Goal: Task Accomplishment & Management: Complete application form

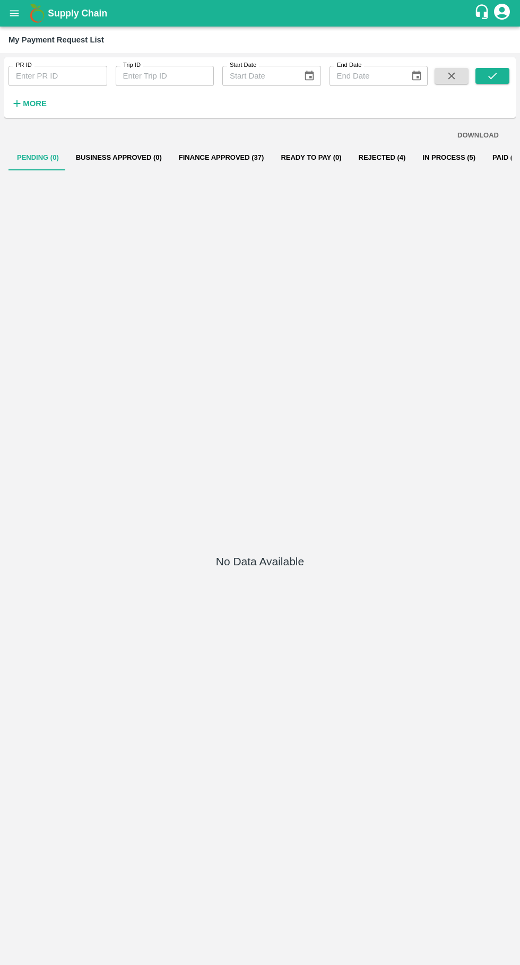
click at [110, 150] on button "Business Approved (0)" at bounding box center [118, 157] width 103 height 25
click at [14, 13] on icon "open drawer" at bounding box center [14, 13] width 9 height 6
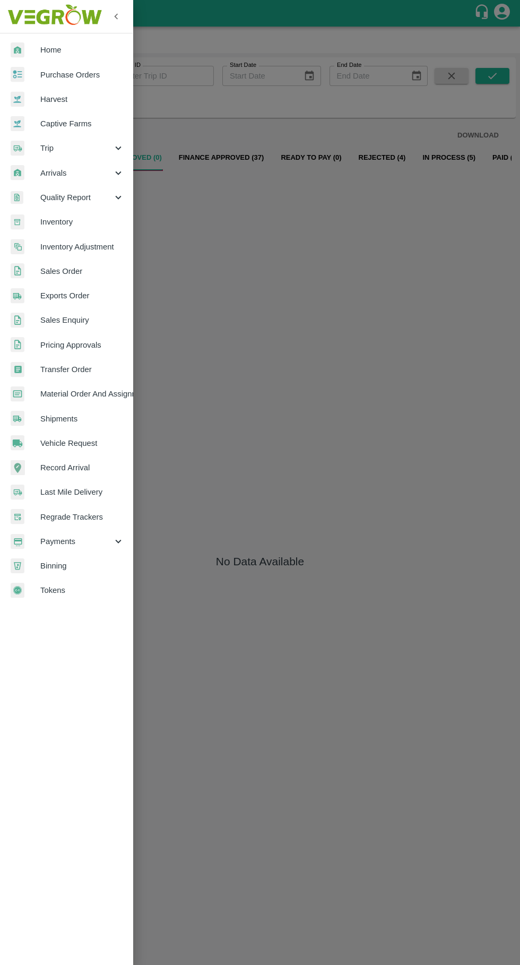
click at [99, 443] on span "Vehicle Request" at bounding box center [82, 443] width 84 height 12
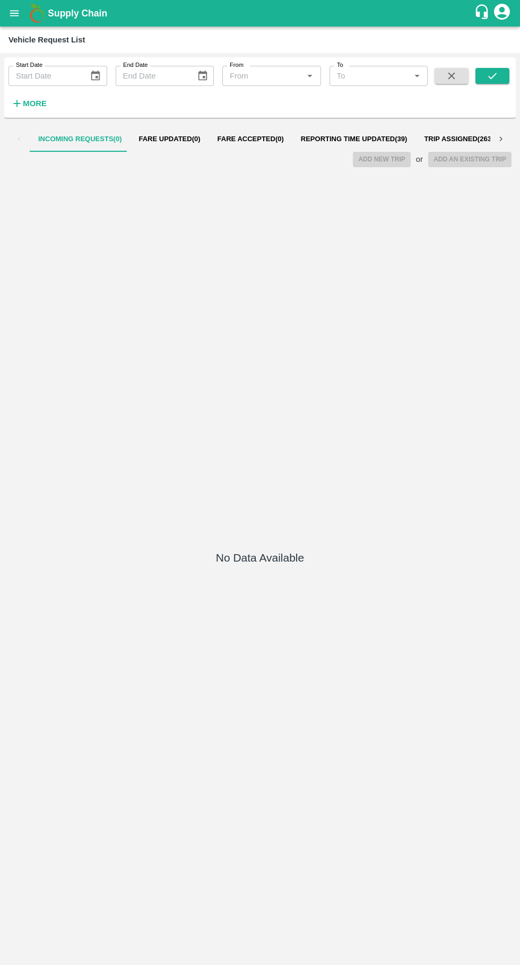
click at [336, 139] on span "Reporting Time Updated ( 39 )" at bounding box center [354, 139] width 107 height 8
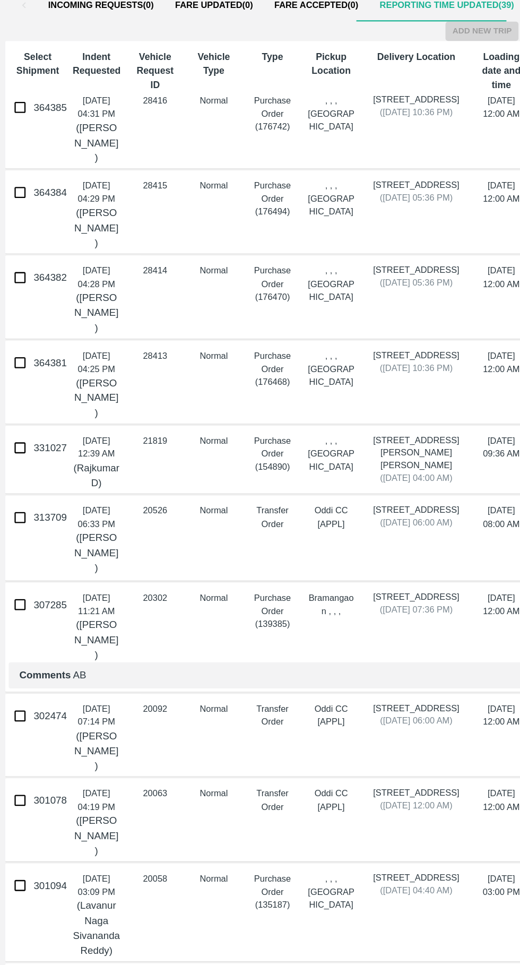
click at [26, 430] on input "364381" at bounding box center [15, 421] width 21 height 21
checkbox input "true"
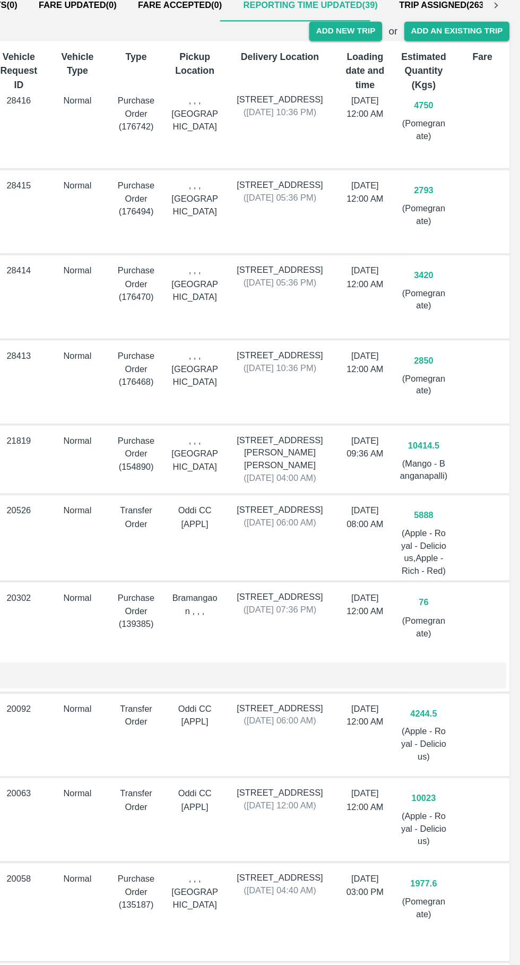
click at [383, 157] on button "Add New Trip" at bounding box center [381, 159] width 57 height 15
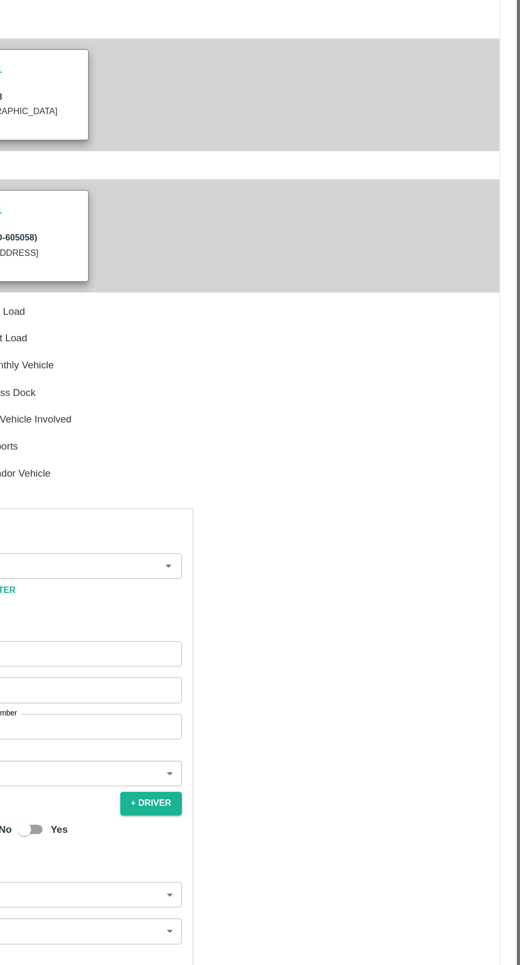
type input "2850"
type input "Normal"
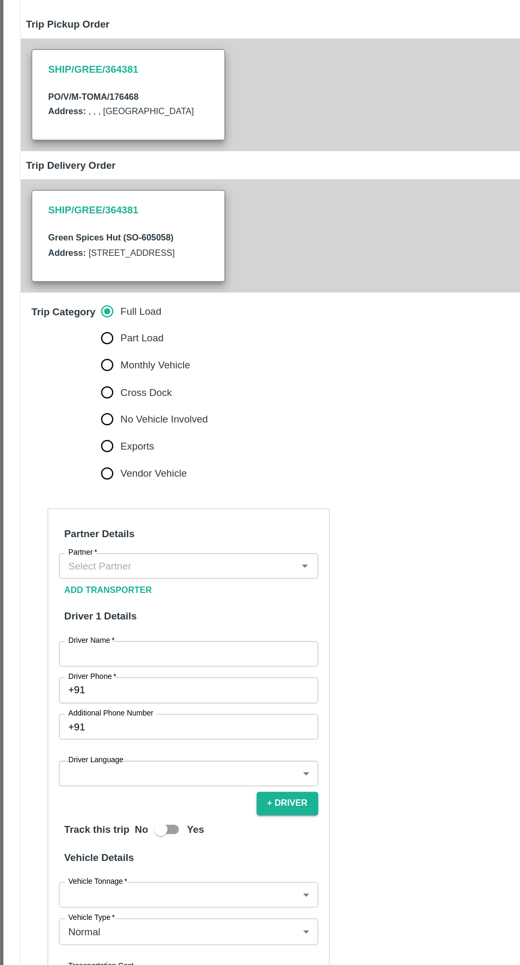
click at [113, 590] on input "Partner   *" at bounding box center [140, 583] width 181 height 14
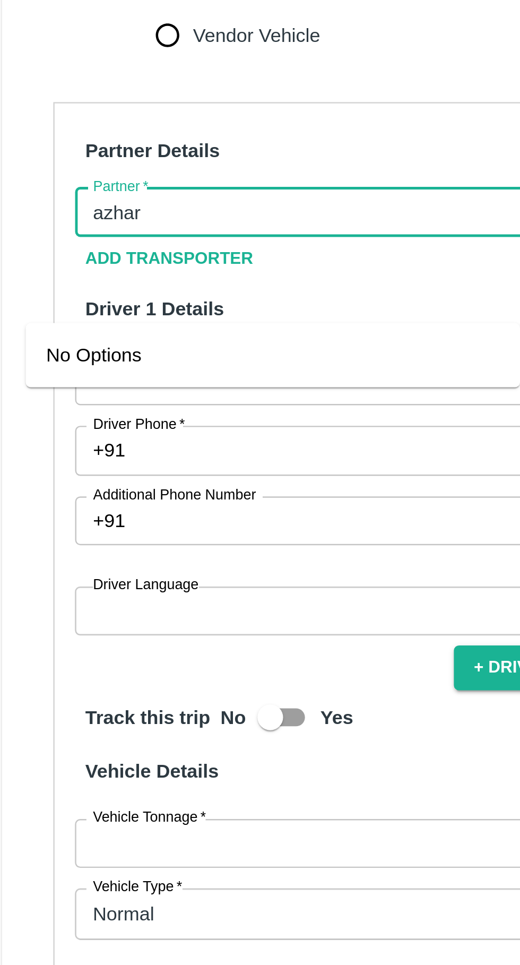
type input "azhar"
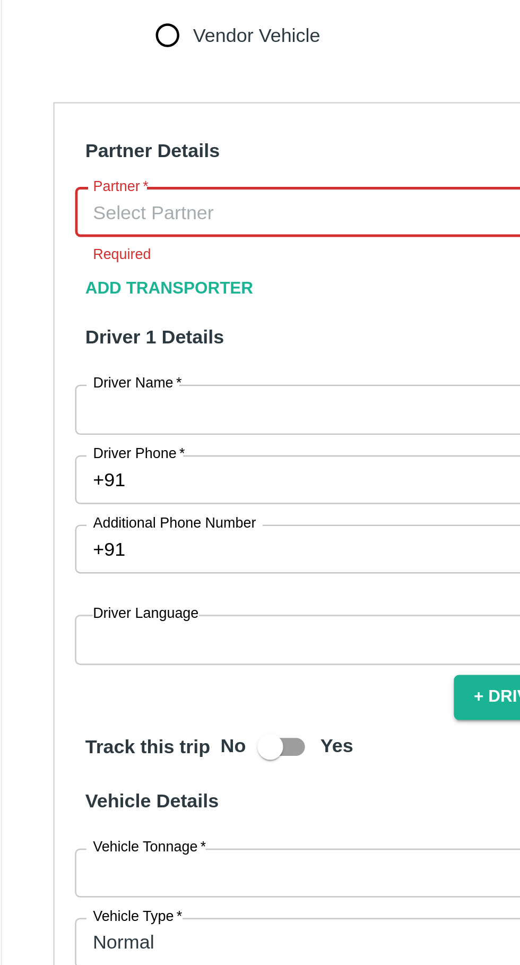
click at [88, 590] on input "Partner   *" at bounding box center [140, 583] width 181 height 14
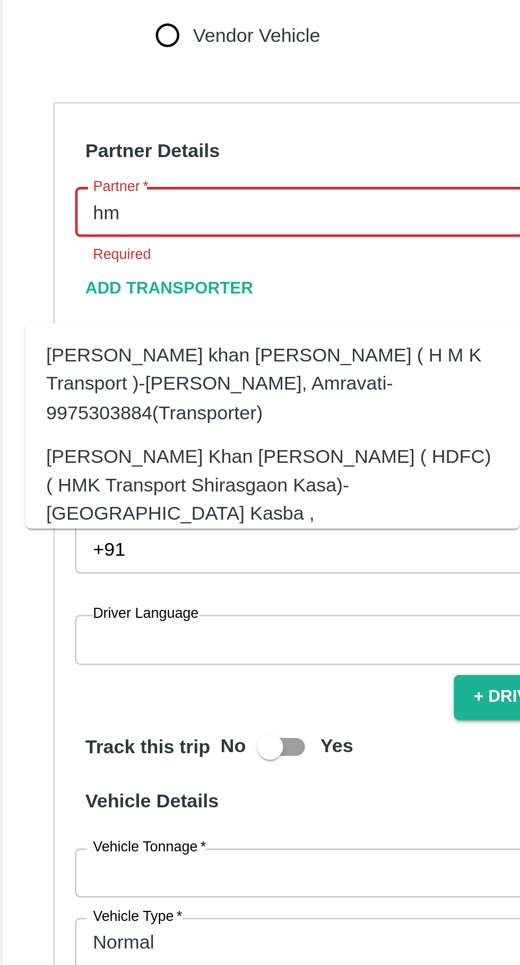
type input "hmk"
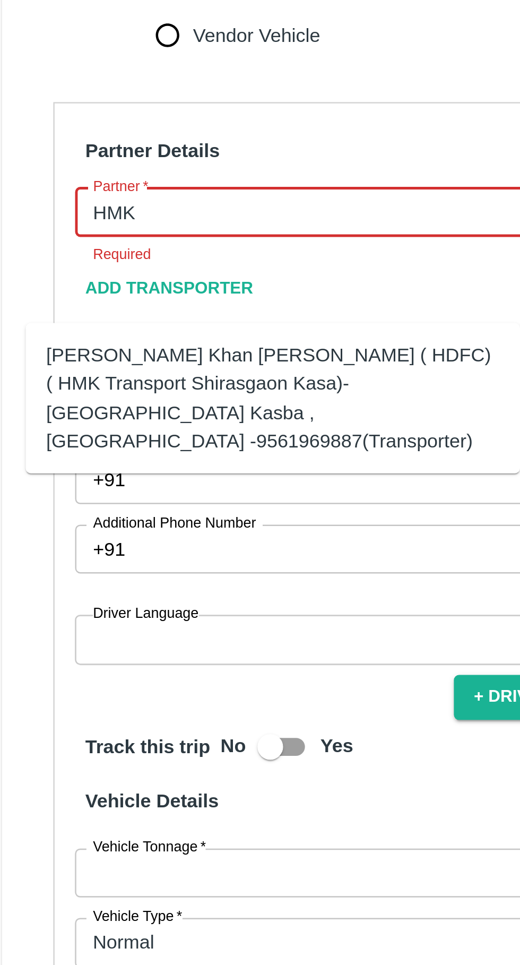
click at [75, 646] on div "Azhar Ahmad Khan Aziz Ahmad ( HDFC) ( HMK Transport Shirasgaon Kasa)-Shirasgaon…" at bounding box center [128, 659] width 187 height 47
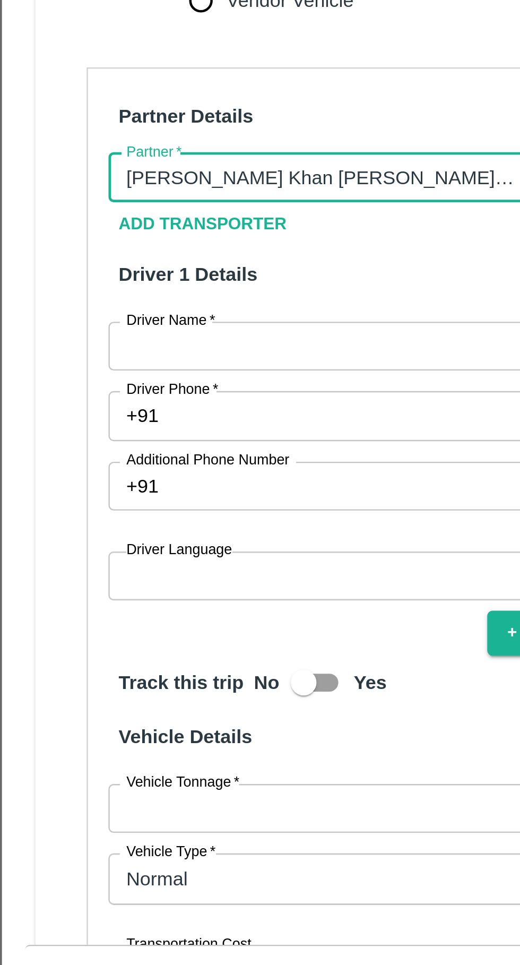
type input "Azhar Ahmad Khan Aziz Ahmad ( HDFC) ( HMK Transport Shirasgaon Kasa)-Shirasgaon…"
click at [75, 662] on input "Driver Name   *" at bounding box center [149, 652] width 205 height 20
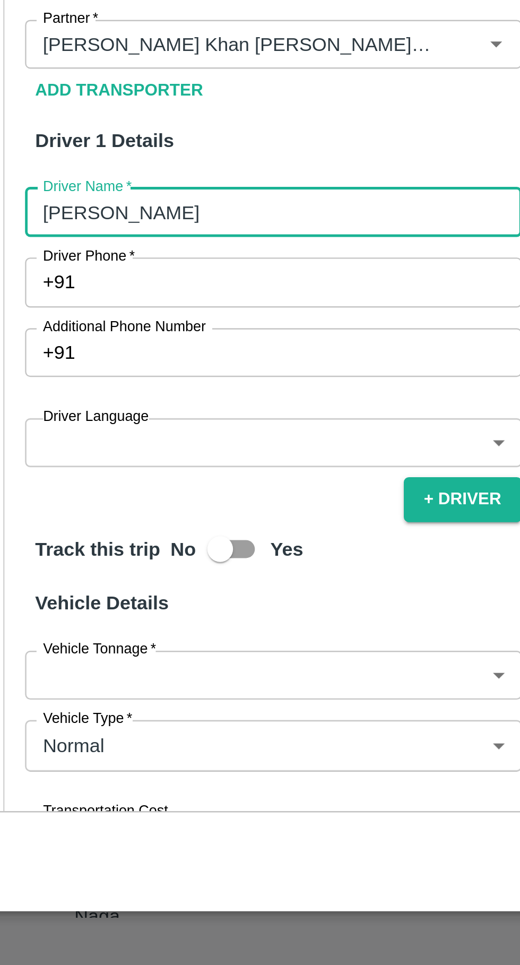
type input "[PERSON_NAME]"
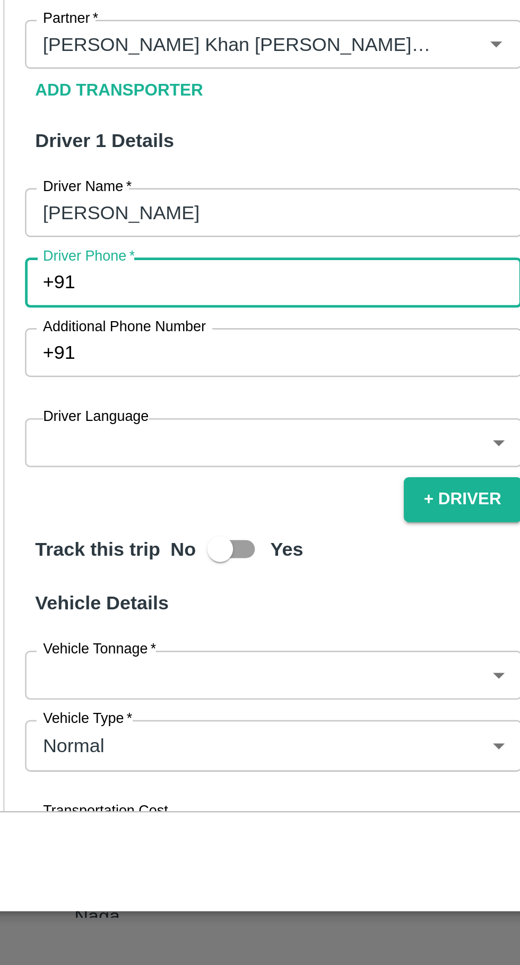
click at [99, 691] on input "Driver Phone   *" at bounding box center [162, 681] width 180 height 20
click at [65, 662] on input "[PERSON_NAME]" at bounding box center [149, 652] width 205 height 20
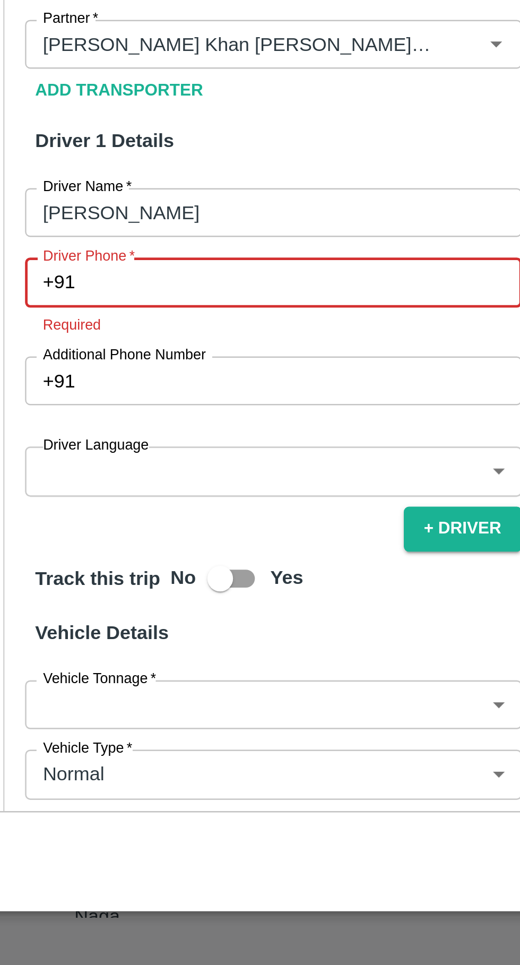
paste input "9493886065"
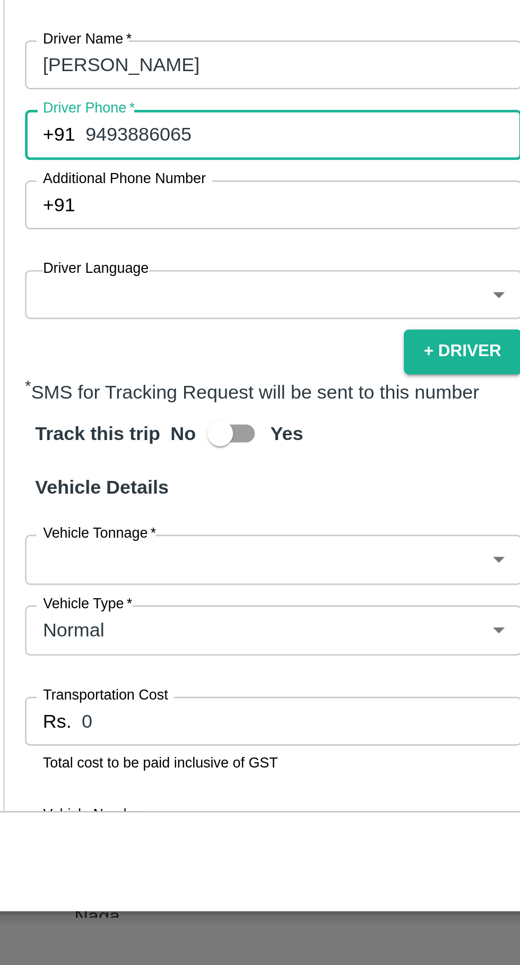
scroll to position [66, 0]
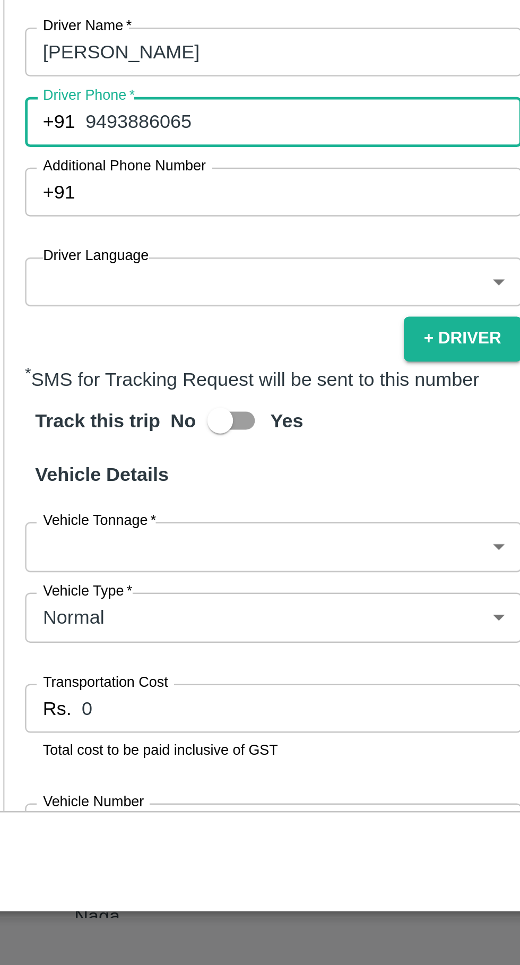
type input "9493886065"
click at [154, 717] on body "Supply Chain Vehicle Request List Start Date Start Date End Date End Date From …" at bounding box center [260, 482] width 520 height 965
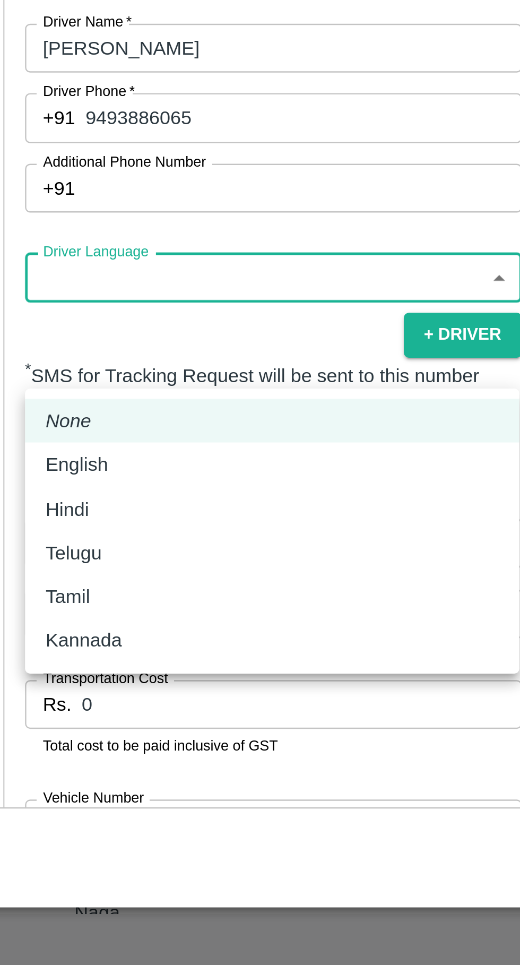
click at [81, 777] on div "Hindi" at bounding box center [148, 776] width 187 height 12
type input "hi"
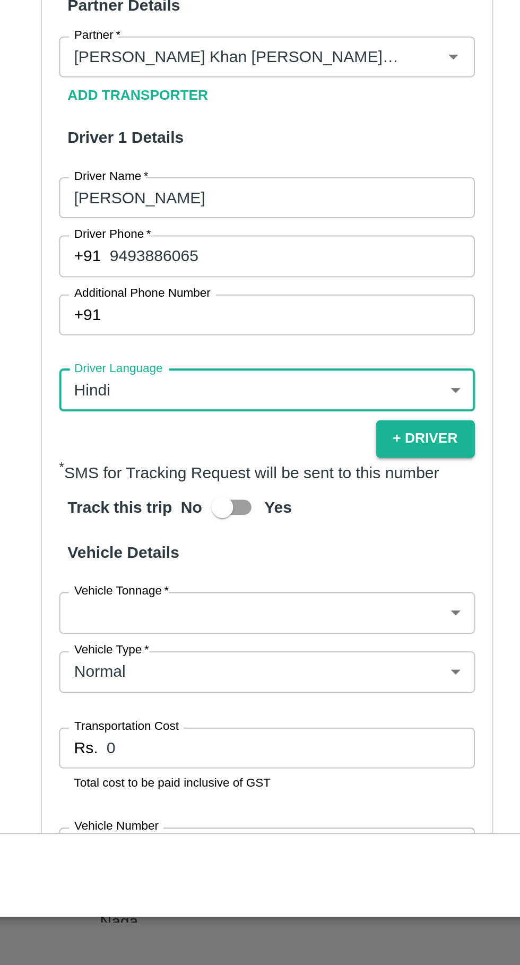
scroll to position [0, 0]
click at [156, 822] on body "Supply Chain Vehicle Request List Start Date Start Date End Date End Date From …" at bounding box center [260, 482] width 520 height 965
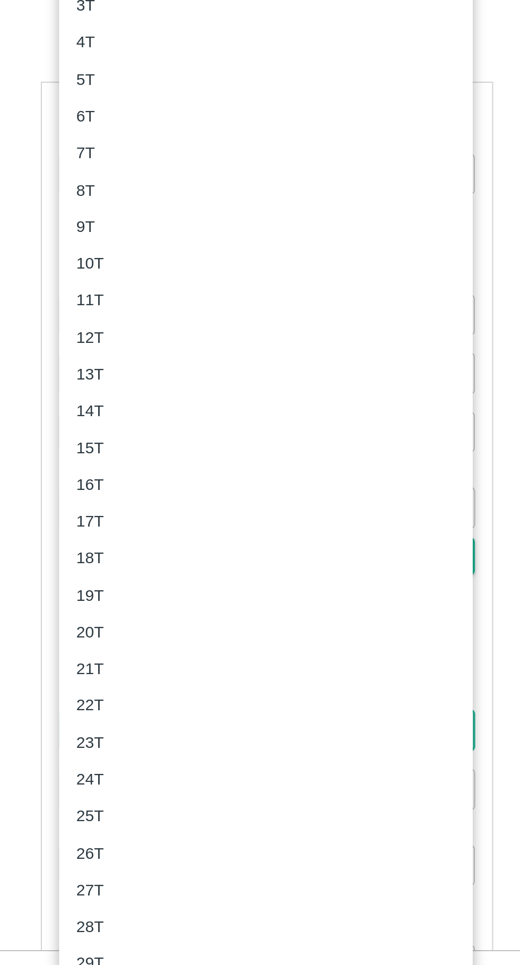
click at [77, 453] on div "4T" at bounding box center [148, 451] width 187 height 12
type input "4000"
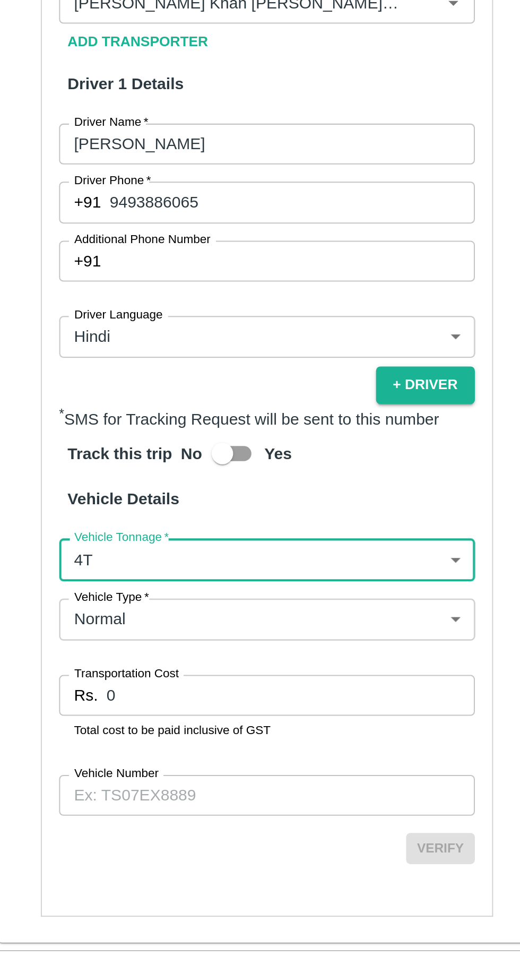
scroll to position [165, 0]
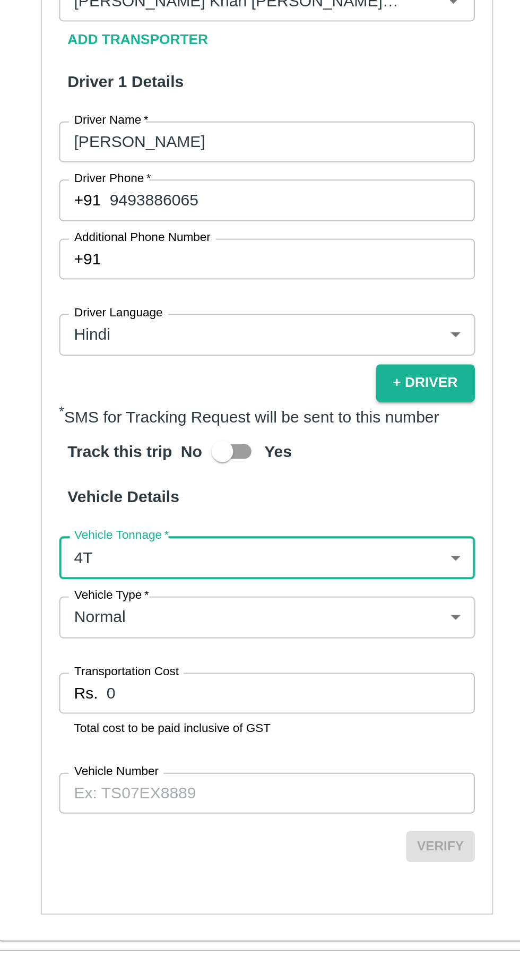
click at [120, 783] on input "0" at bounding box center [161, 773] width 182 height 20
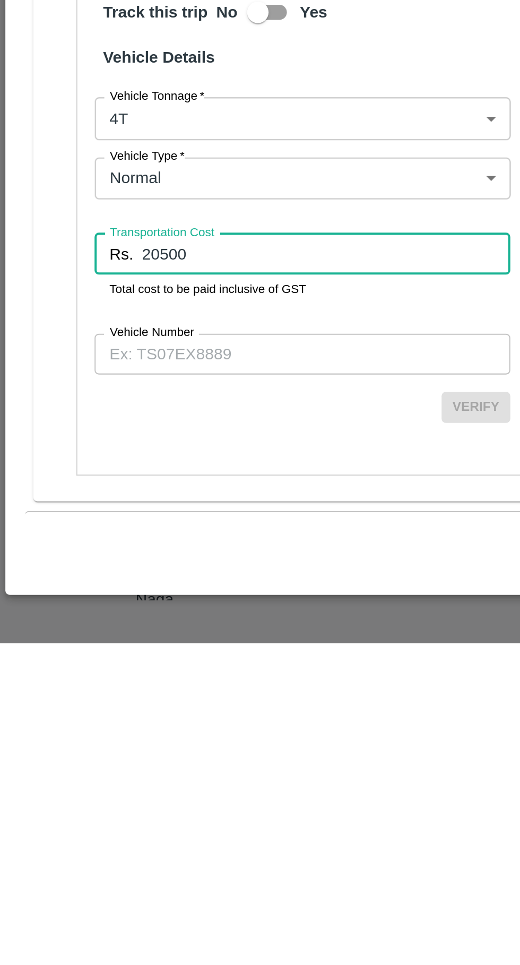
type input "20500"
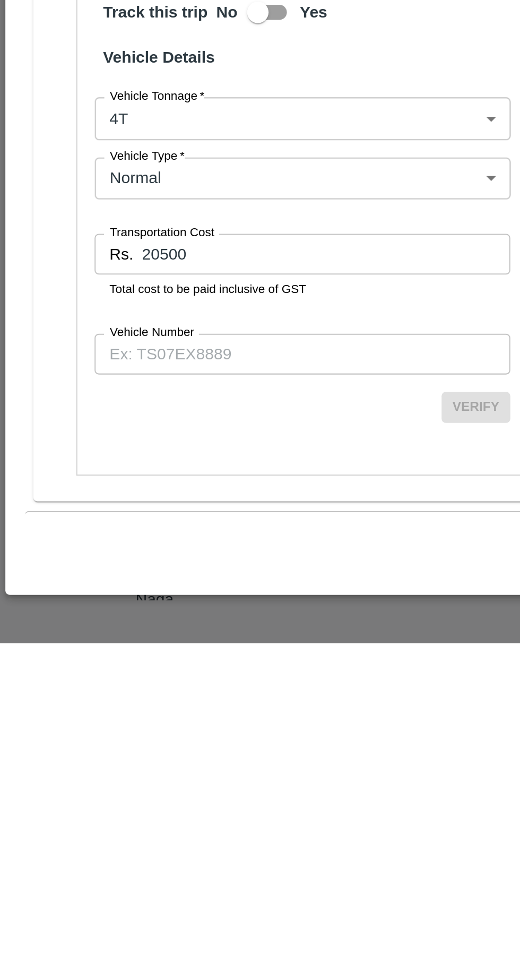
scroll to position [0, 0]
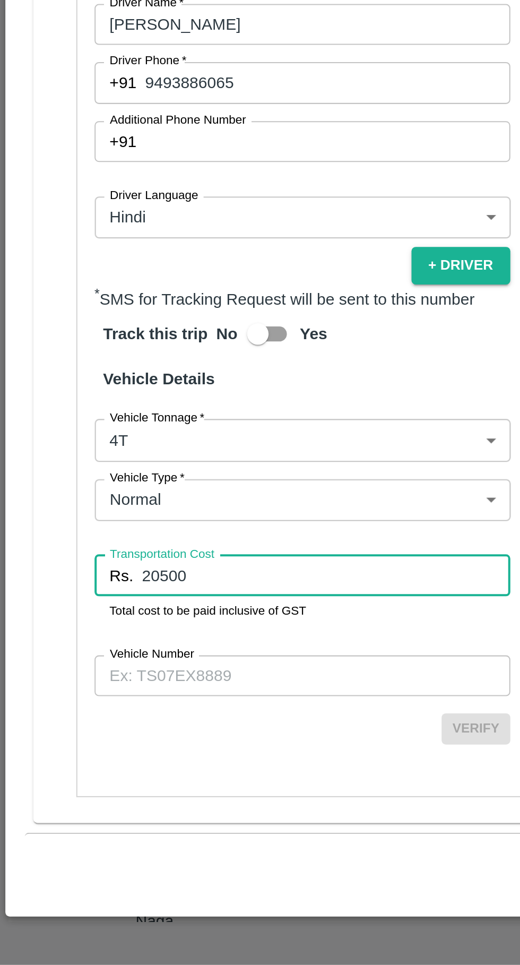
click at [122, 832] on input "Vehicle Number" at bounding box center [149, 822] width 205 height 20
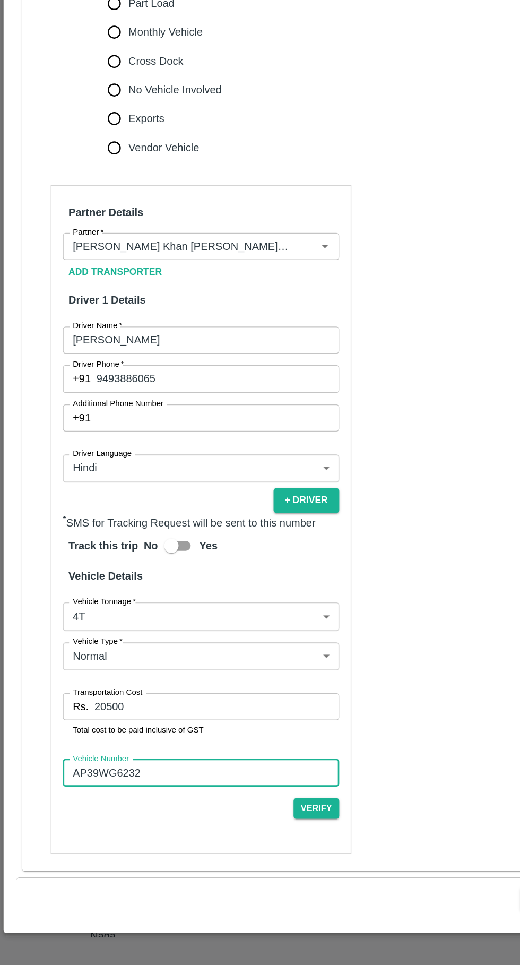
scroll to position [166, 0]
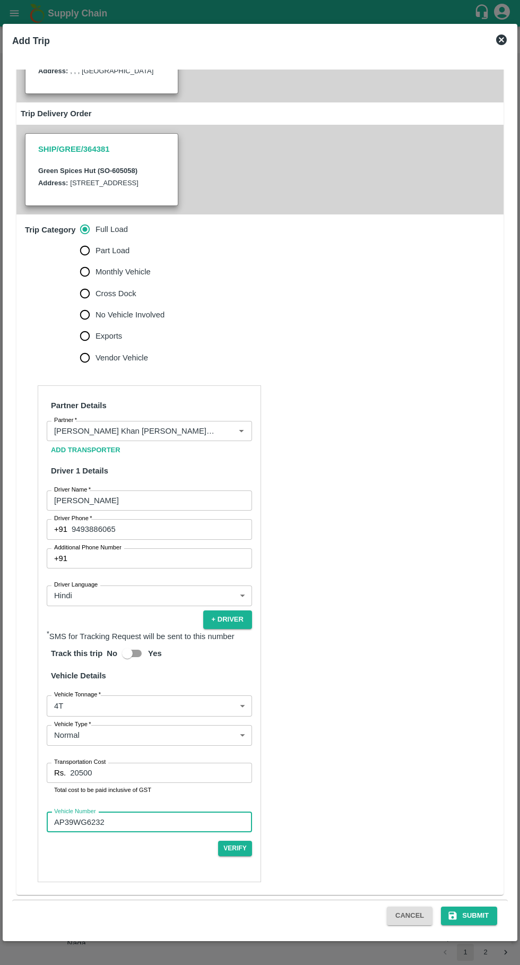
type input "AP39WG6232"
click at [476, 915] on button "Submit" at bounding box center [469, 915] width 56 height 19
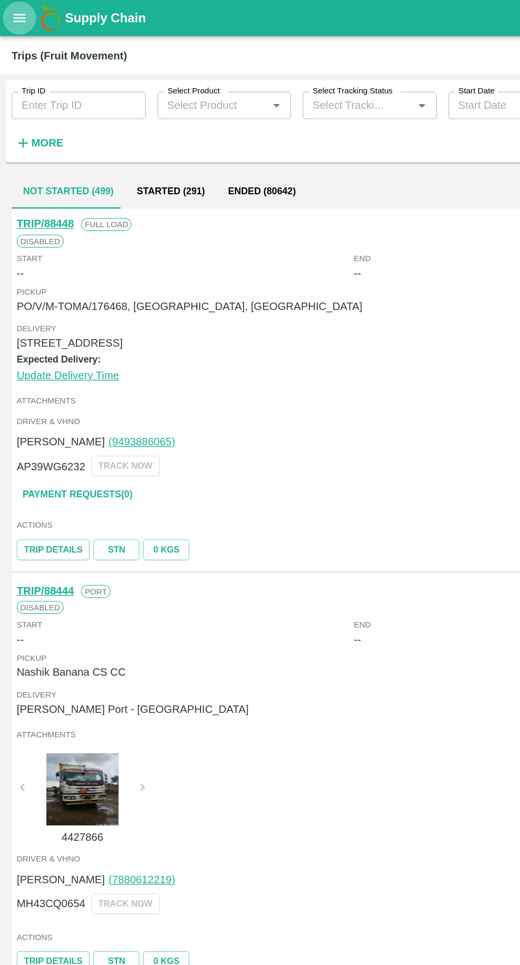
click at [22, 12] on button "open drawer" at bounding box center [14, 13] width 24 height 24
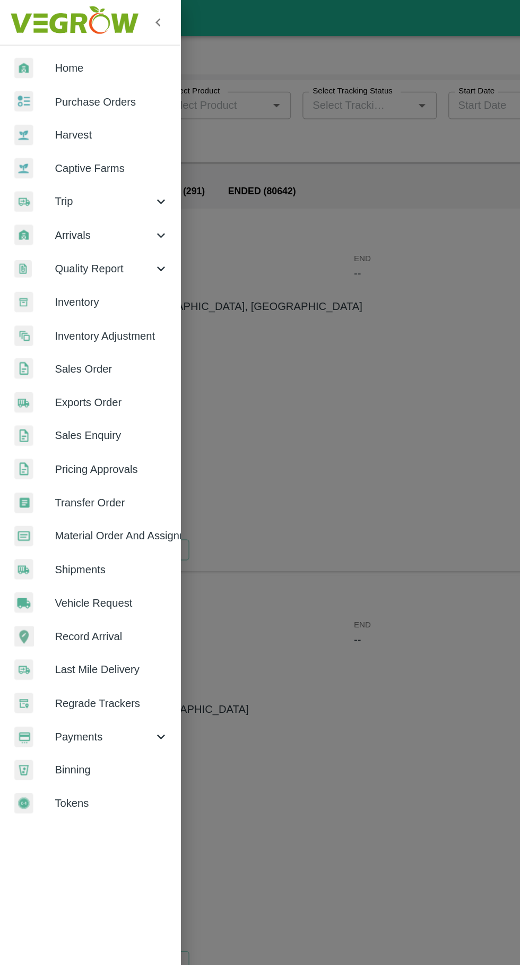
click at [92, 440] on span "Vehicle Request" at bounding box center [82, 443] width 84 height 12
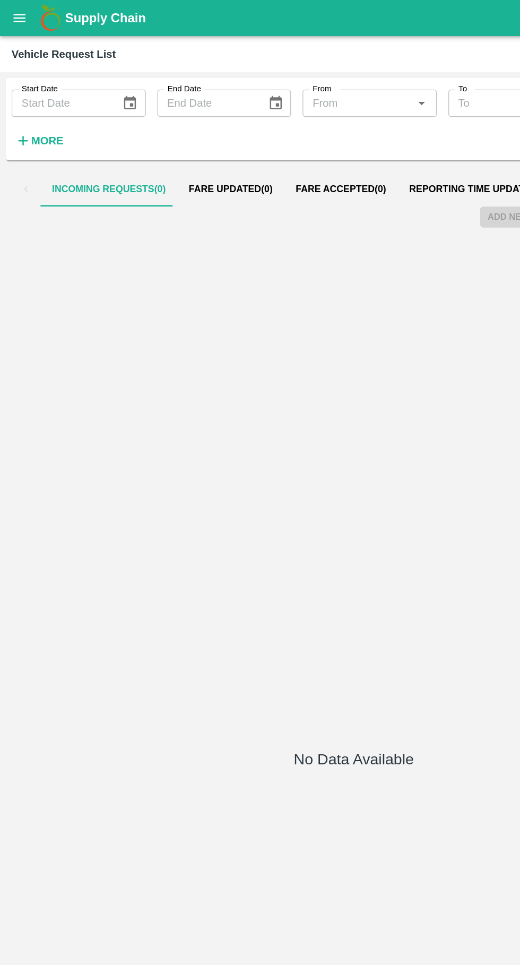
click at [73, 72] on input "Start Date" at bounding box center [44, 76] width 73 height 20
type input "DD/MM/YYYY"
click at [23, 14] on button "open drawer" at bounding box center [14, 13] width 24 height 24
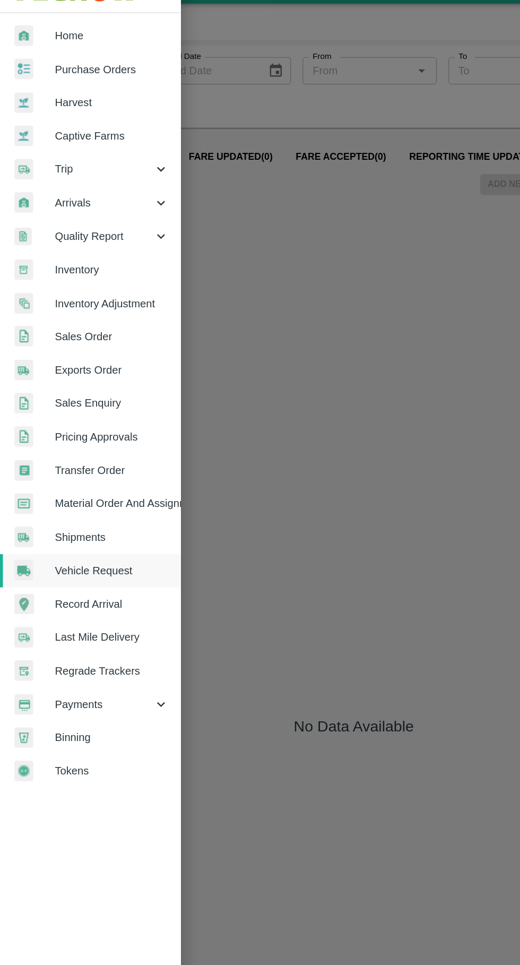
click at [96, 448] on span "Vehicle Request" at bounding box center [82, 443] width 84 height 12
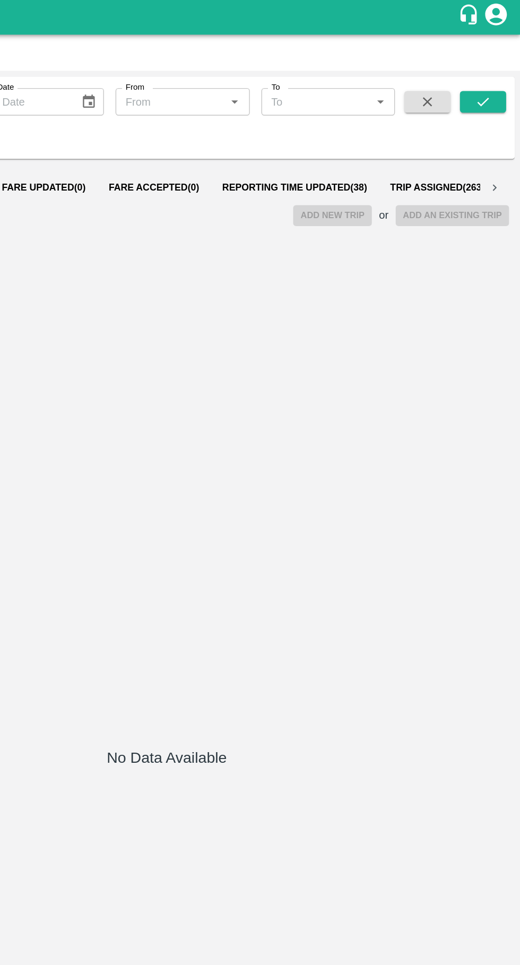
click at [349, 135] on span "Reporting Time Updated ( 38 )" at bounding box center [354, 139] width 107 height 8
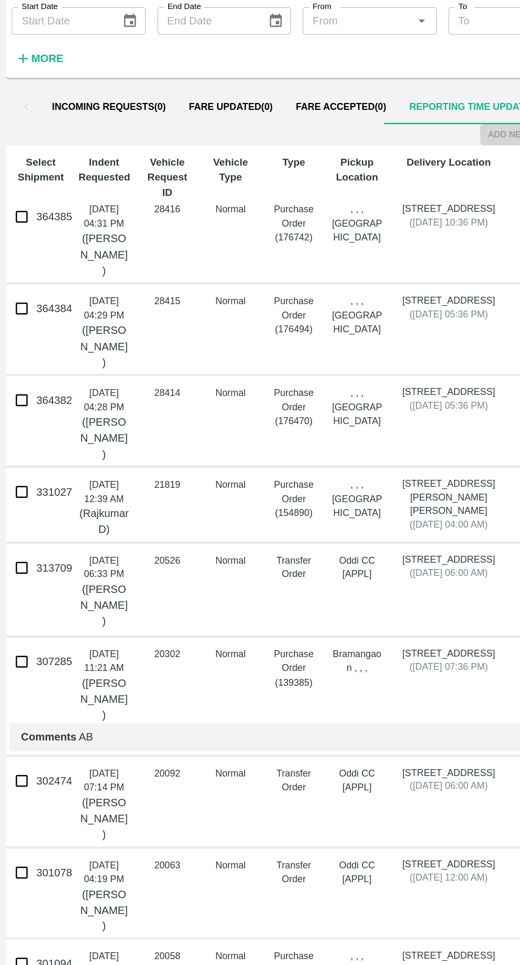
click at [18, 227] on input "364385" at bounding box center [15, 219] width 21 height 21
checkbox input "true"
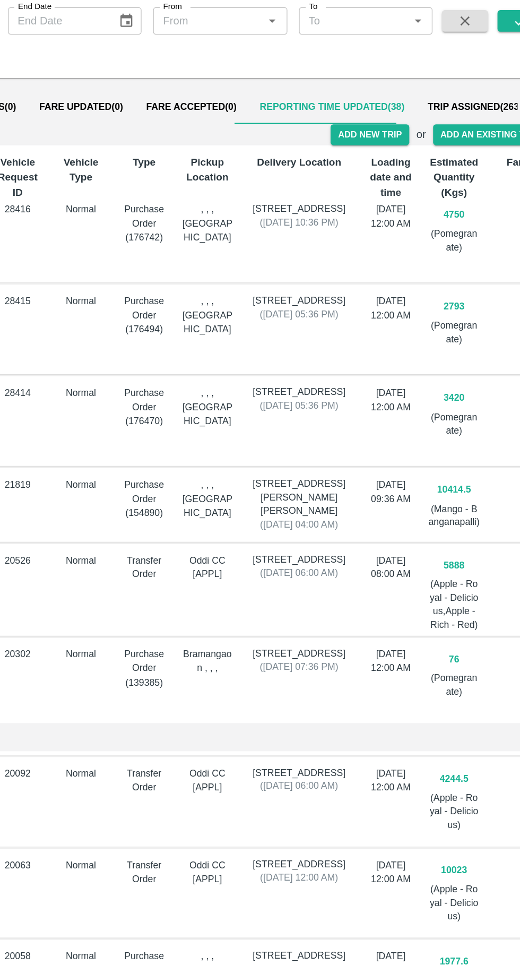
click at [375, 158] on button "Add New Trip" at bounding box center [381, 159] width 57 height 15
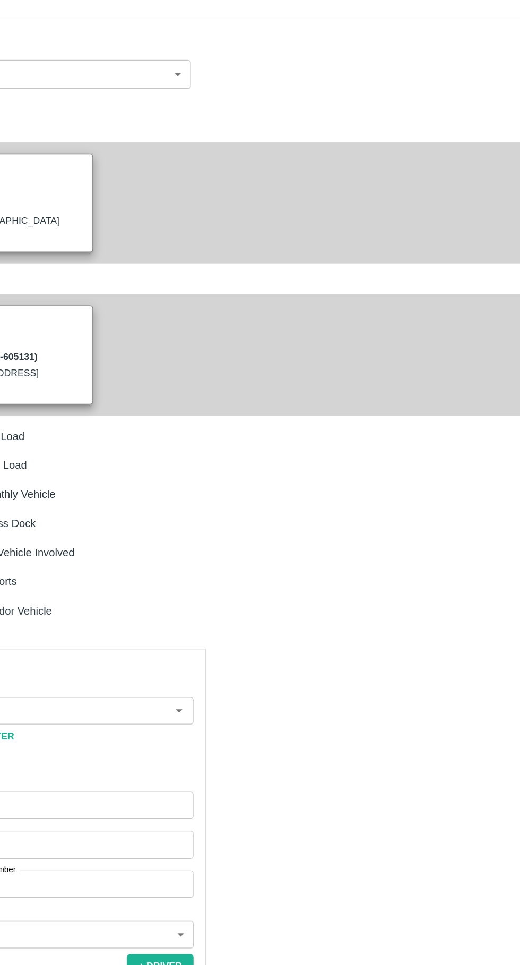
type input "4750"
type input "Normal"
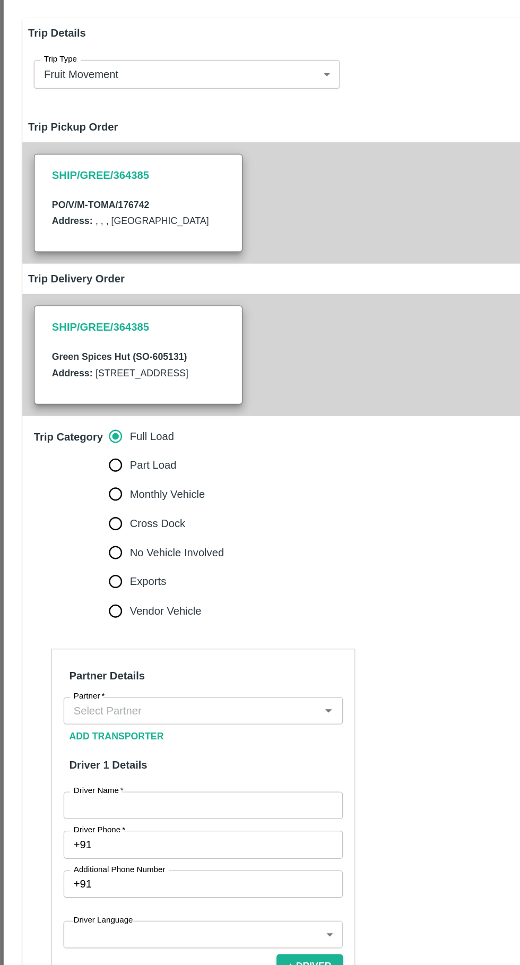
click at [155, 590] on input "Partner   *" at bounding box center [140, 583] width 181 height 14
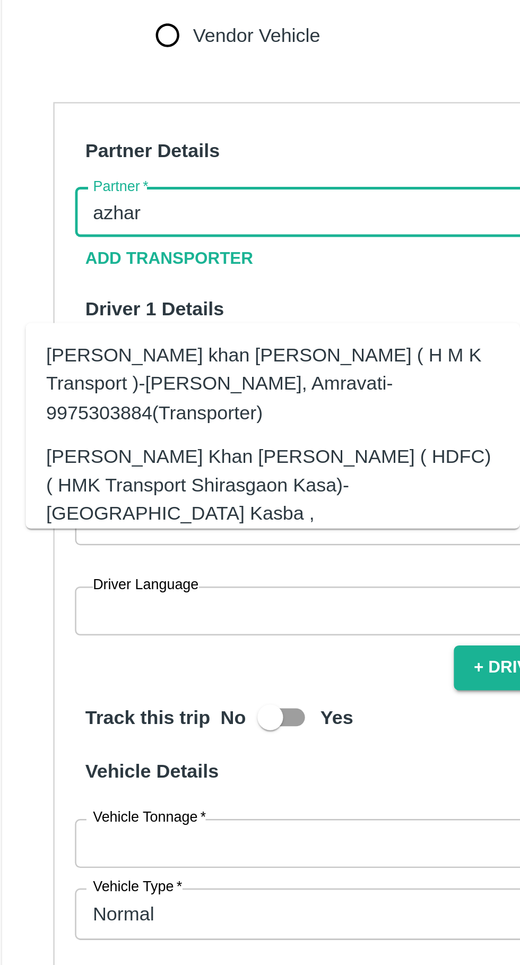
click at [60, 678] on div "Azhar Ahmad Khan Aziz Ahmad ( HDFC) ( HMK Transport Shirasgaon Kasa)-Shirasgaon…" at bounding box center [128, 701] width 187 height 47
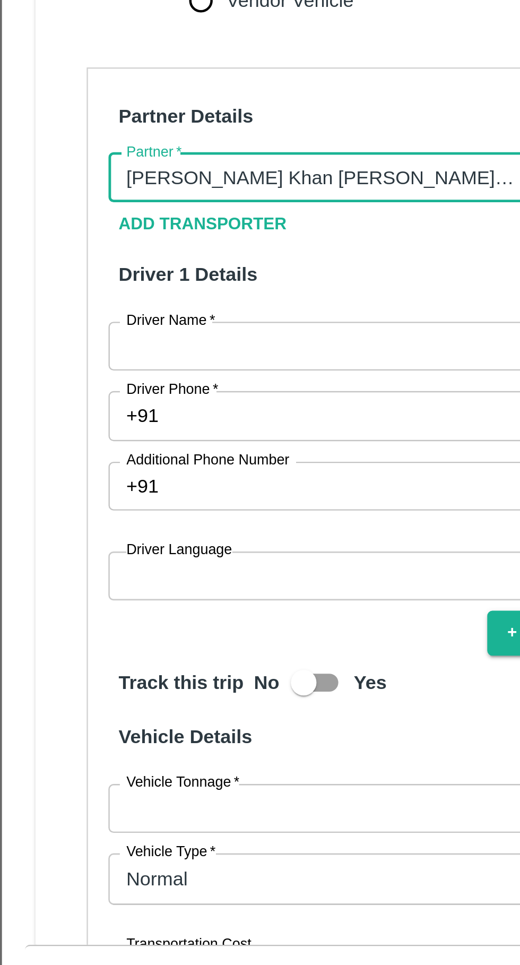
type input "Azhar Ahmad Khan Aziz Ahmad ( HDFC) ( HMK Transport Shirasgaon Kasa)-Shirasgaon…"
click at [111, 662] on input "Driver Name   *" at bounding box center [149, 652] width 205 height 20
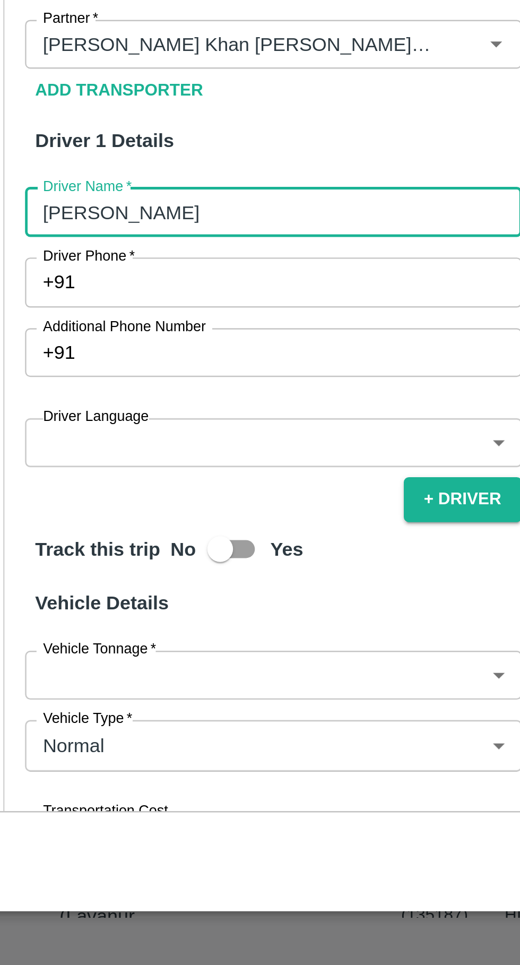
type input "Sabir pasha"
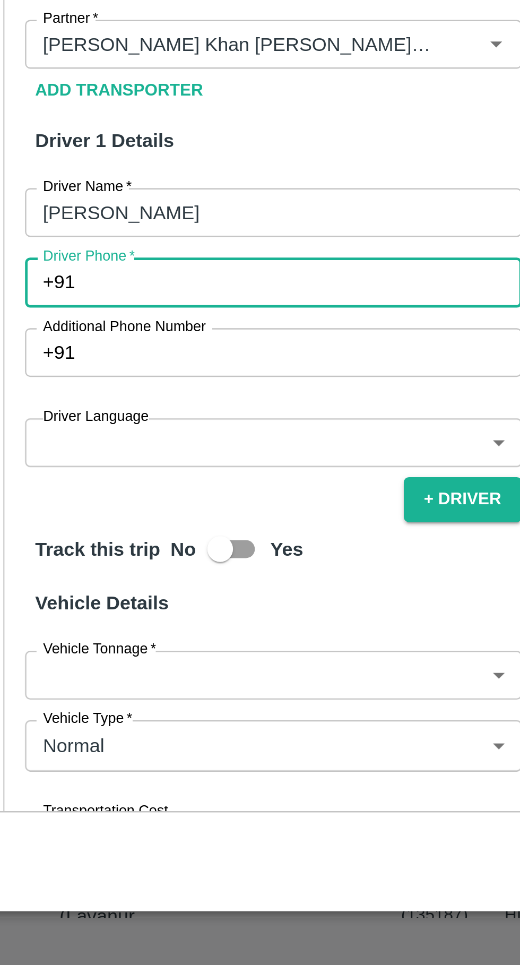
paste input "7022280321"
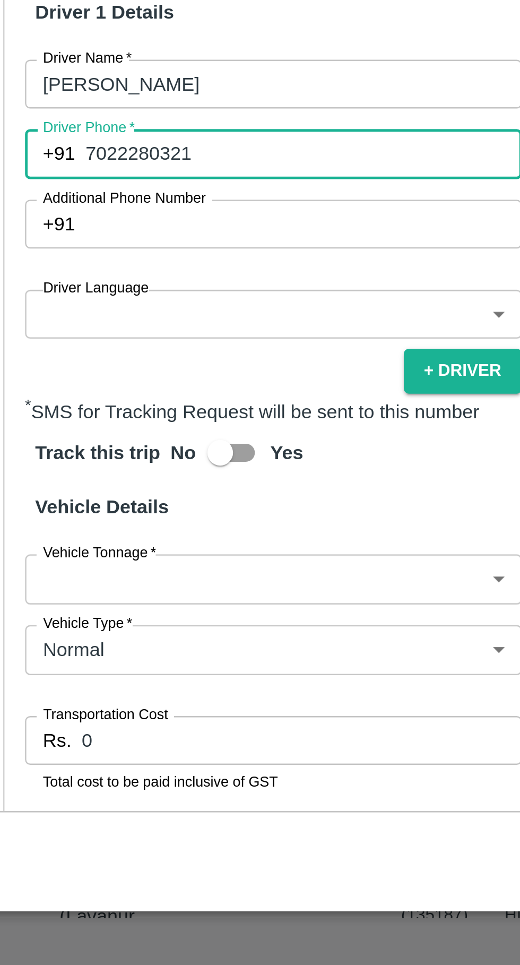
scroll to position [55, 0]
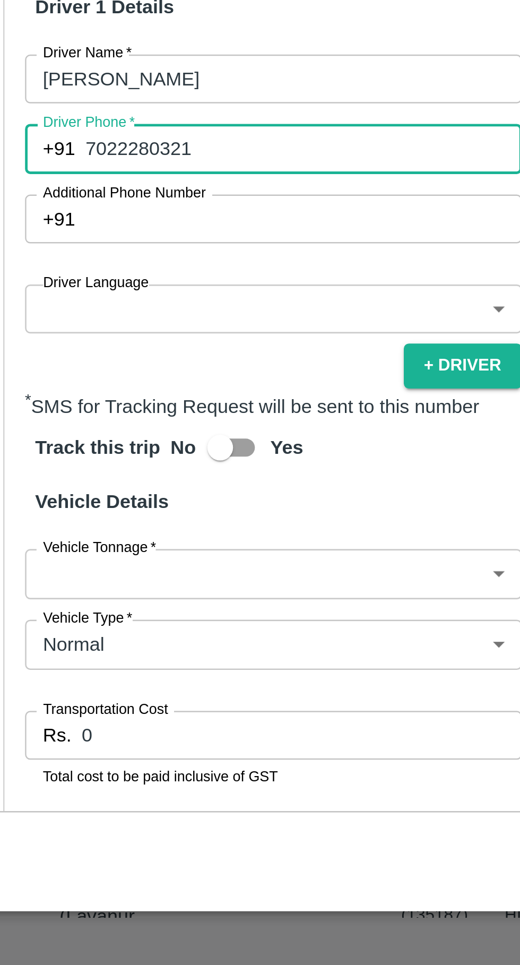
type input "7022280321"
click at [160, 724] on body "Supply Chain Vehicle Request List Start Date Start Date End Date End Date From …" at bounding box center [260, 482] width 520 height 965
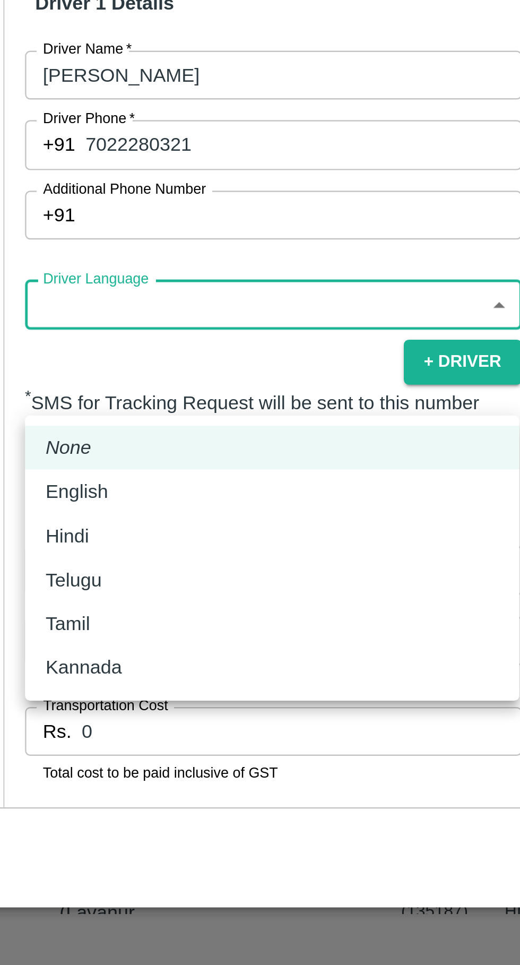
click at [82, 785] on div "Hindi" at bounding box center [148, 788] width 187 height 12
type input "hi"
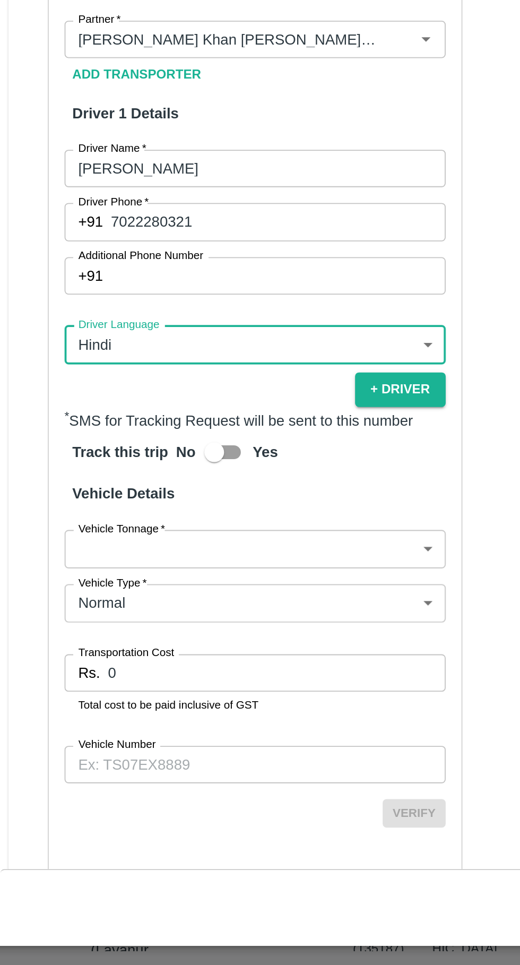
scroll to position [131, 0]
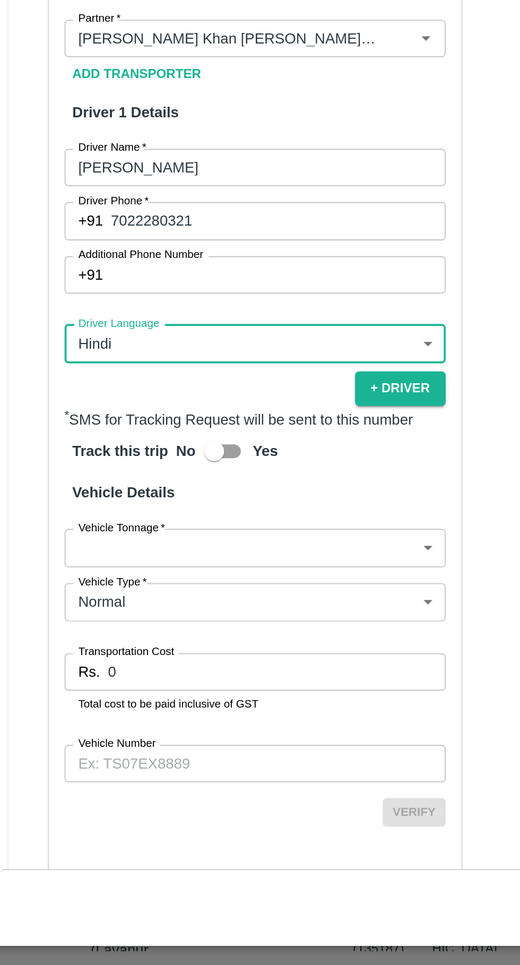
click at [191, 766] on body "Supply Chain Vehicle Request List Start Date Start Date End Date End Date From …" at bounding box center [260, 482] width 520 height 965
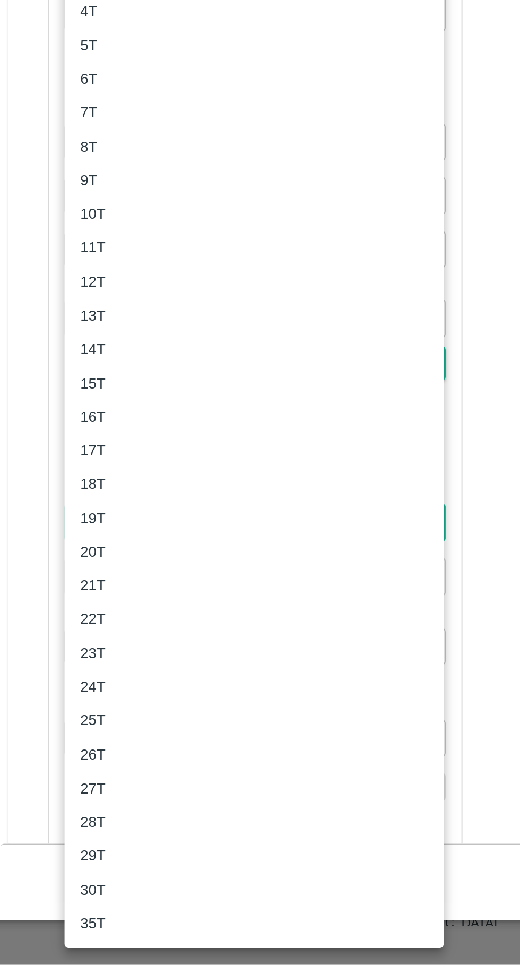
scroll to position [0, 0]
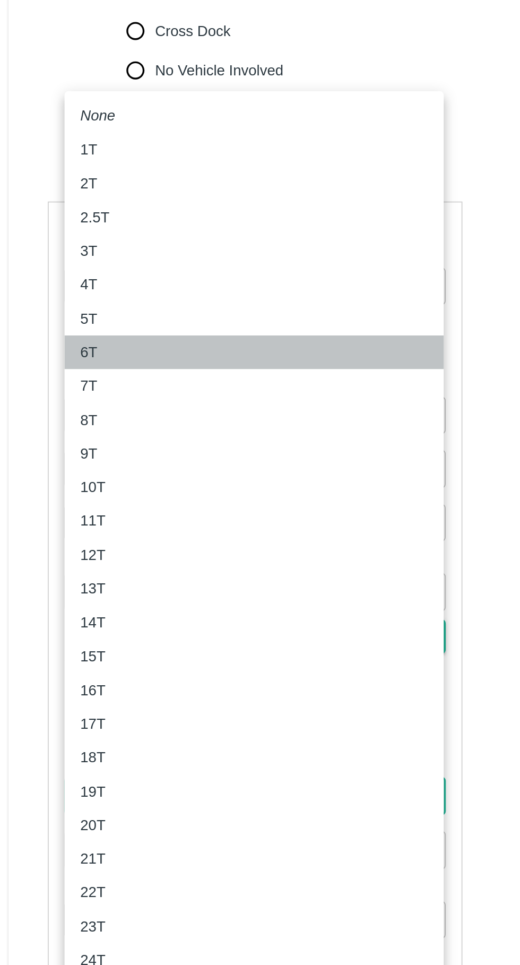
click at [92, 484] on div "6T" at bounding box center [148, 488] width 187 height 12
type input "6000"
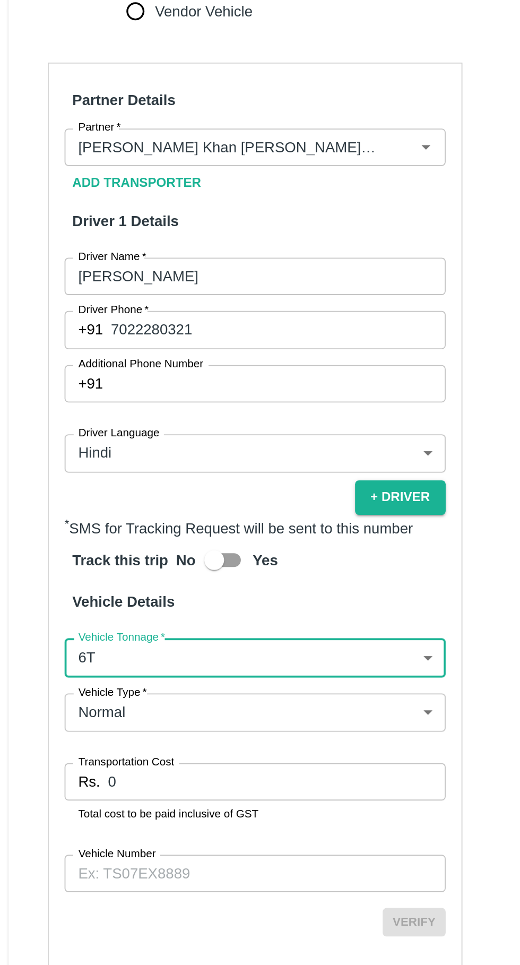
scroll to position [110, 0]
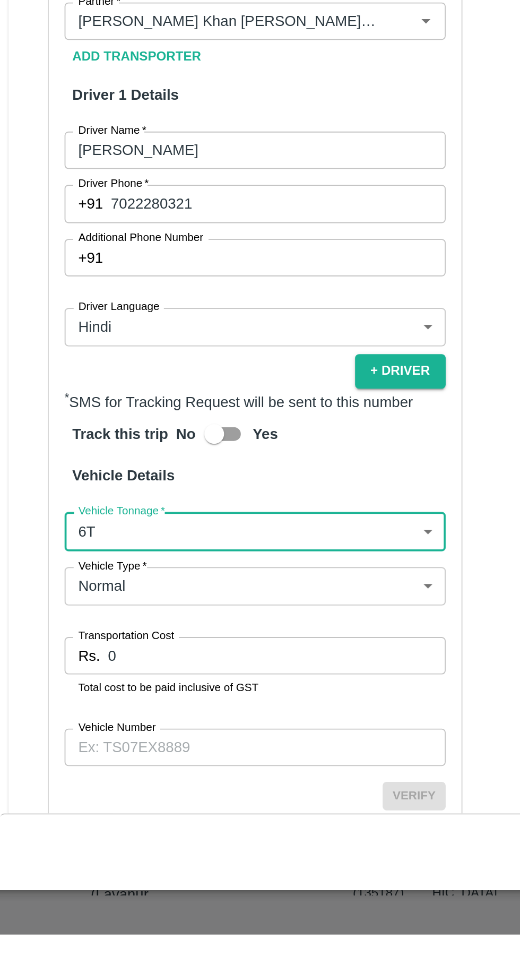
click at [168, 825] on input "0" at bounding box center [161, 814] width 182 height 20
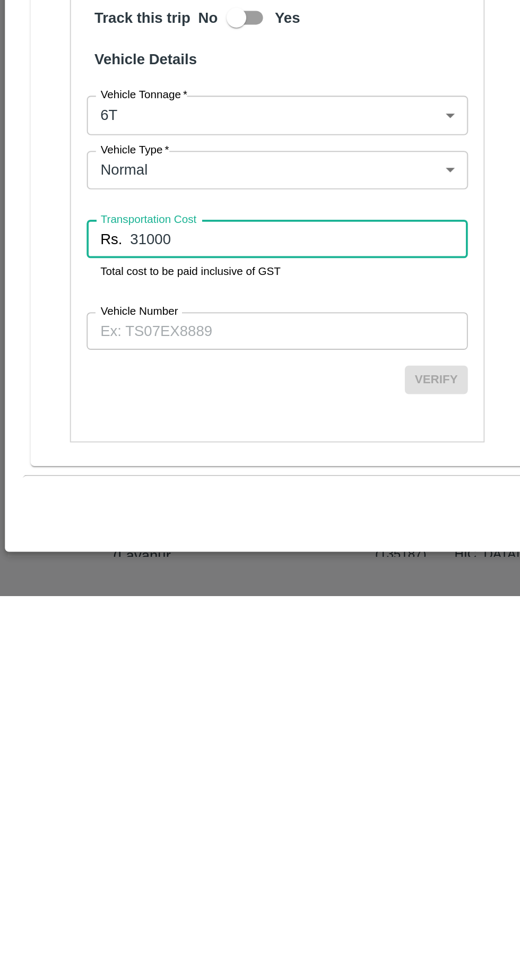
scroll to position [186, 0]
type input "31000"
click at [92, 811] on label "Vehicle Number" at bounding box center [75, 811] width 42 height 8
click at [92, 812] on input "Vehicle Number" at bounding box center [149, 822] width 205 height 20
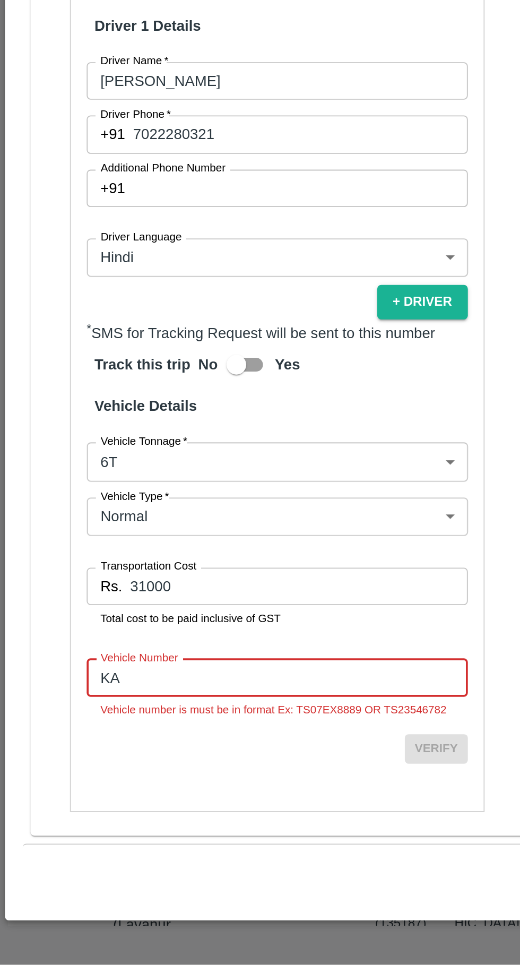
scroll to position [0, 0]
click at [92, 820] on input "KA" at bounding box center [149, 810] width 205 height 20
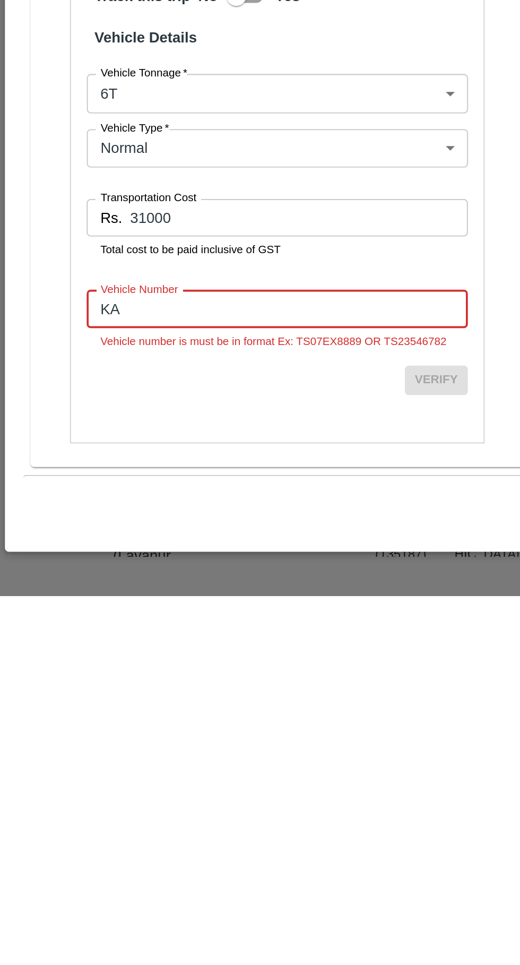
click at [105, 820] on input "KA" at bounding box center [149, 810] width 205 height 20
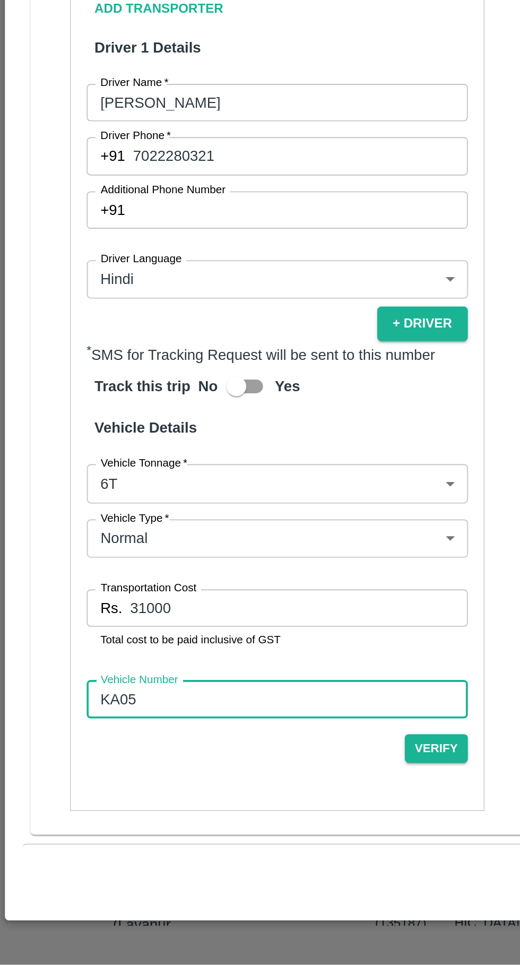
click at [114, 821] on input "KA05" at bounding box center [149, 822] width 205 height 20
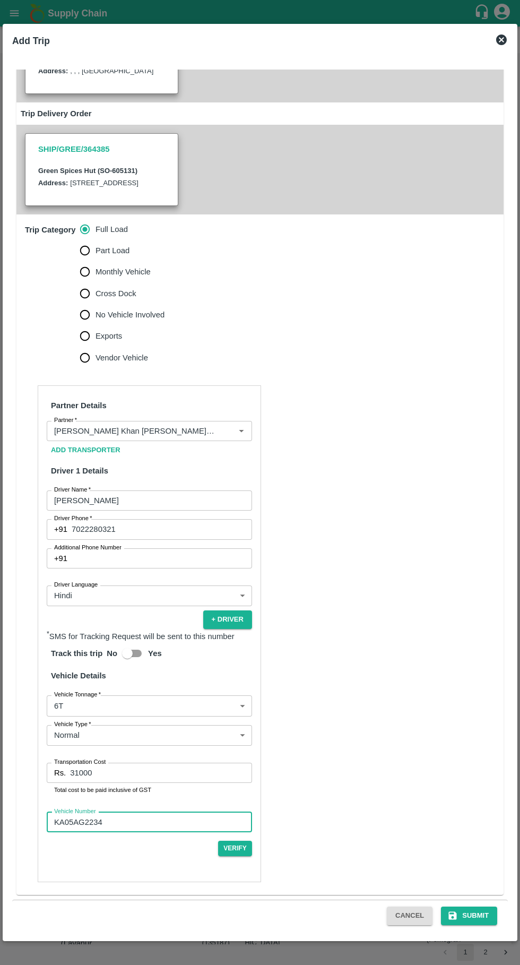
type input "KA05AG2234"
click at [464, 929] on div "Cancel Submit" at bounding box center [260, 915] width 496 height 32
click at [486, 924] on button "Submit" at bounding box center [469, 915] width 56 height 19
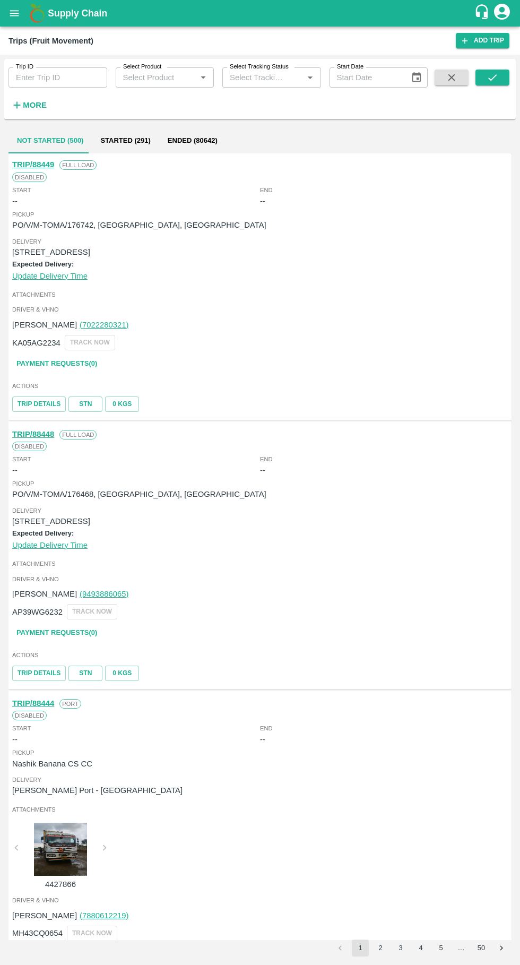
click at [14, 19] on icon "open drawer" at bounding box center [14, 13] width 12 height 12
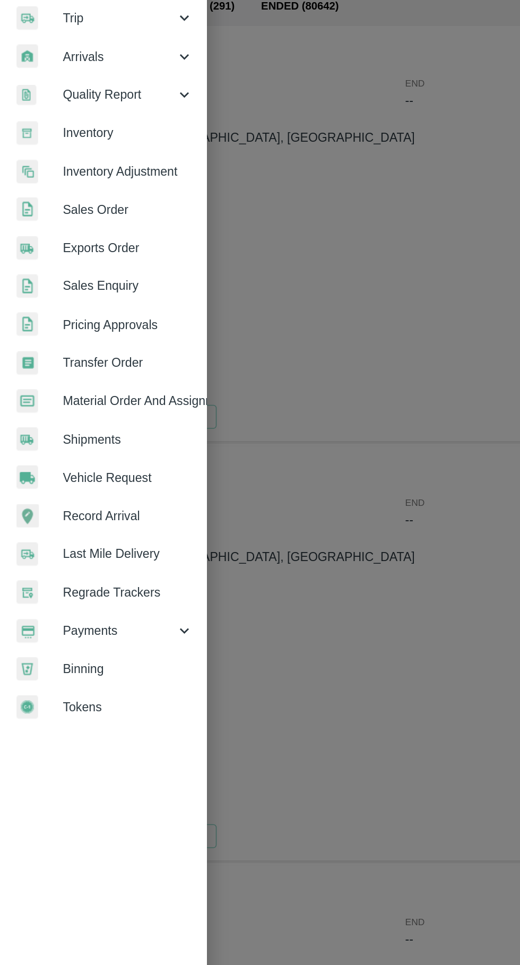
click at [88, 447] on span "Vehicle Request" at bounding box center [82, 443] width 84 height 12
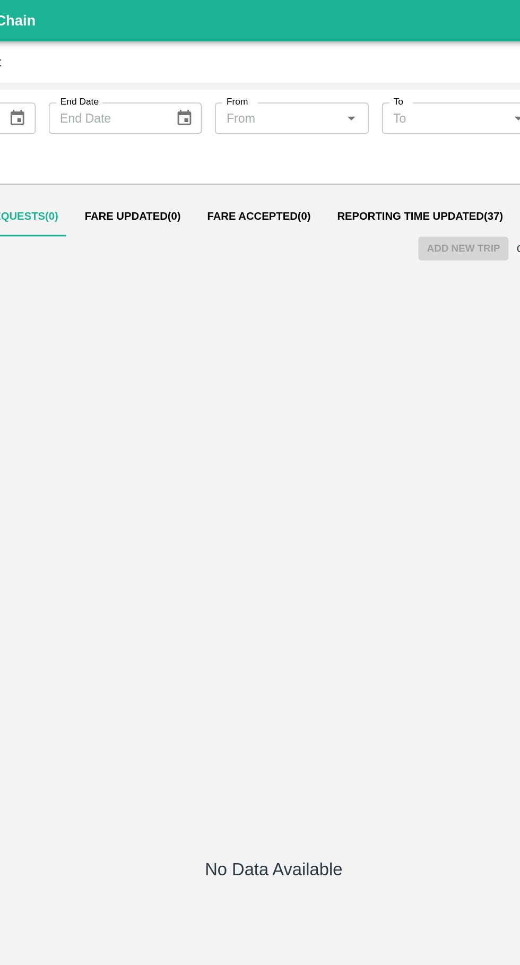
click at [356, 139] on span "Reporting Time Updated ( 37 )" at bounding box center [354, 139] width 107 height 8
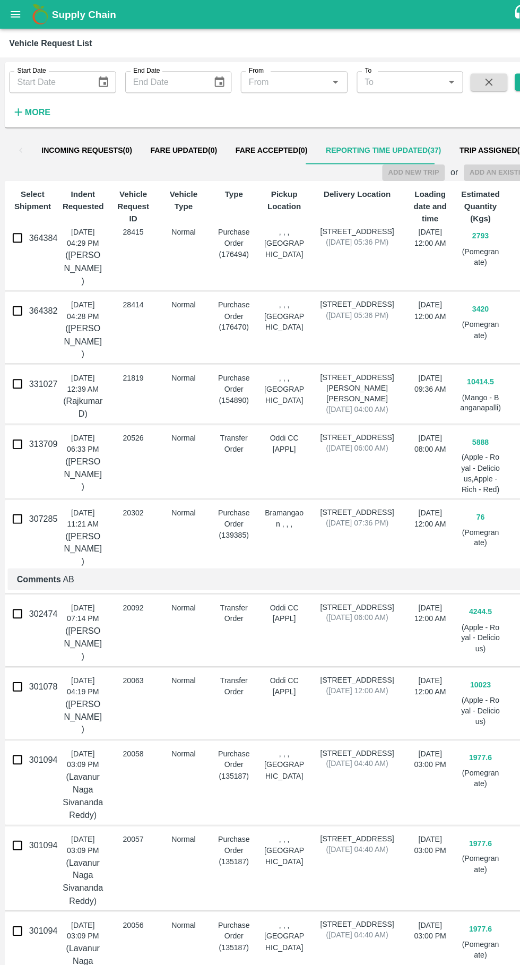
click at [21, 223] on input "364384" at bounding box center [15, 219] width 21 height 21
checkbox input "true"
click at [372, 161] on button "Add New Trip" at bounding box center [381, 159] width 57 height 15
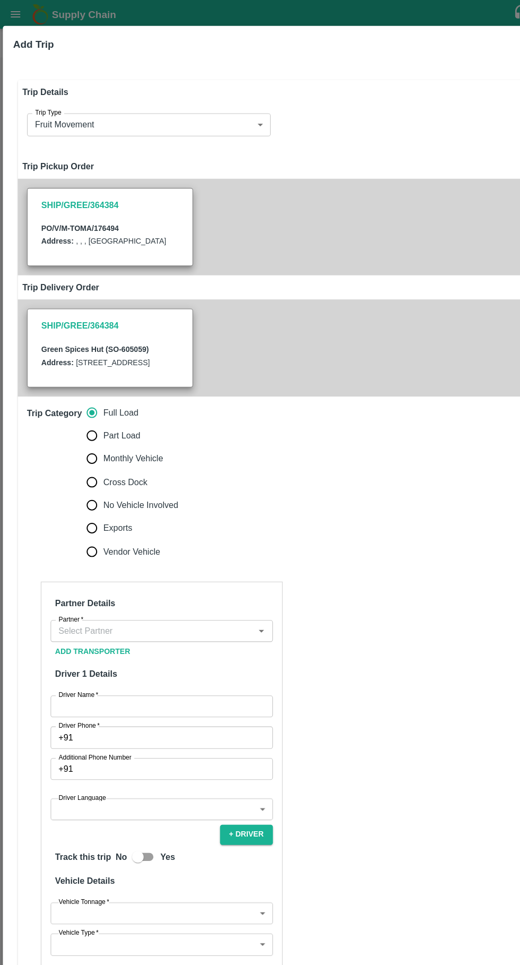
type input "2793"
type input "Normal"
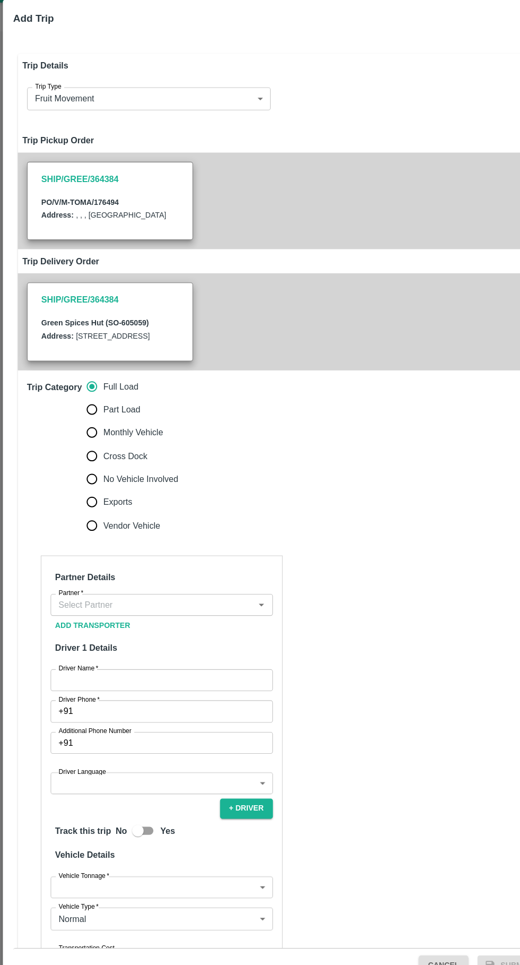
scroll to position [172, 0]
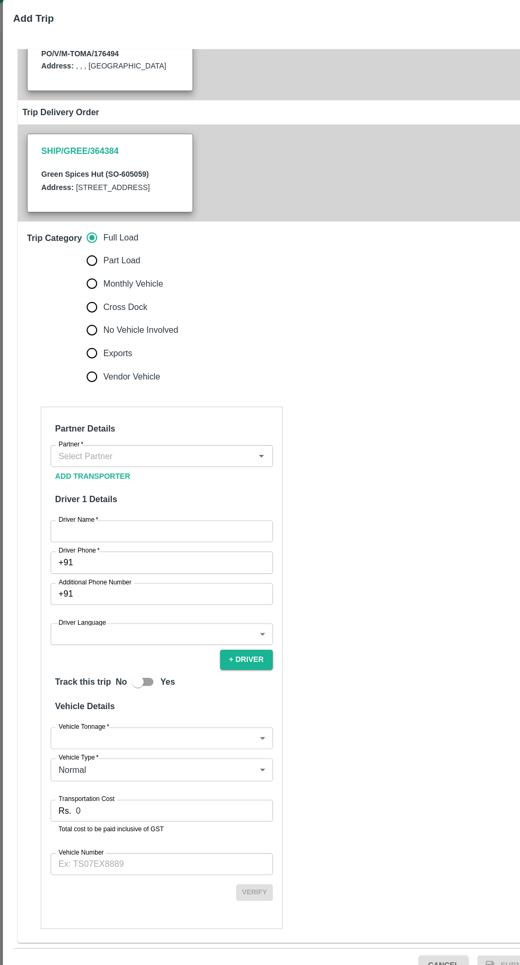
click at [138, 822] on input "Vehicle Number" at bounding box center [149, 822] width 205 height 20
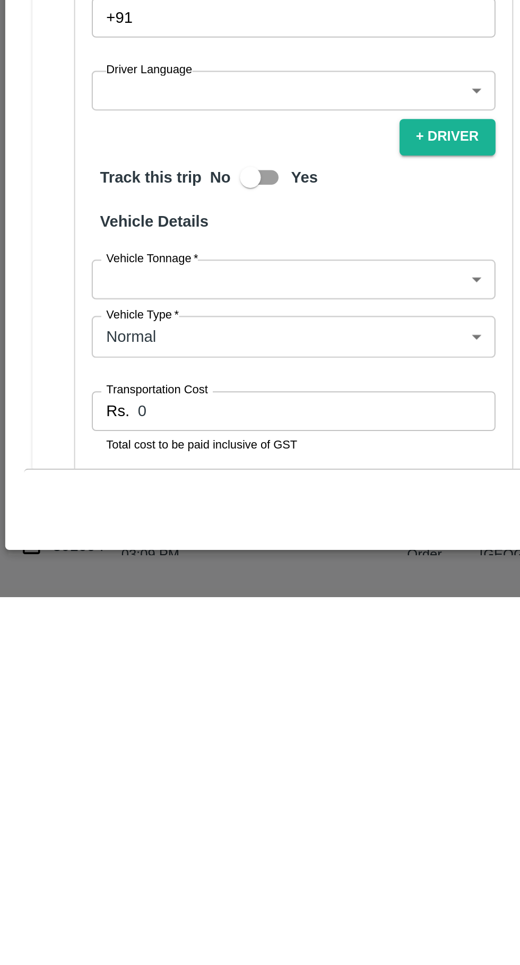
scroll to position [40, 0]
type input "AP39WA2833"
click at [137, 651] on input "Driver Phone   *" at bounding box center [162, 641] width 180 height 20
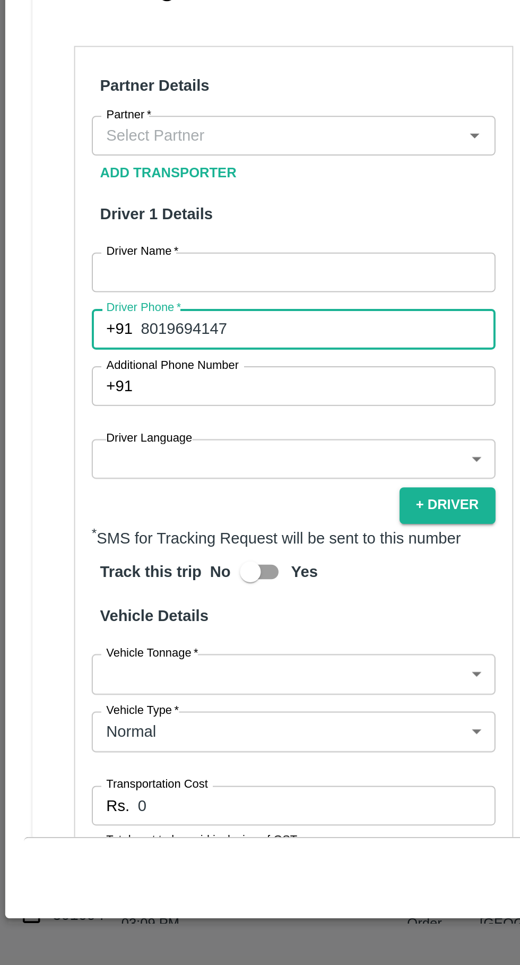
type input "8019694147"
click at [147, 550] on input "Partner   *" at bounding box center [140, 543] width 181 height 14
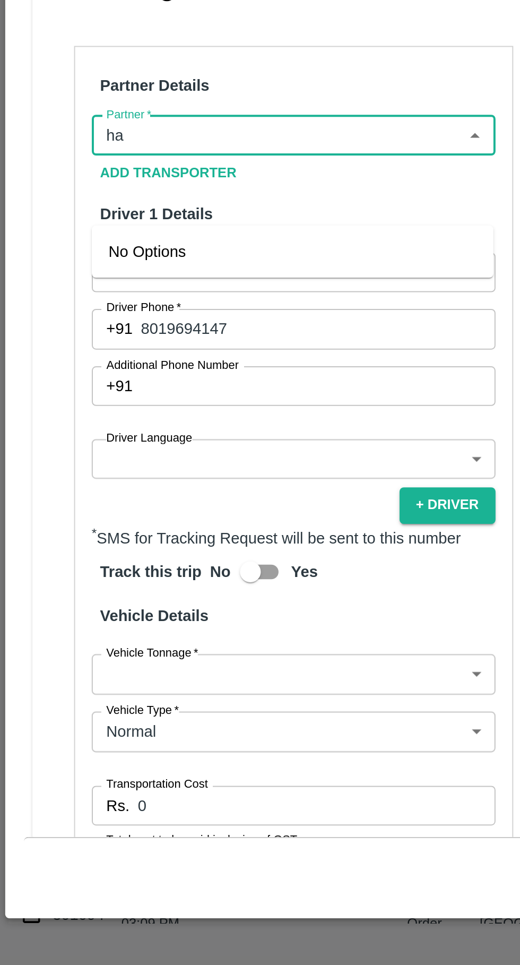
type input "h"
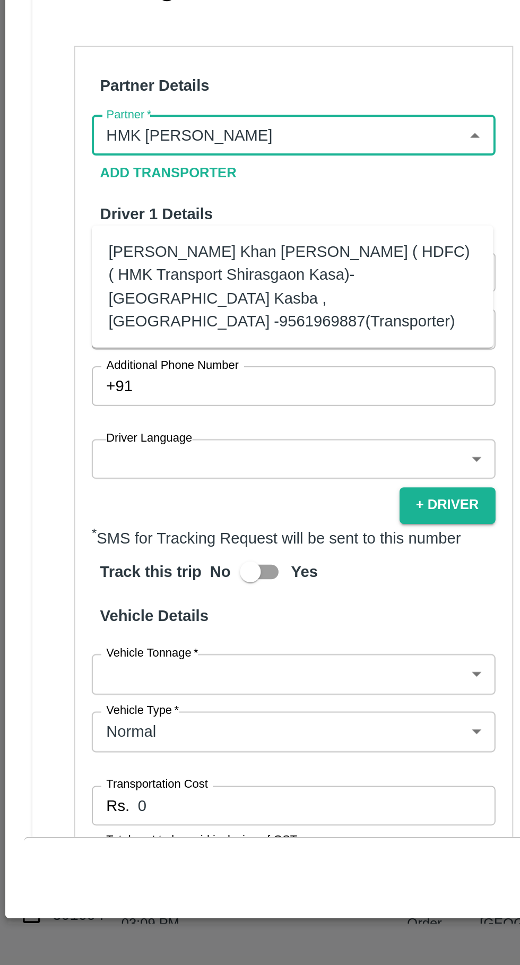
click at [179, 609] on div "Azhar Ahmad Khan Aziz Ahmad ( HDFC) ( HMK Transport Shirasgaon Kasa)-Shirasgaon…" at bounding box center [148, 619] width 187 height 47
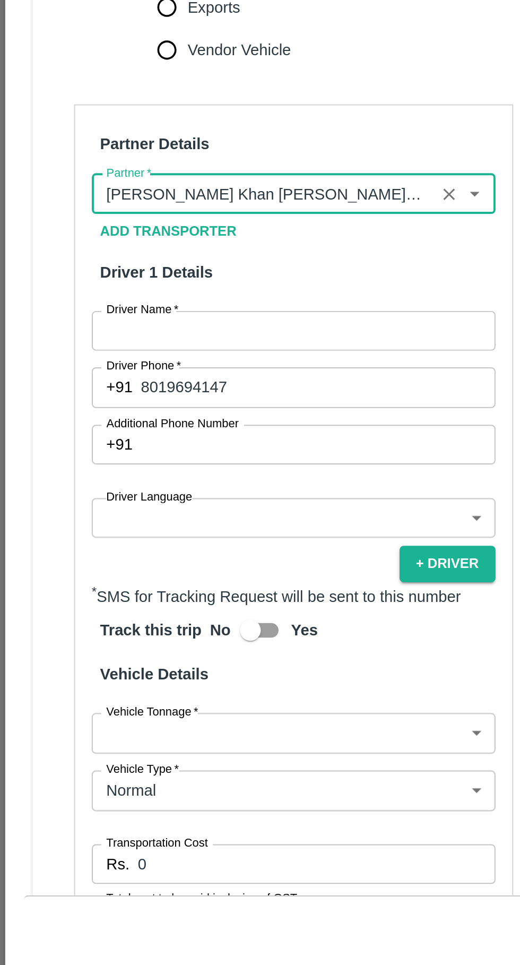
type input "Azhar Ahmad Khan Aziz Ahmad ( HDFC) ( HMK Transport Shirasgaon Kasa)-Shirasgaon…"
click at [127, 622] on input "Driver Name   *" at bounding box center [149, 612] width 205 height 20
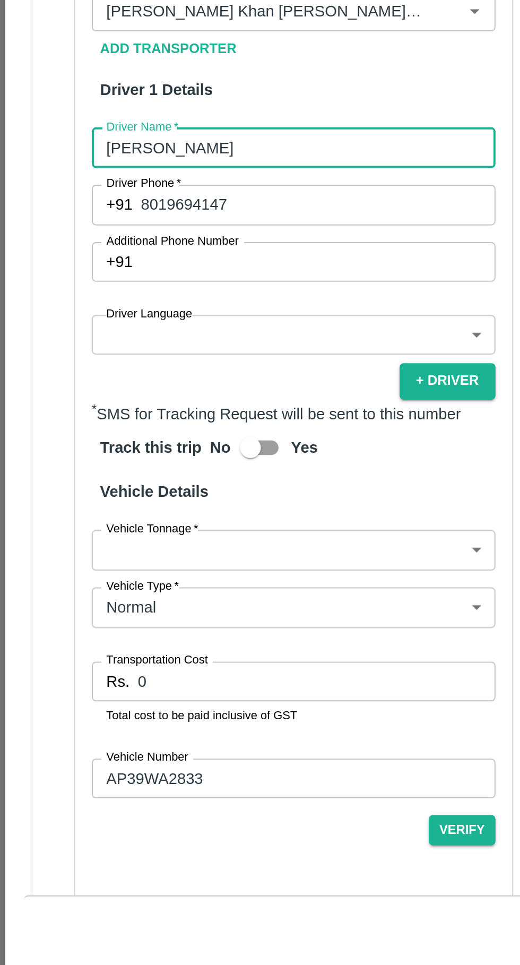
scroll to position [134, 0]
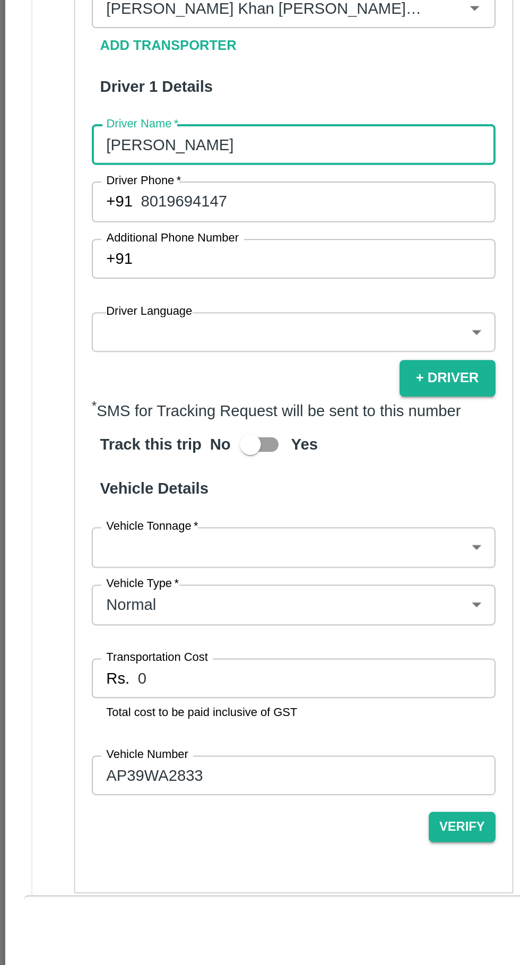
type input "Hari"
click at [158, 586] on input "Additional Phone Number" at bounding box center [162, 576] width 180 height 20
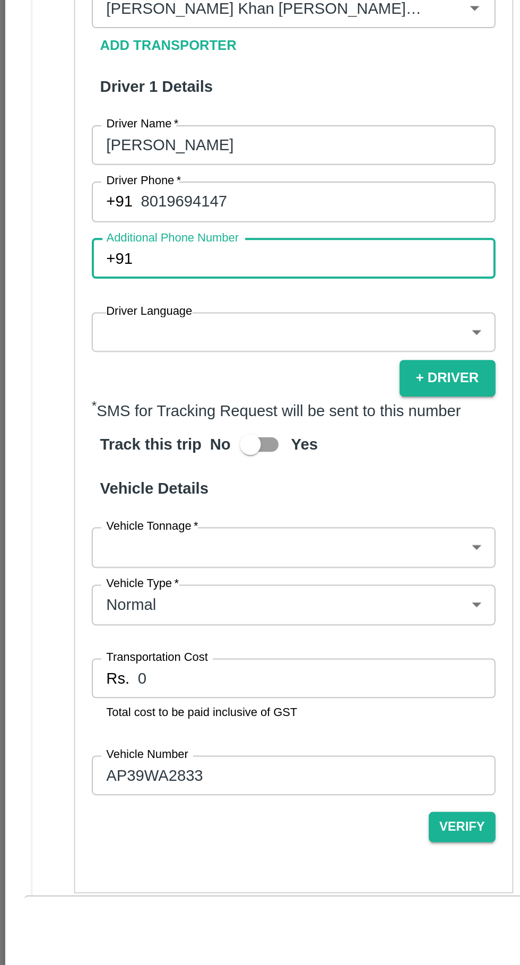
scroll to position [185, 0]
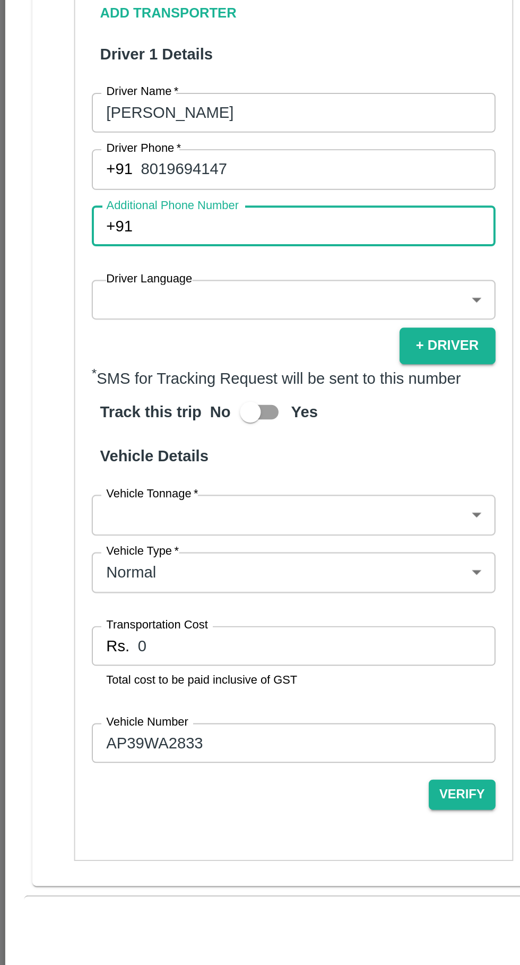
click at [158, 598] on body "Supply Chain Vehicle Request List Start Date Start Date End Date End Date From …" at bounding box center [260, 482] width 520 height 965
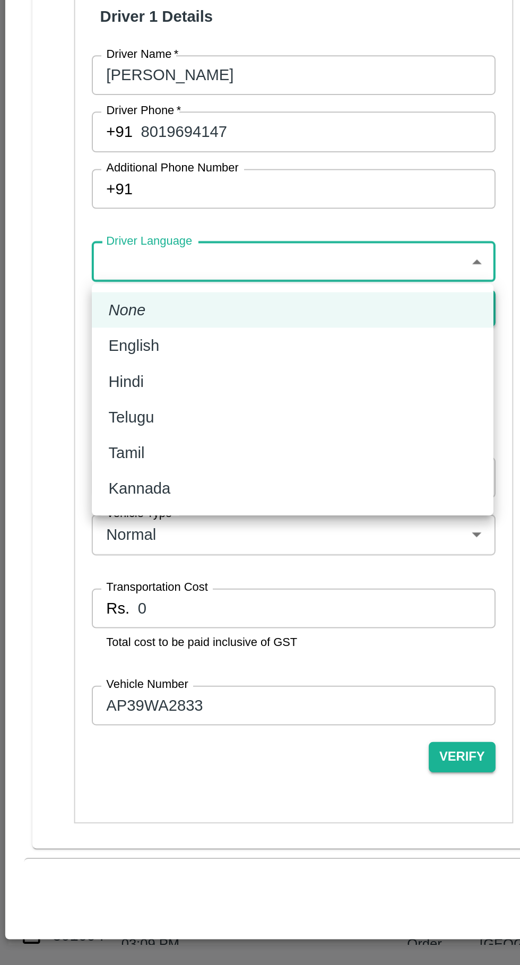
click at [86, 659] on div "Hindi" at bounding box center [148, 658] width 187 height 12
type input "hi"
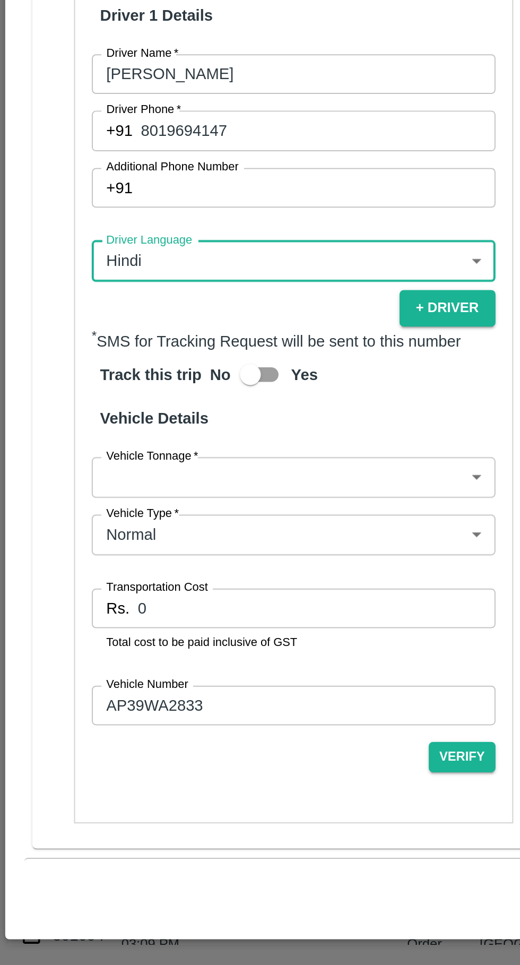
click at [168, 704] on body "Supply Chain Vehicle Request List Start Date Start Date End Date End Date From …" at bounding box center [260, 482] width 520 height 965
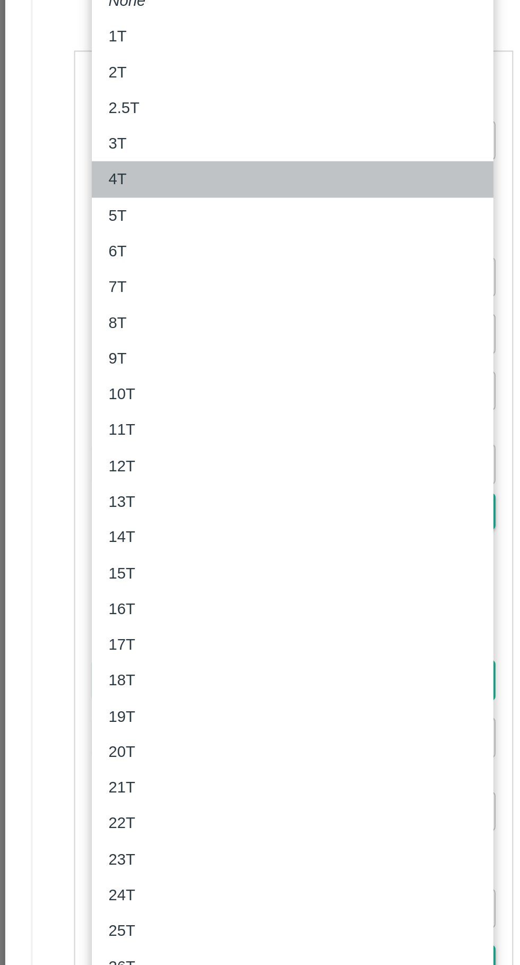
click at [73, 448] on div "4T" at bounding box center [148, 451] width 187 height 12
type input "4000"
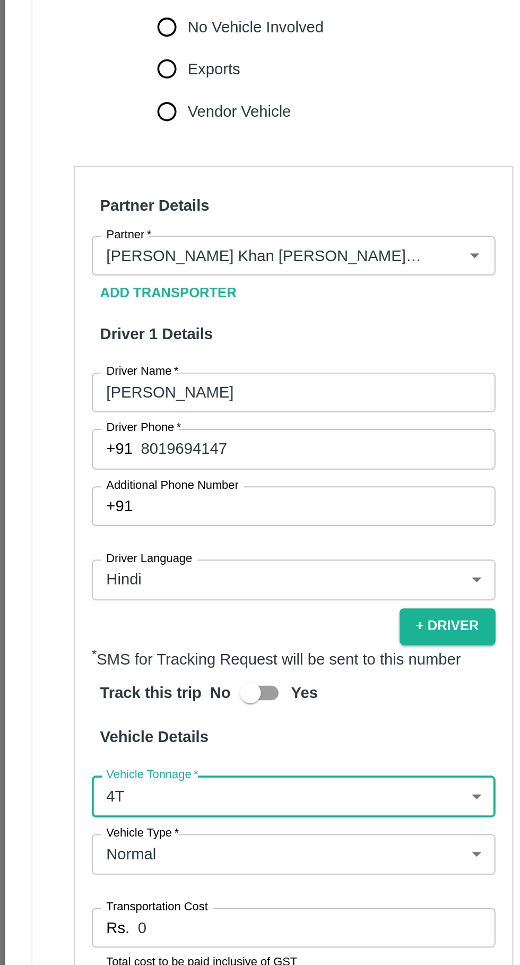
scroll to position [186, 0]
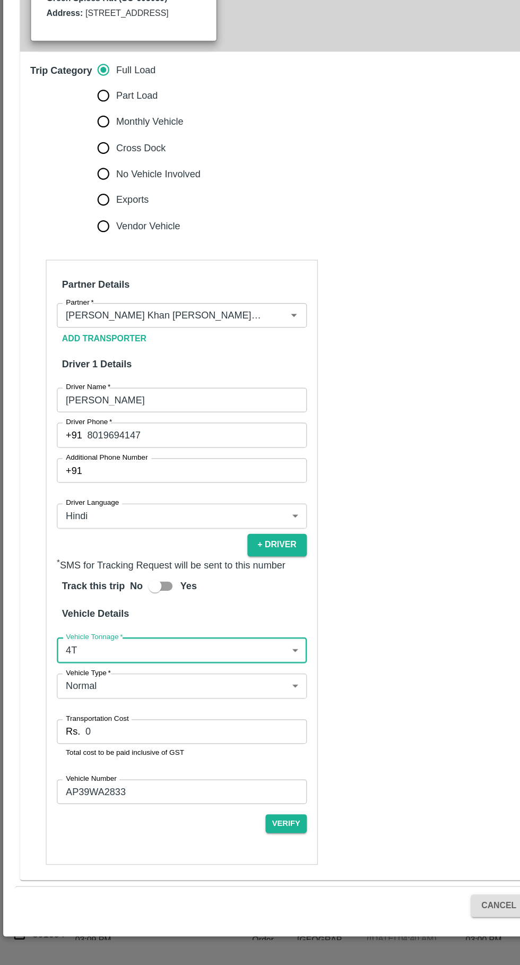
click at [143, 777] on input "0" at bounding box center [161, 773] width 182 height 20
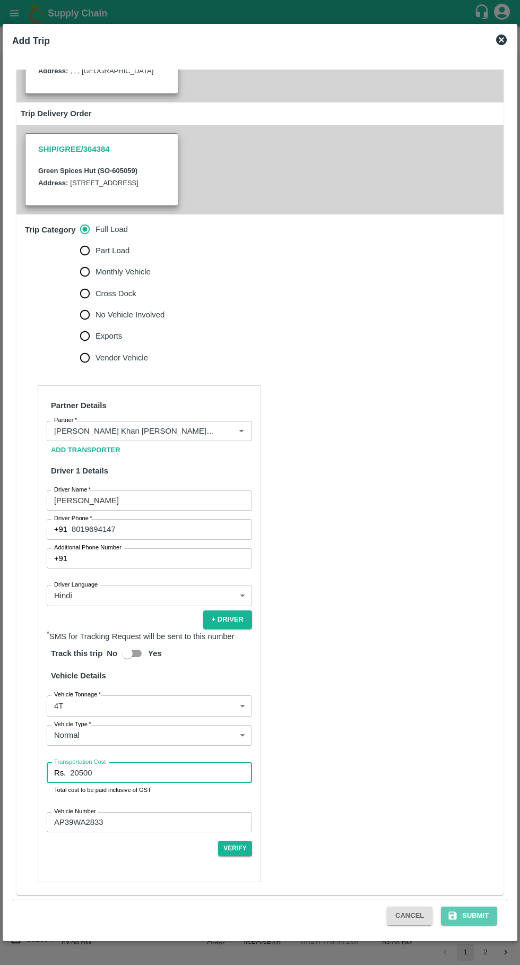
type input "20500"
click at [480, 915] on button "Submit" at bounding box center [469, 915] width 56 height 19
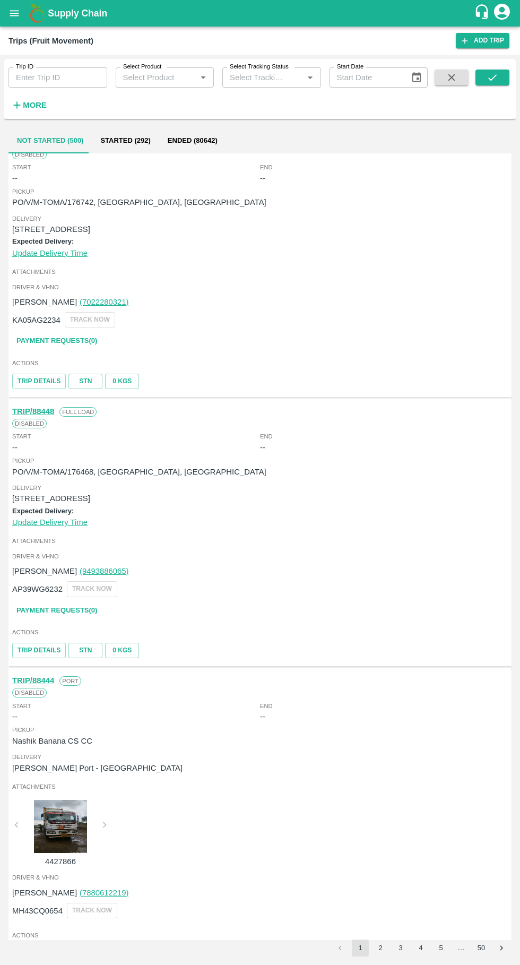
scroll to position [285, 0]
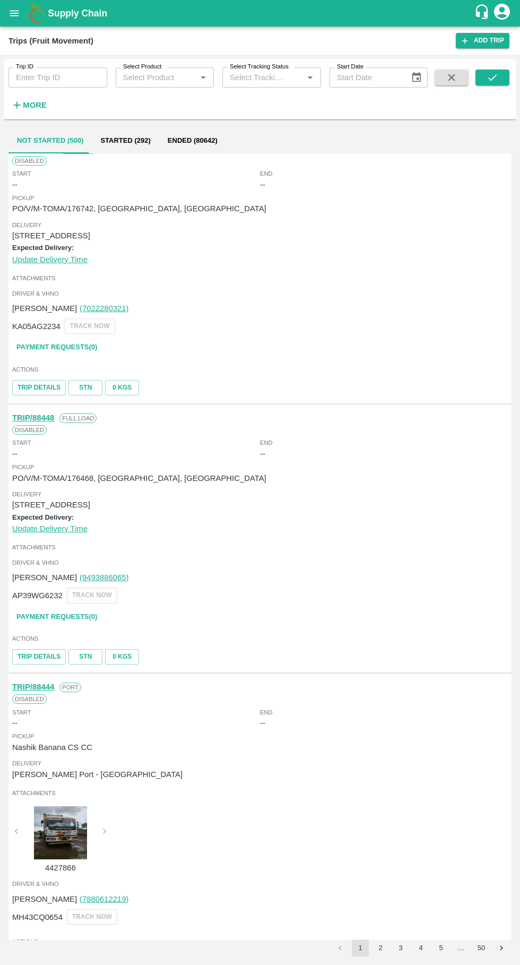
click at [118, 138] on button "Started (292)" at bounding box center [125, 140] width 67 height 25
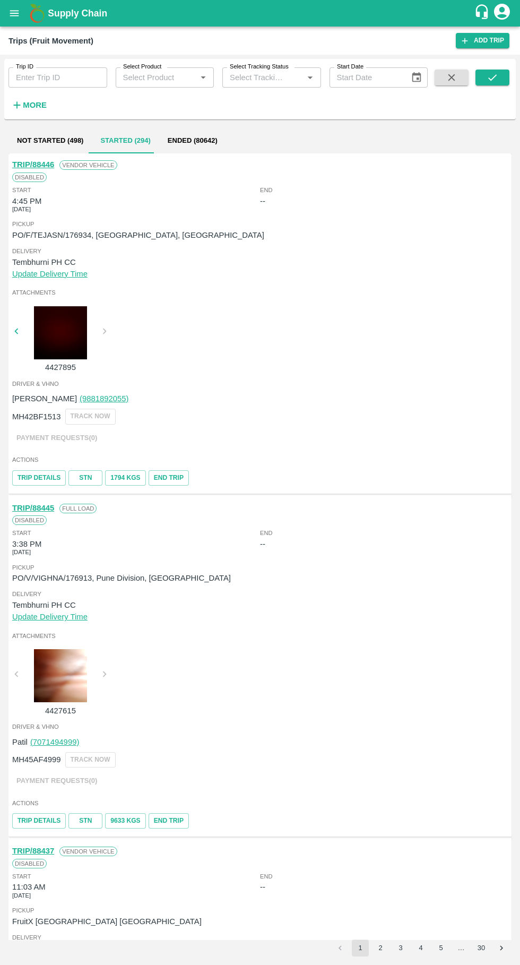
click at [192, 141] on button "Ended (80642)" at bounding box center [192, 140] width 67 height 25
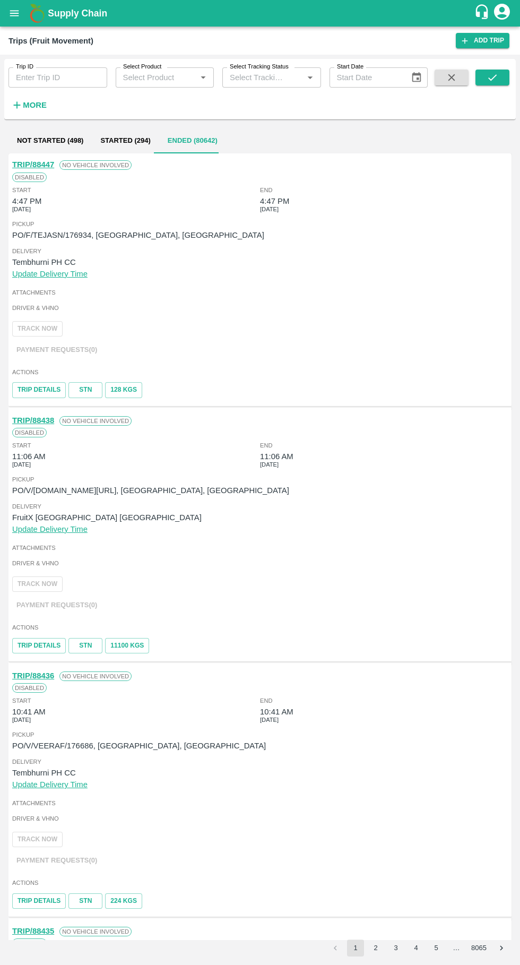
click at [53, 141] on button "Not Started (498)" at bounding box center [49, 140] width 83 height 25
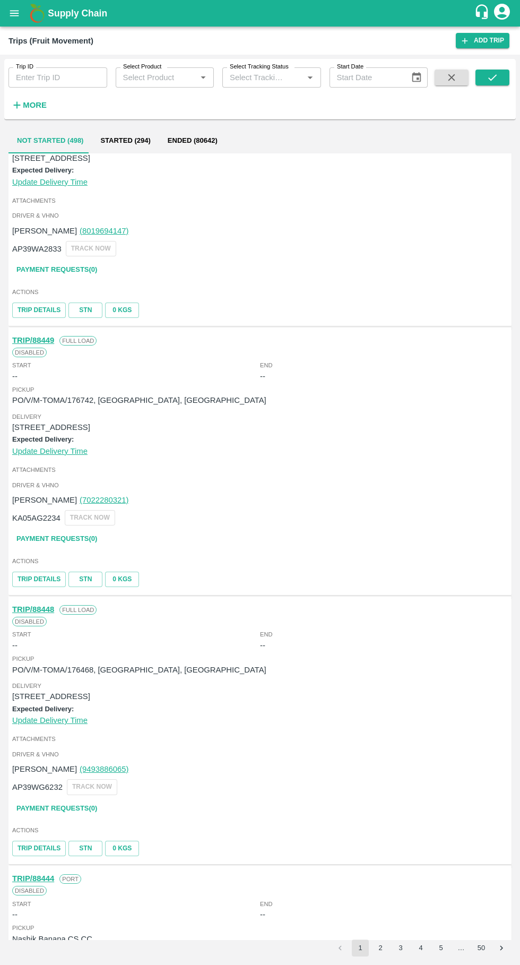
scroll to position [0, 0]
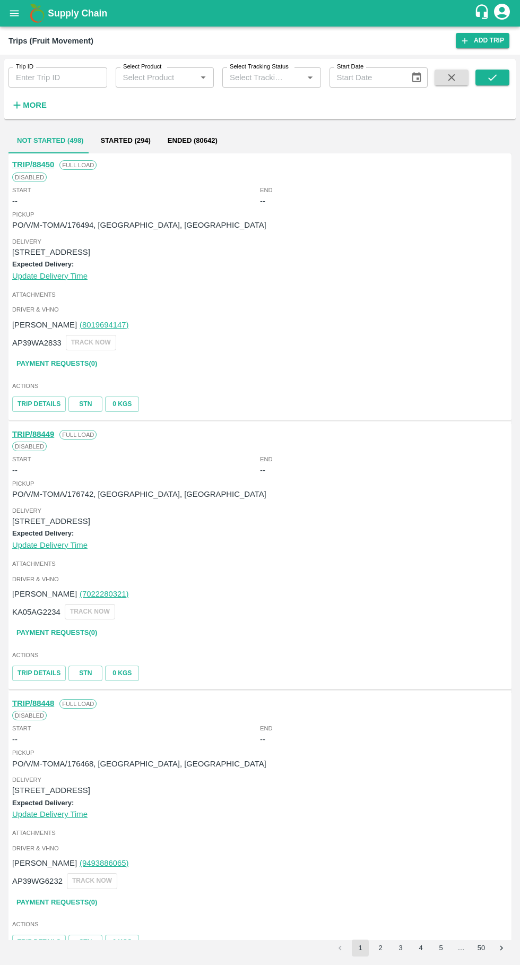
click at [40, 165] on link "TRIP/88450" at bounding box center [33, 164] width 42 height 8
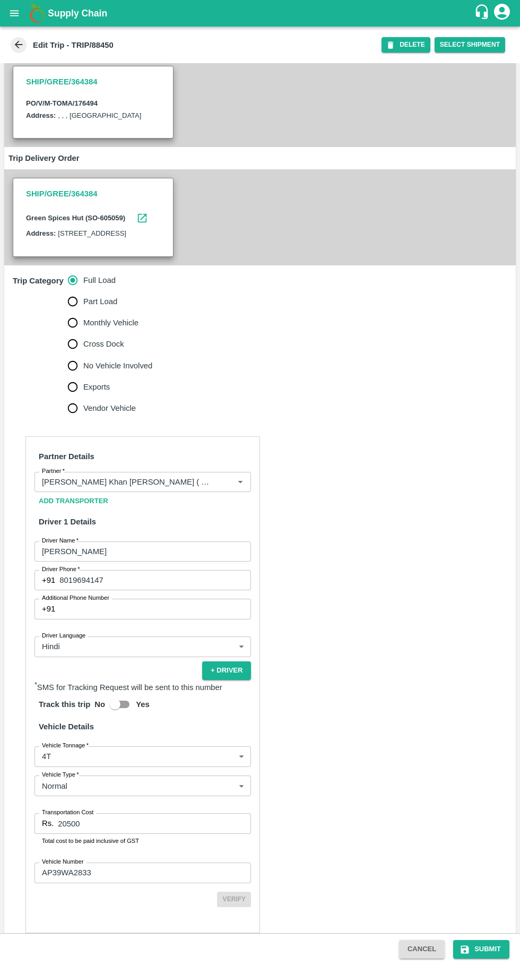
scroll to position [141, 0]
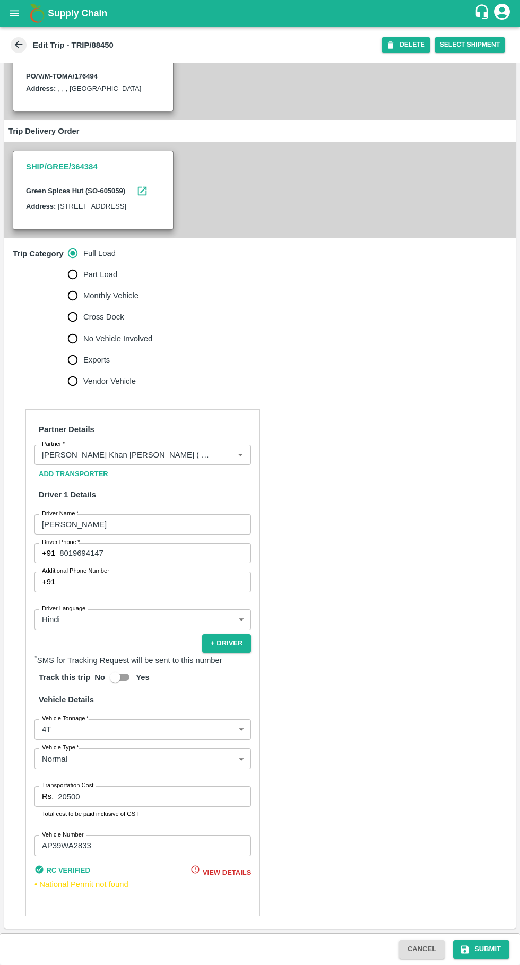
click at [142, 806] on input "20500" at bounding box center [154, 796] width 193 height 20
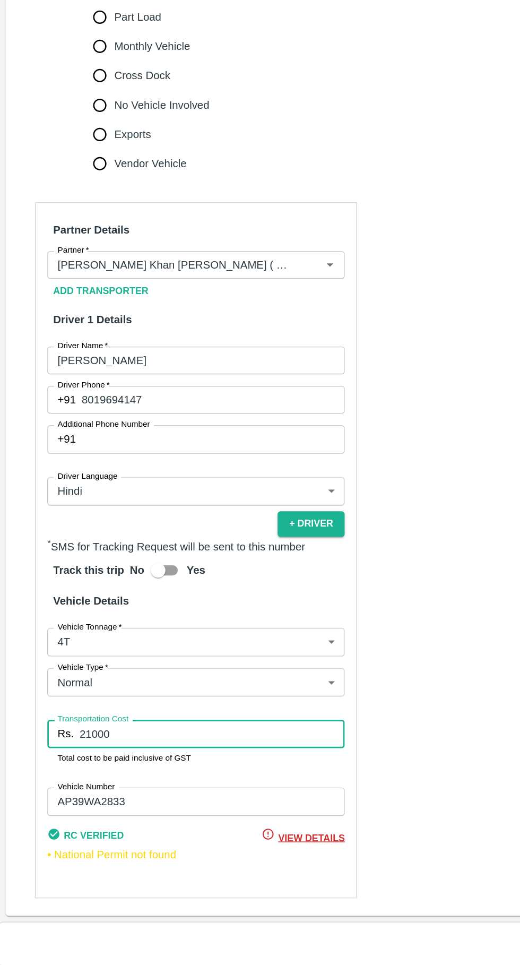
scroll to position [146, 0]
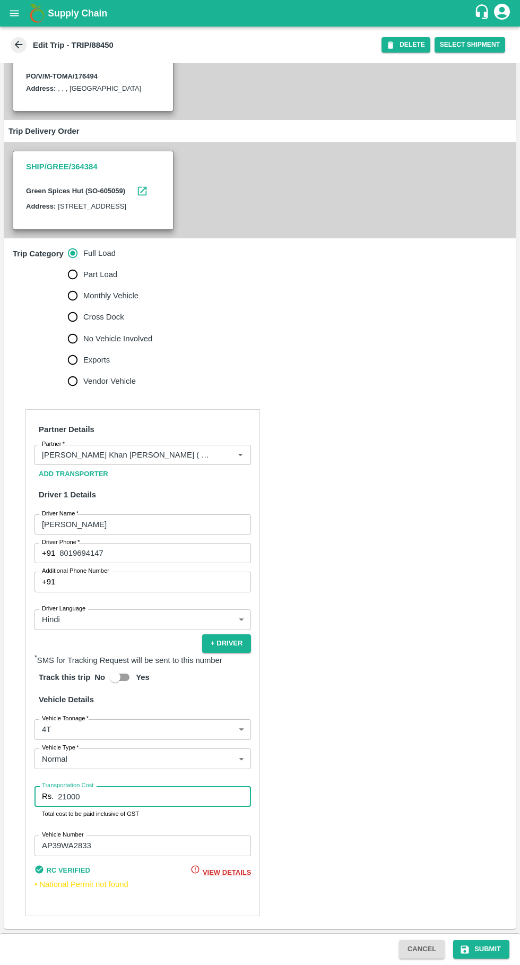
type input "21000"
click at [479, 947] on button "Submit" at bounding box center [481, 949] width 56 height 19
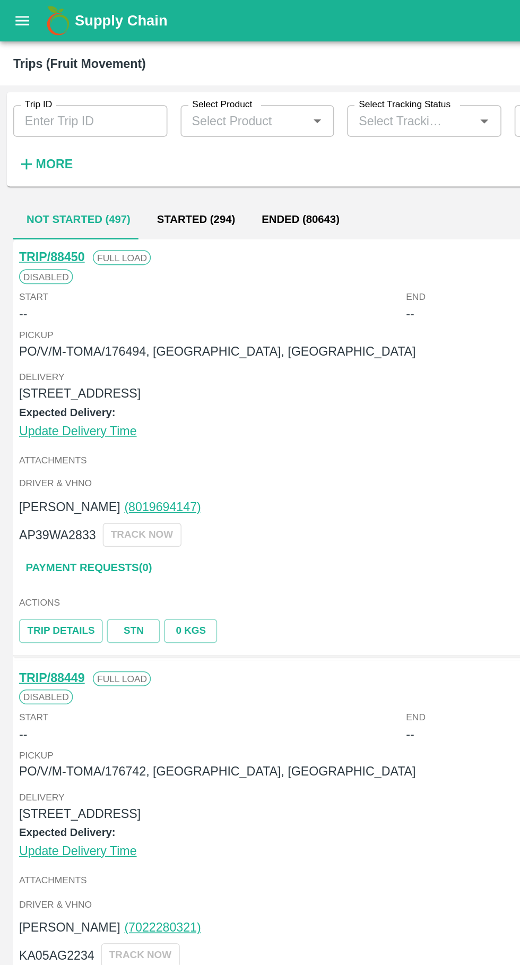
click at [18, 14] on icon "open drawer" at bounding box center [14, 13] width 12 height 12
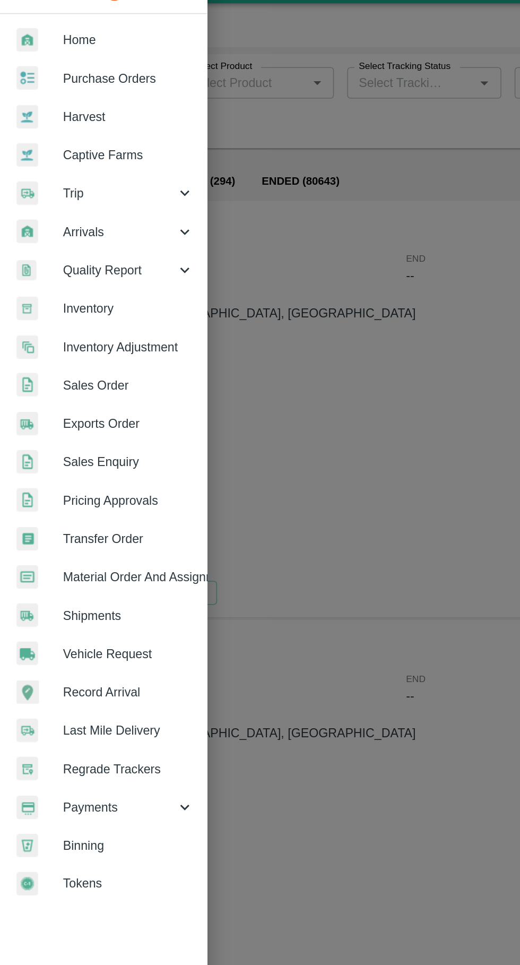
click at [55, 440] on span "Vehicle Request" at bounding box center [82, 443] width 84 height 12
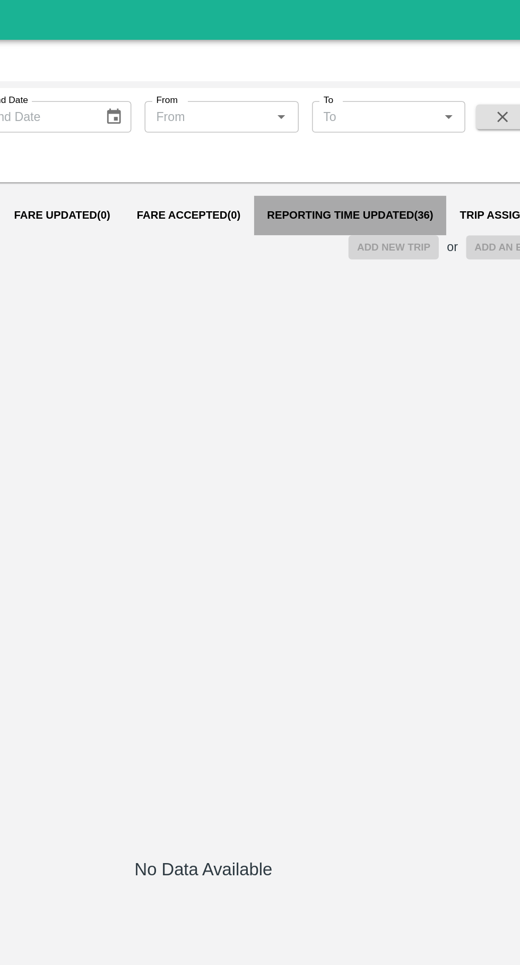
click at [352, 139] on span "Reporting Time Updated ( 36 )" at bounding box center [354, 139] width 107 height 8
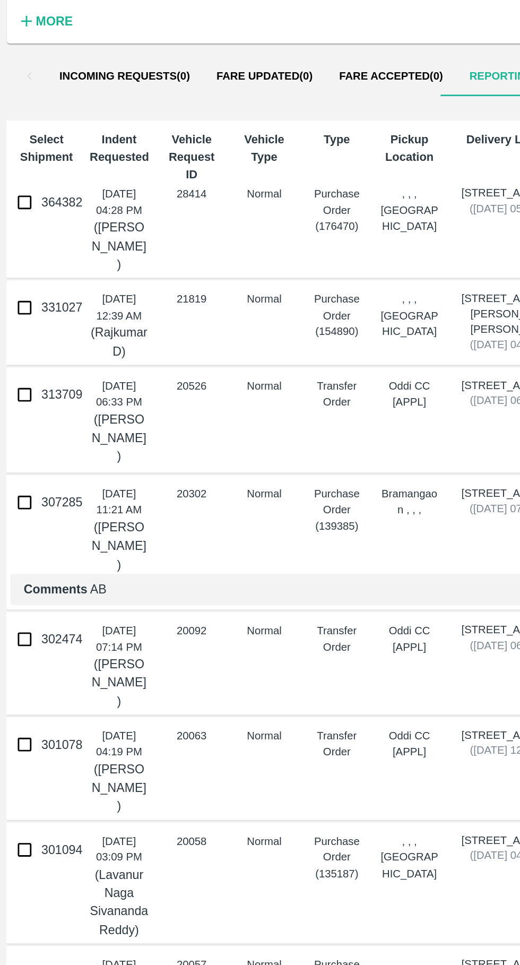
click at [23, 218] on input "364382" at bounding box center [15, 219] width 21 height 21
checkbox input "true"
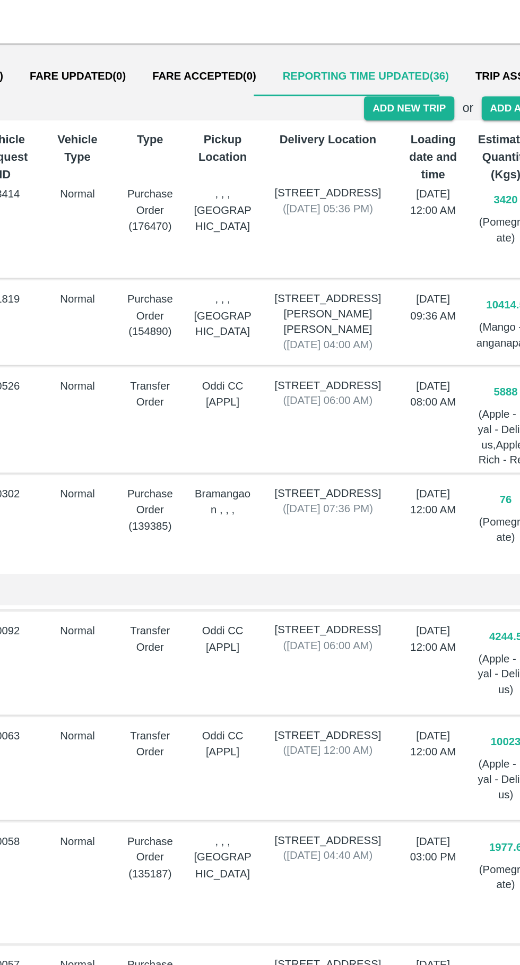
click at [391, 159] on button "Add New Trip" at bounding box center [381, 159] width 57 height 15
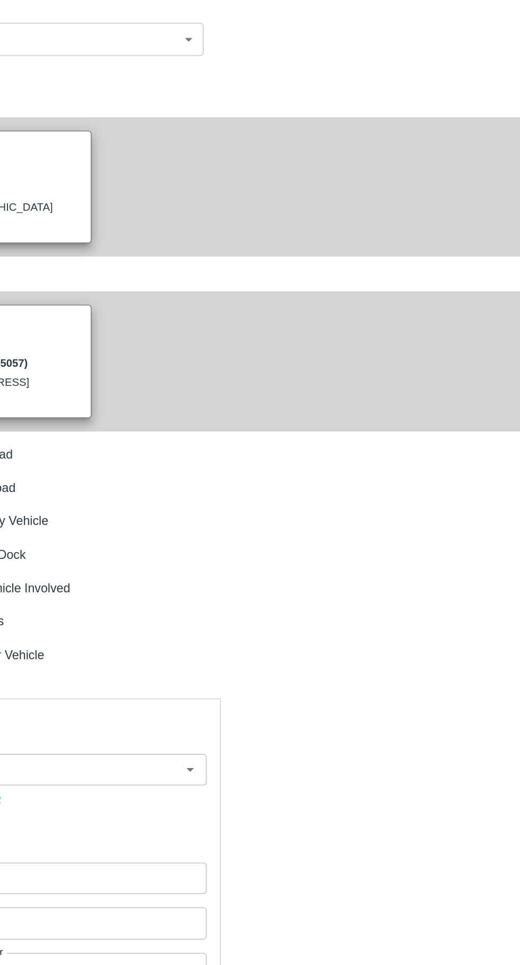
type input "3420"
type input "Normal"
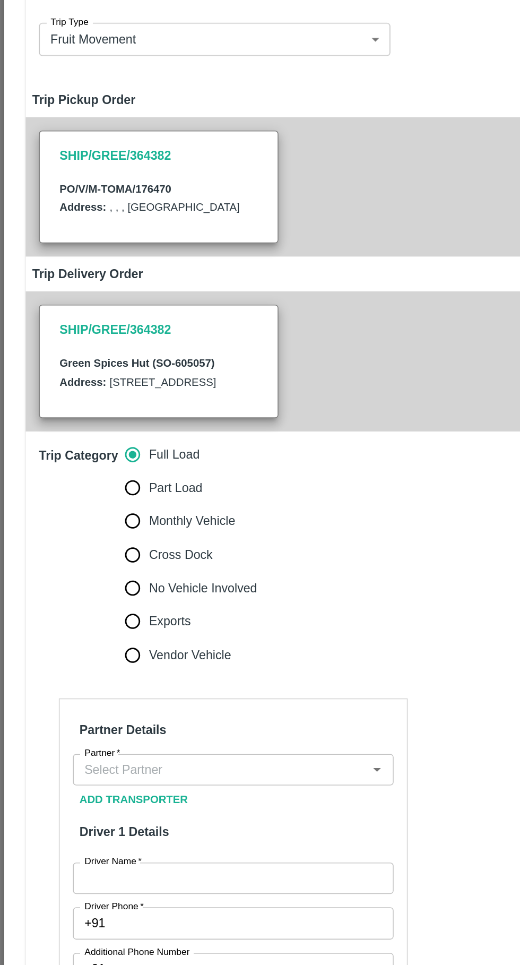
click at [130, 590] on input "Partner   *" at bounding box center [140, 583] width 181 height 14
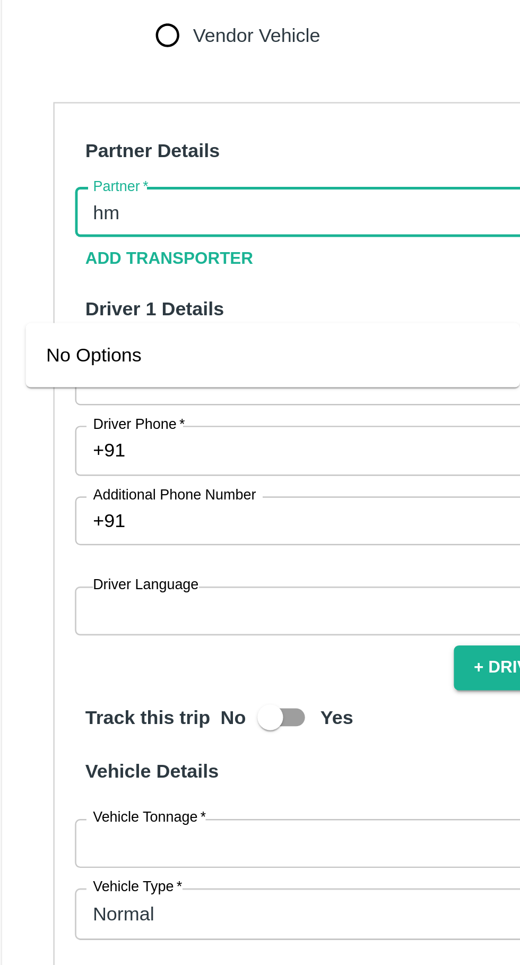
type input "hmk"
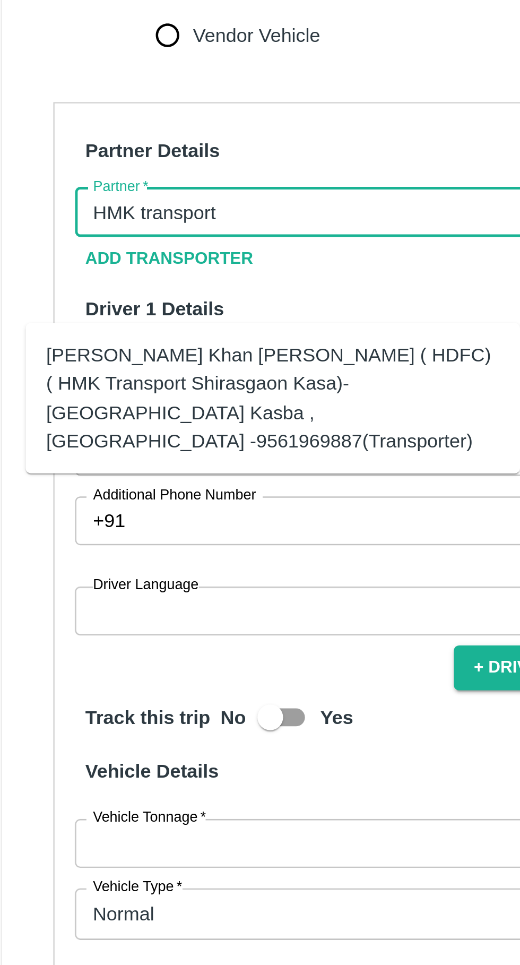
click at [78, 654] on div "Azhar Ahmad Khan Aziz Ahmad ( HDFC) ( HMK Transport Shirasgaon Kasa)-Shirasgaon…" at bounding box center [128, 659] width 187 height 47
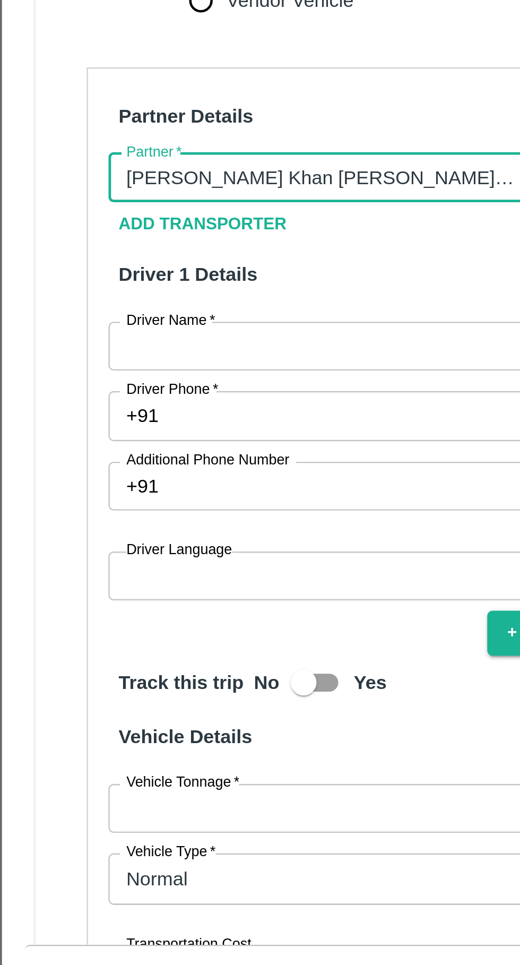
type input "Azhar Ahmad Khan Aziz Ahmad ( HDFC) ( HMK Transport Shirasgaon Kasa)-Shirasgaon…"
click at [105, 662] on input "Driver Name   *" at bounding box center [149, 652] width 205 height 20
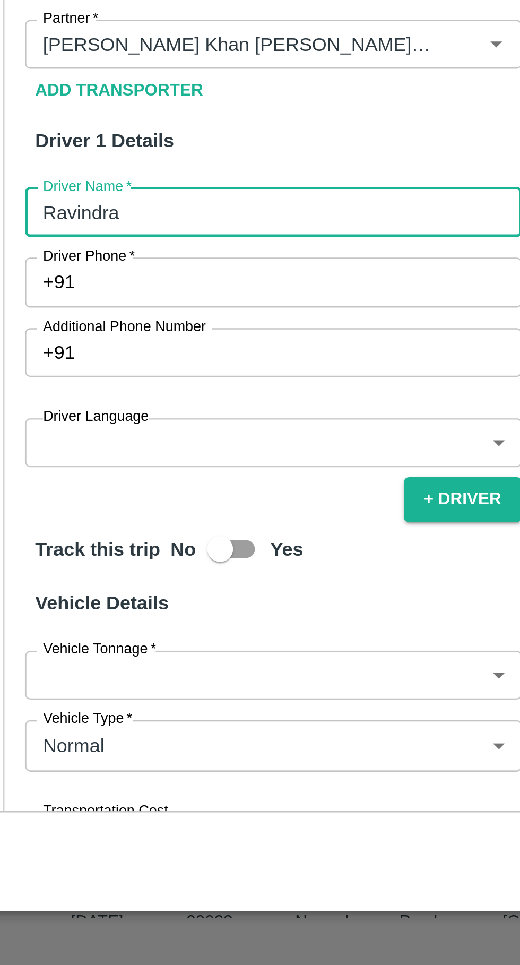
type input "Ravindra"
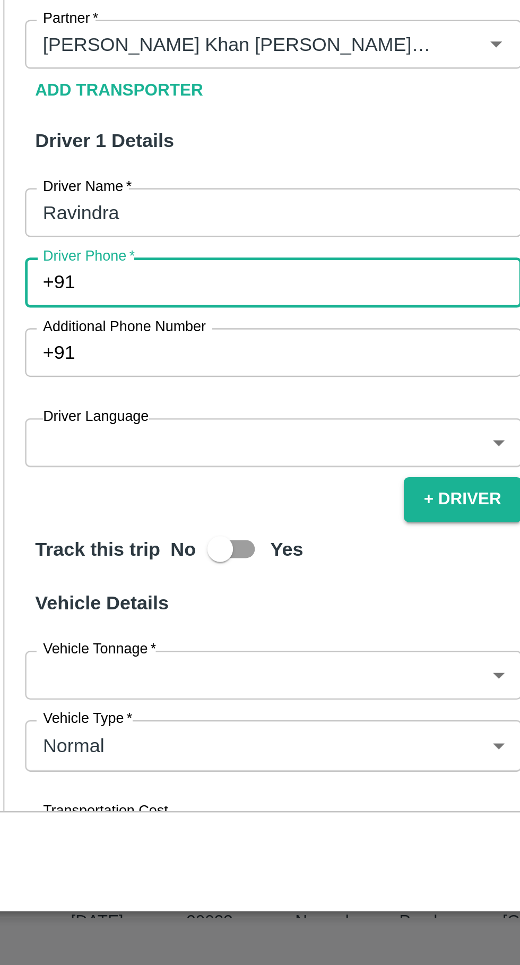
paste input "74114 32015"
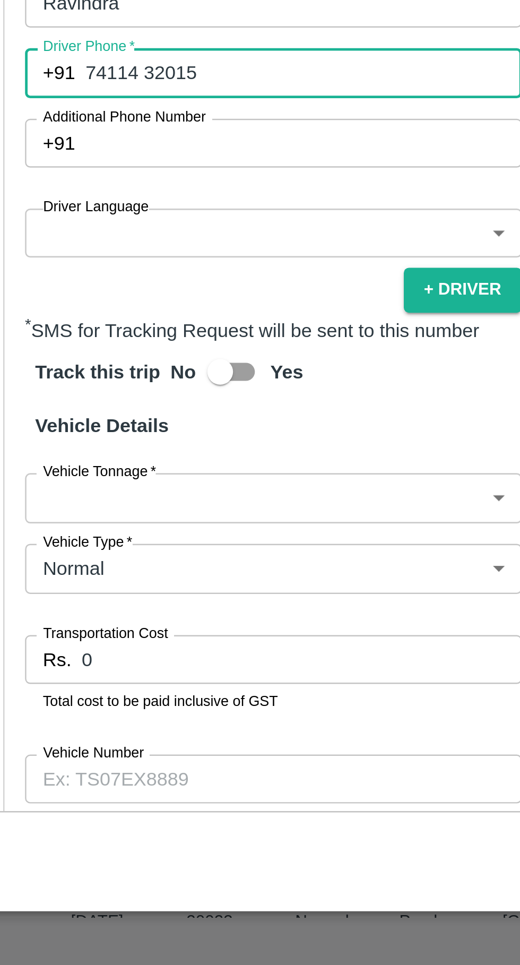
scroll to position [88, 0]
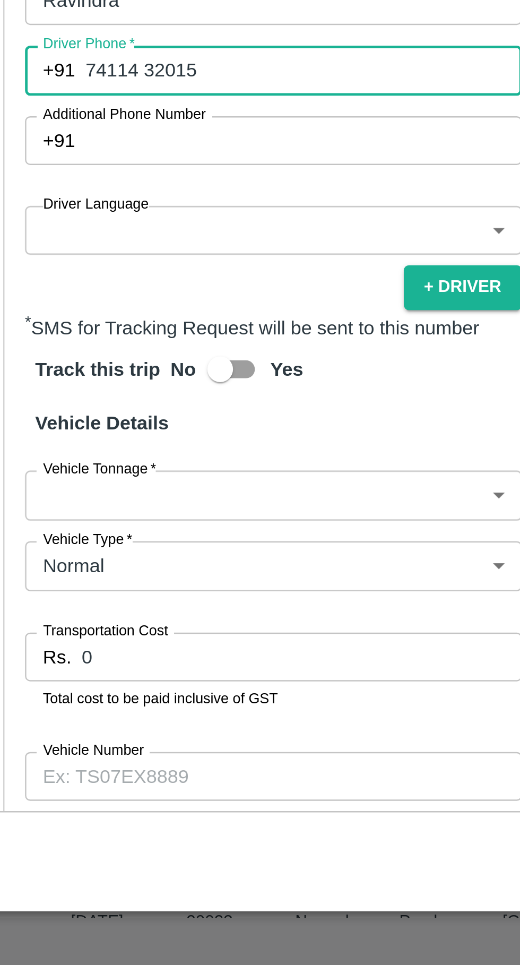
click at [95, 603] on input "74114 32015" at bounding box center [162, 593] width 180 height 20
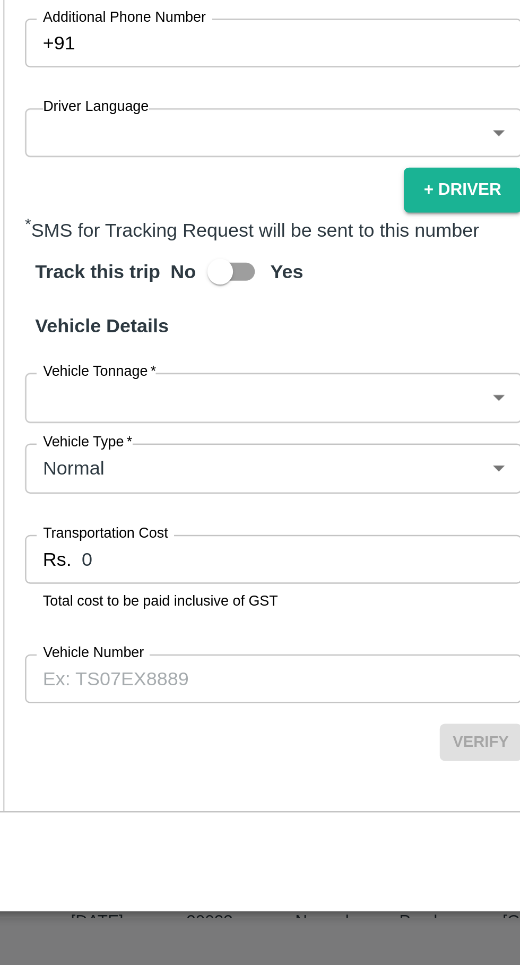
scroll to position [138, 0]
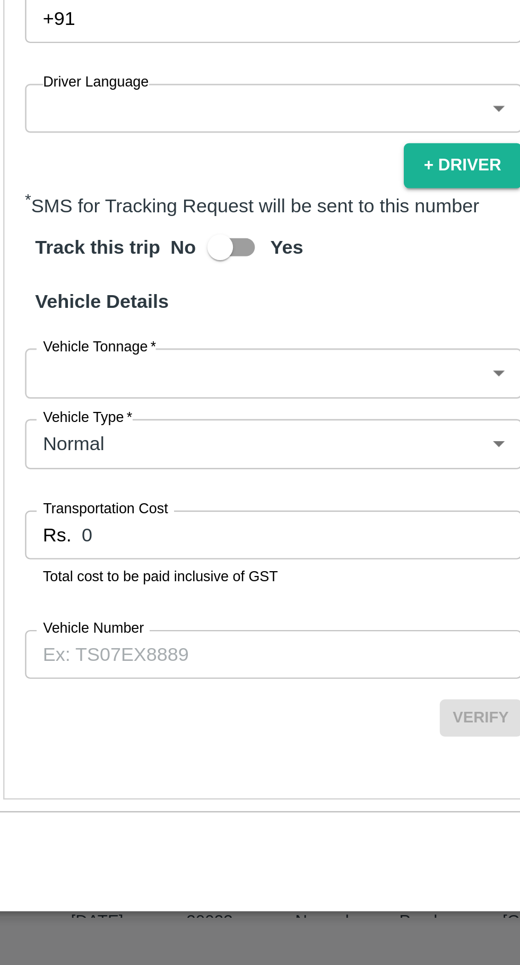
type input "7411432015"
click at [184, 647] on body "Supply Chain Vehicle Request List Start Date Start Date End Date End Date From …" at bounding box center [260, 482] width 520 height 965
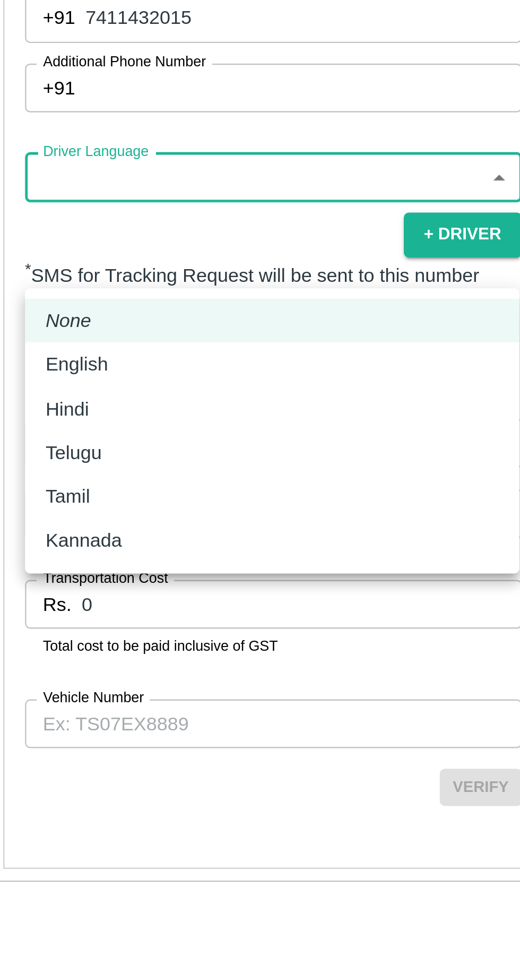
click at [61, 701] on p "Hindi" at bounding box center [64, 705] width 18 height 12
type input "hi"
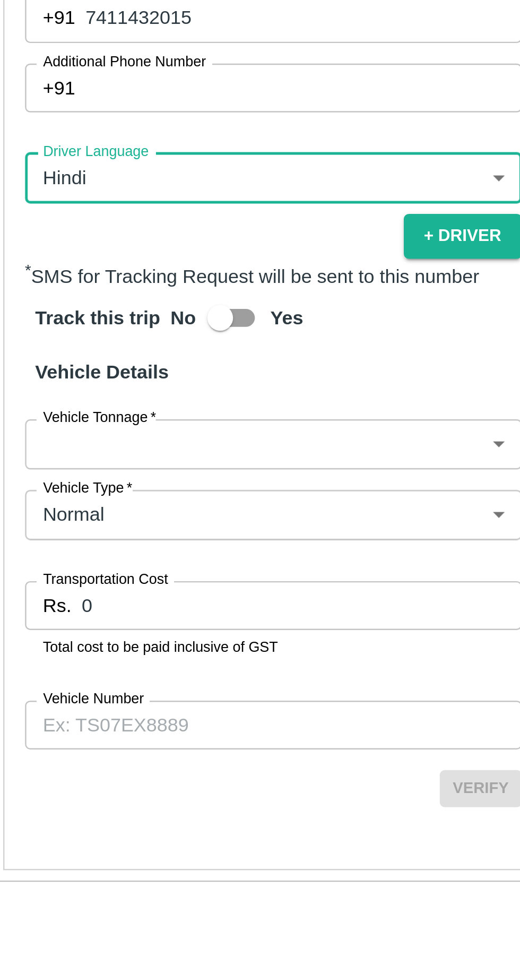
click at [67, 756] on body "Supply Chain Vehicle Request List Start Date Start Date End Date End Date From …" at bounding box center [260, 482] width 520 height 965
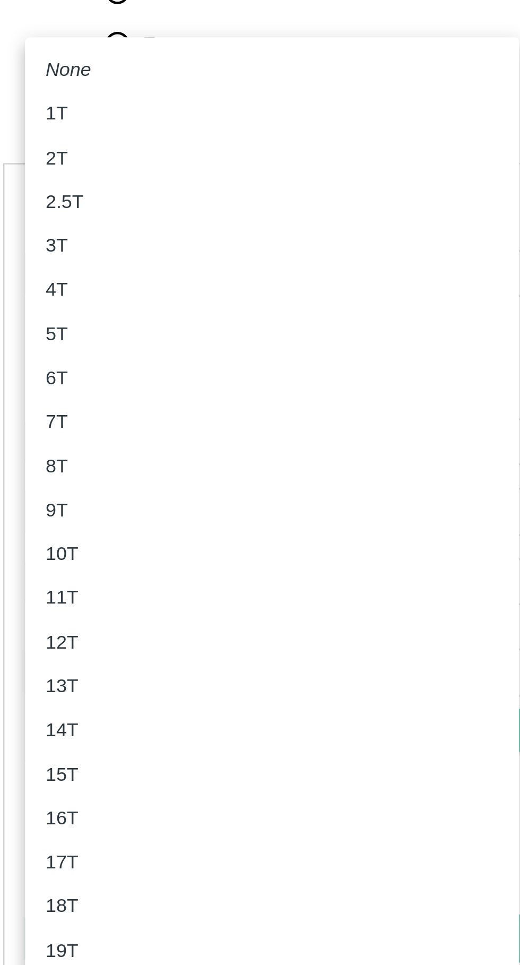
click at [54, 451] on li "4T" at bounding box center [149, 451] width 204 height 18
type input "4000"
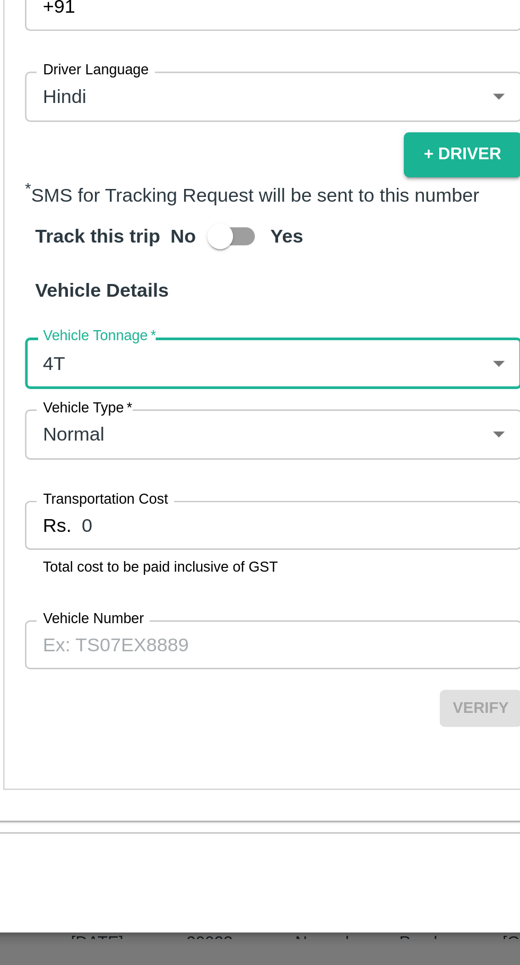
scroll to position [176, 0]
click at [129, 783] on input "0" at bounding box center [161, 773] width 182 height 20
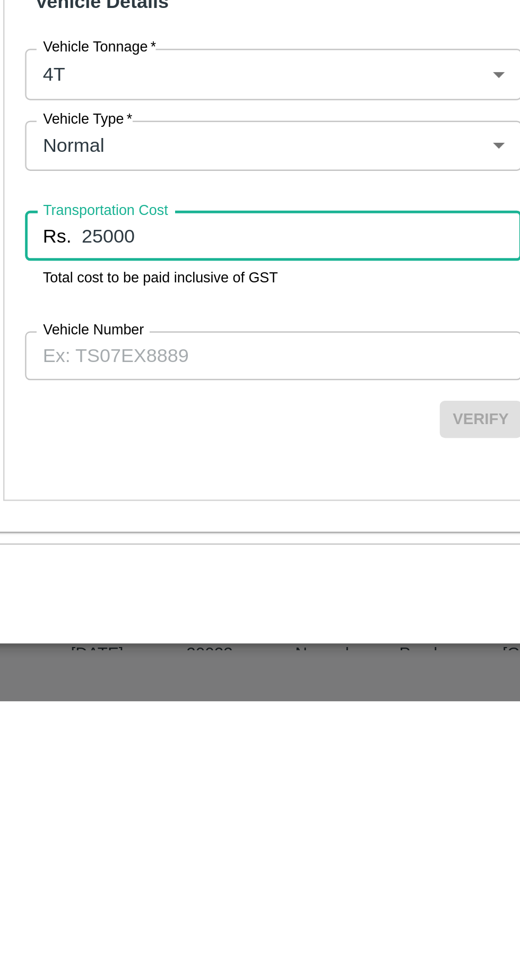
type input "25000"
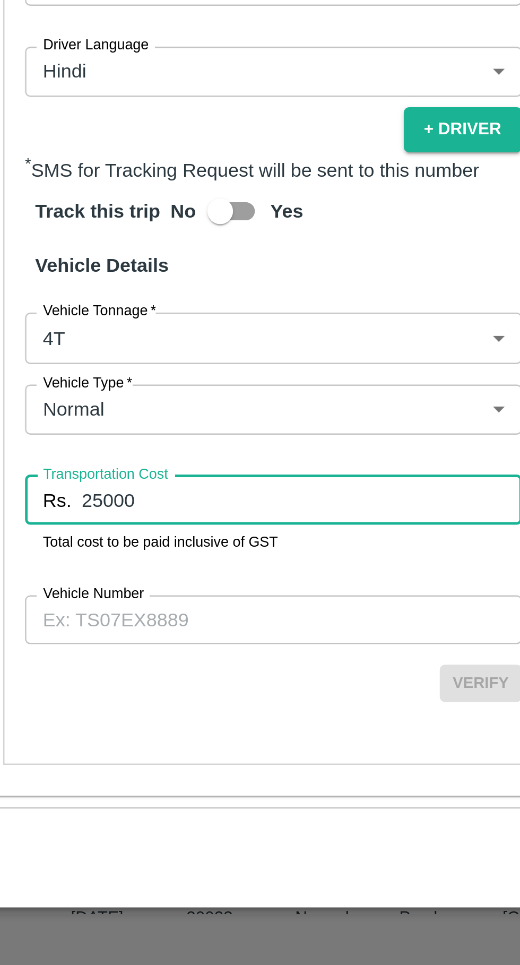
click at [110, 832] on input "Vehicle Number" at bounding box center [149, 822] width 205 height 20
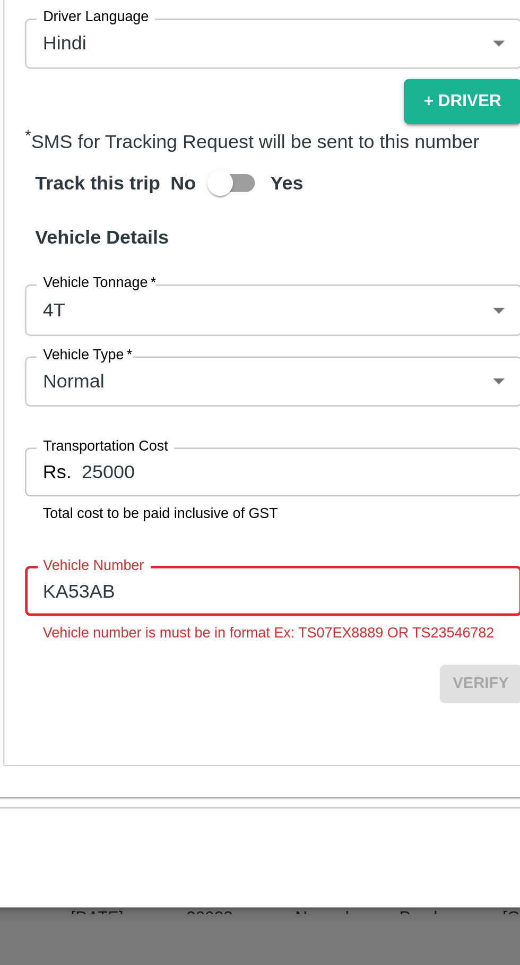
click at [113, 820] on input "KA53AB" at bounding box center [149, 810] width 205 height 20
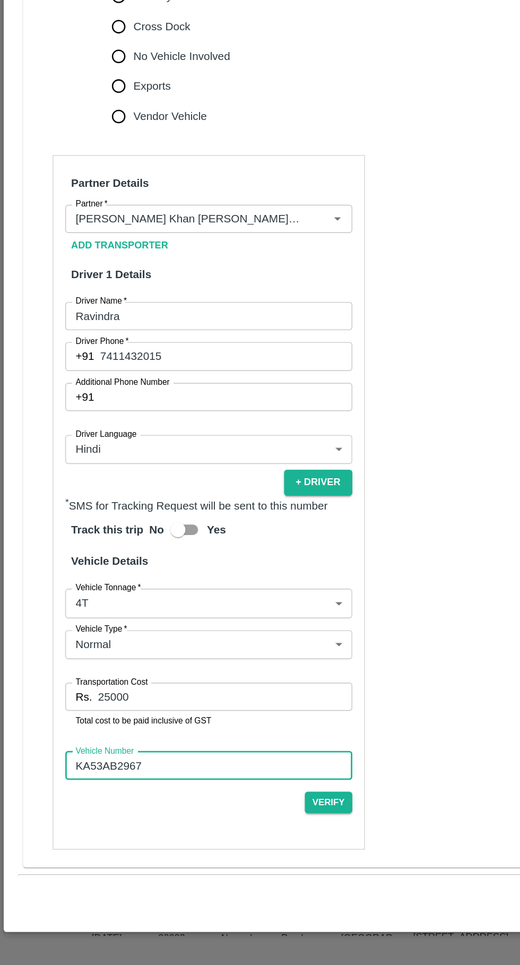
scroll to position [176, 0]
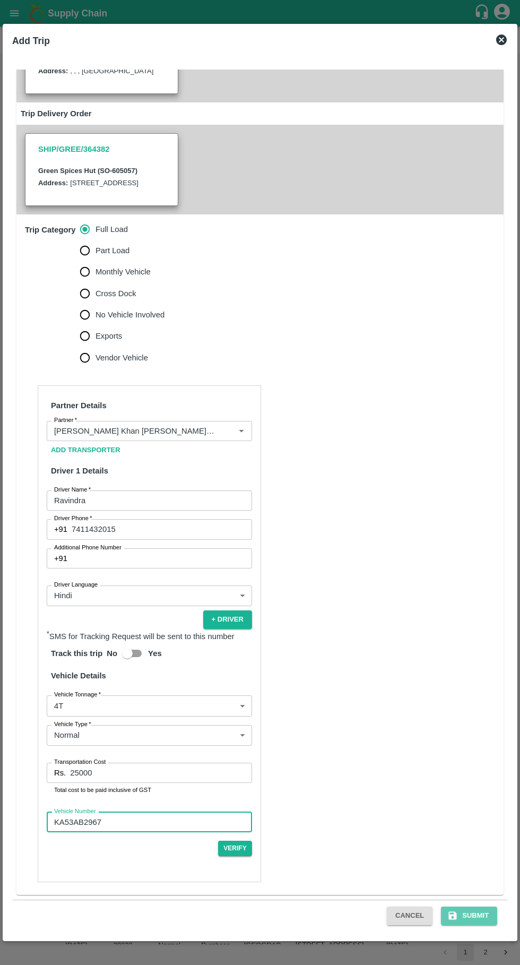
type input "KA53AB2967"
click at [475, 915] on button "Submit" at bounding box center [469, 915] width 56 height 19
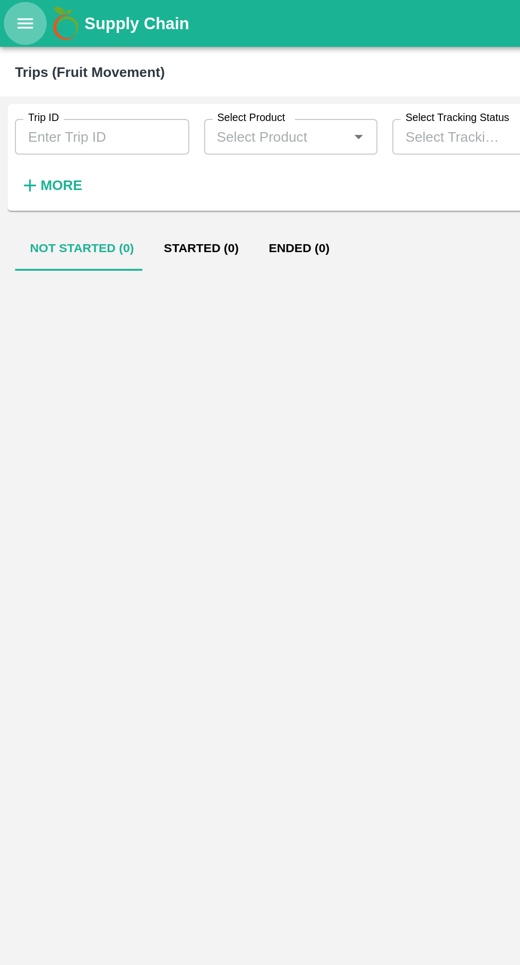
click at [12, 7] on icon "open drawer" at bounding box center [14, 13] width 12 height 12
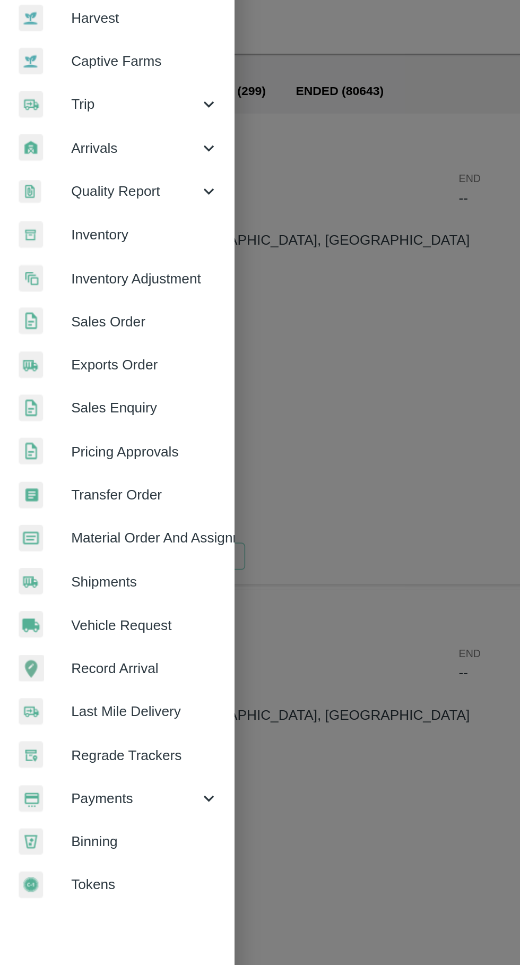
click at [73, 542] on span "Payments" at bounding box center [76, 541] width 72 height 12
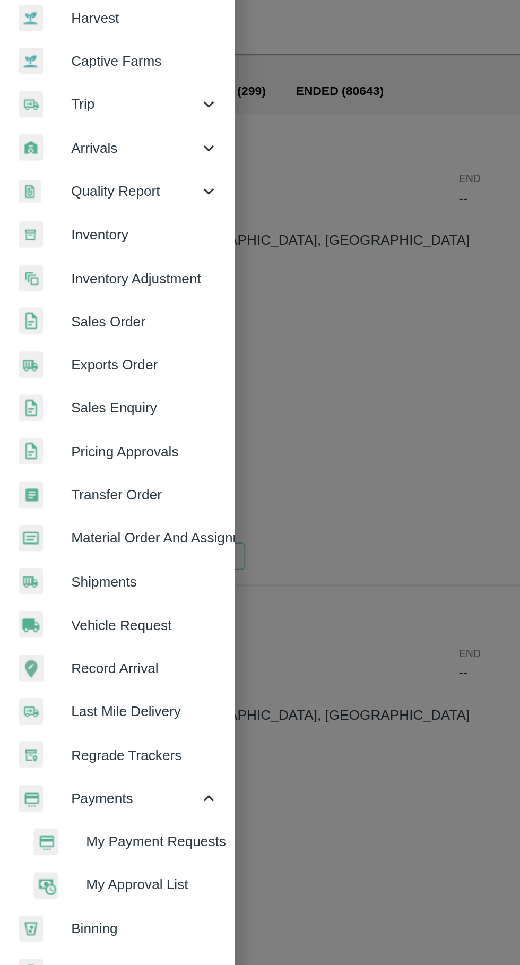
click at [108, 562] on span "My Payment Requests" at bounding box center [86, 566] width 75 height 12
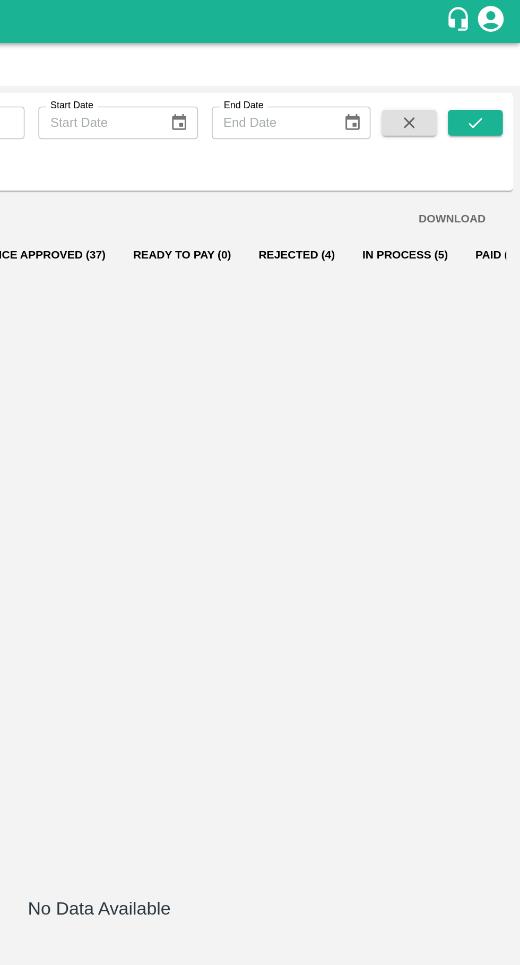
click at [437, 157] on button "In Process (5)" at bounding box center [449, 157] width 70 height 25
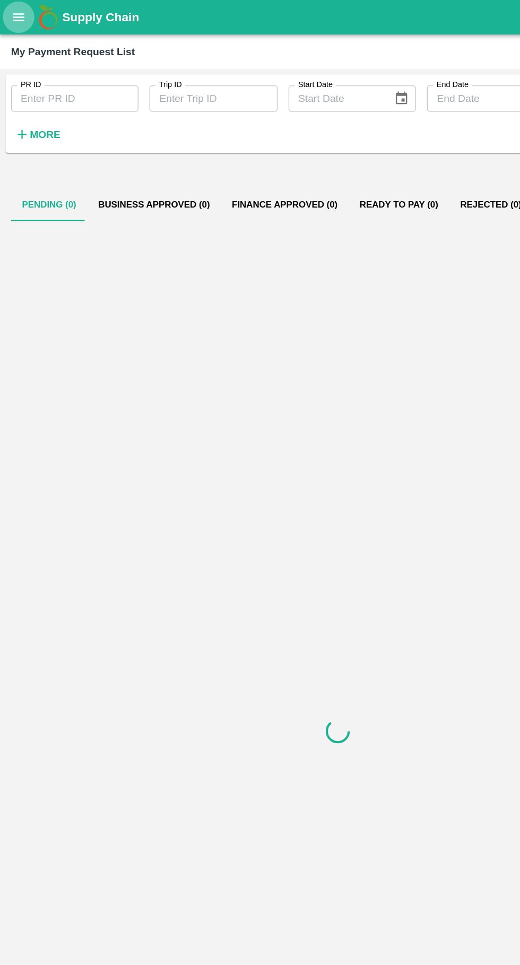
click at [11, 15] on icon "open drawer" at bounding box center [14, 13] width 9 height 6
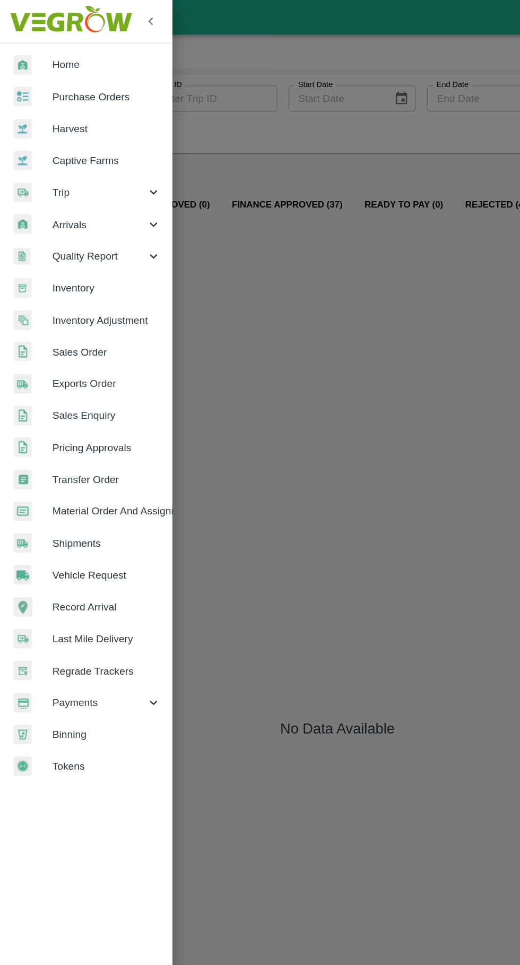
click at [46, 148] on span "Trip" at bounding box center [76, 148] width 72 height 12
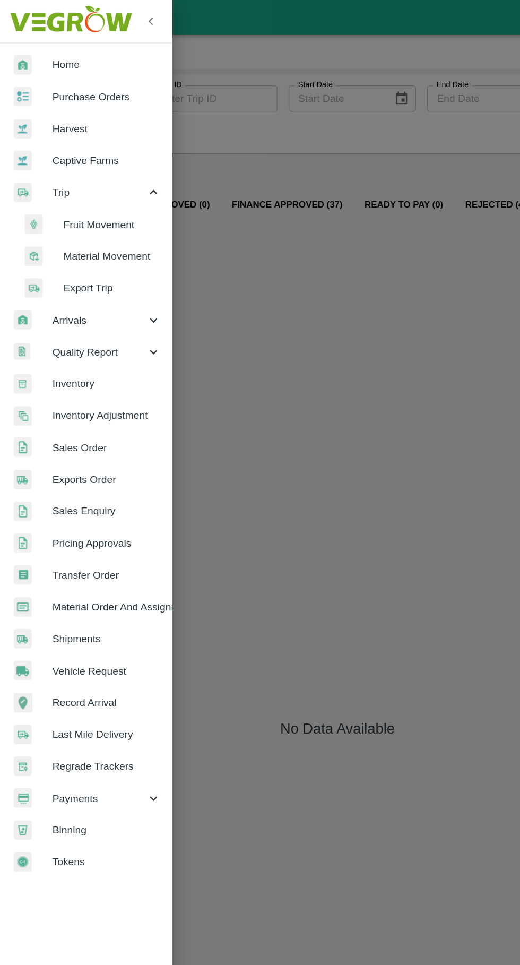
click at [59, 175] on span "Fruit Movement" at bounding box center [86, 173] width 75 height 12
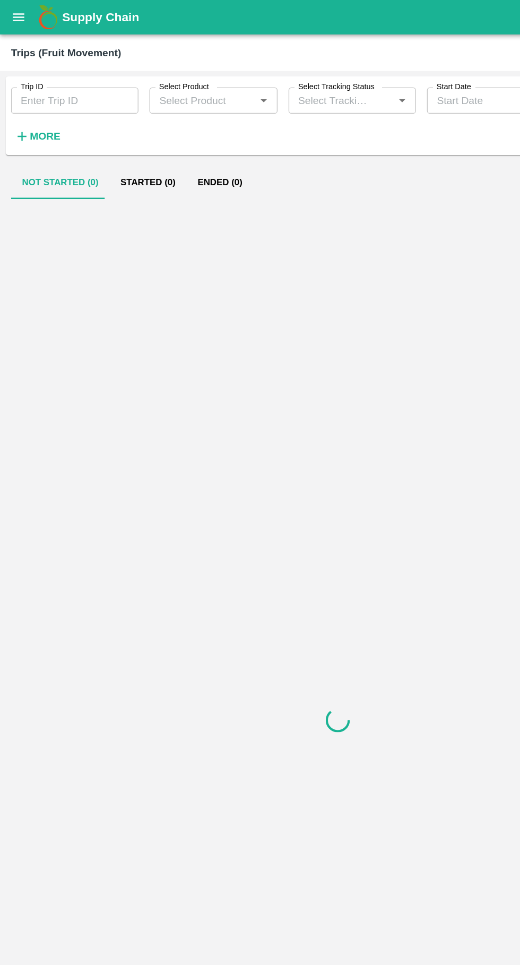
click at [44, 70] on input "Trip ID" at bounding box center [57, 77] width 98 height 20
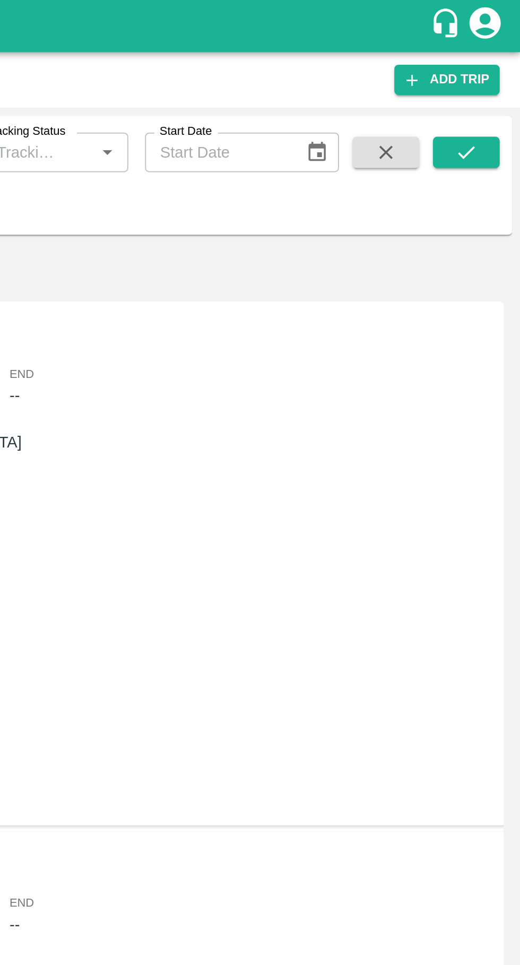
click at [492, 77] on icon "submit" at bounding box center [493, 78] width 12 height 12
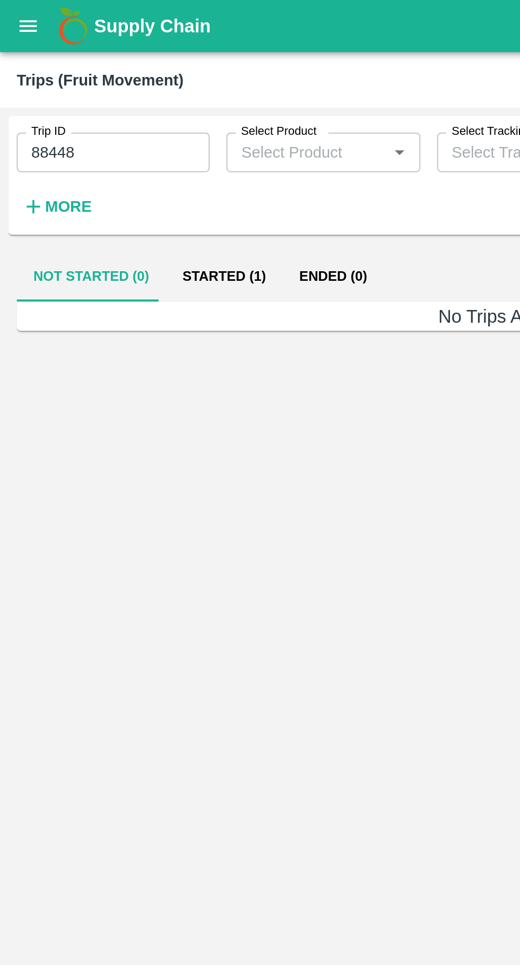
click at [108, 141] on button "Started (1)" at bounding box center [113, 140] width 59 height 25
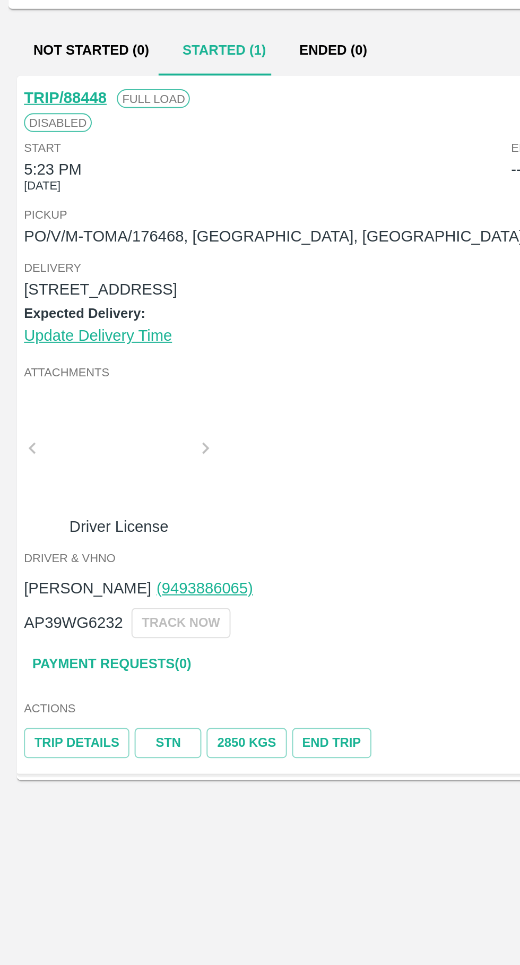
click at [46, 492] on link "Trip Details" at bounding box center [39, 492] width 54 height 15
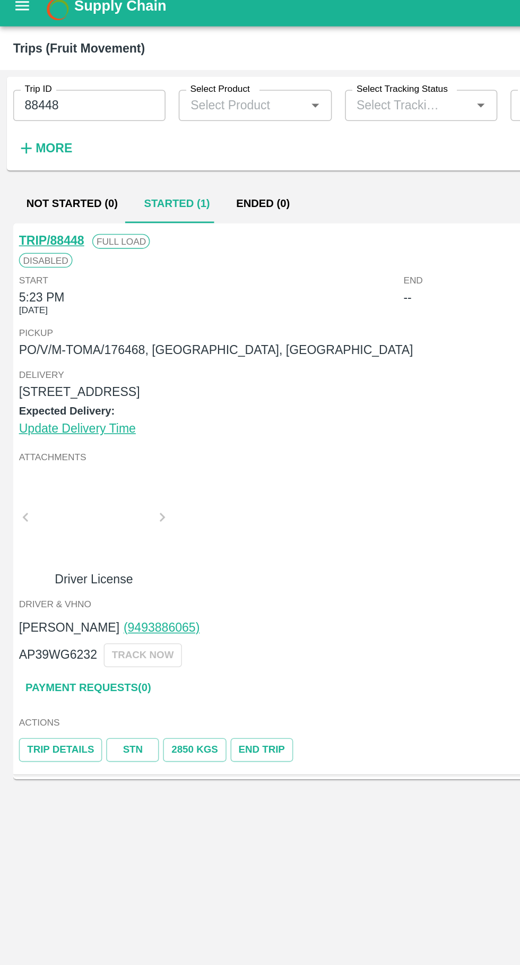
click at [35, 129] on button "Not Started (0)" at bounding box center [46, 140] width 76 height 25
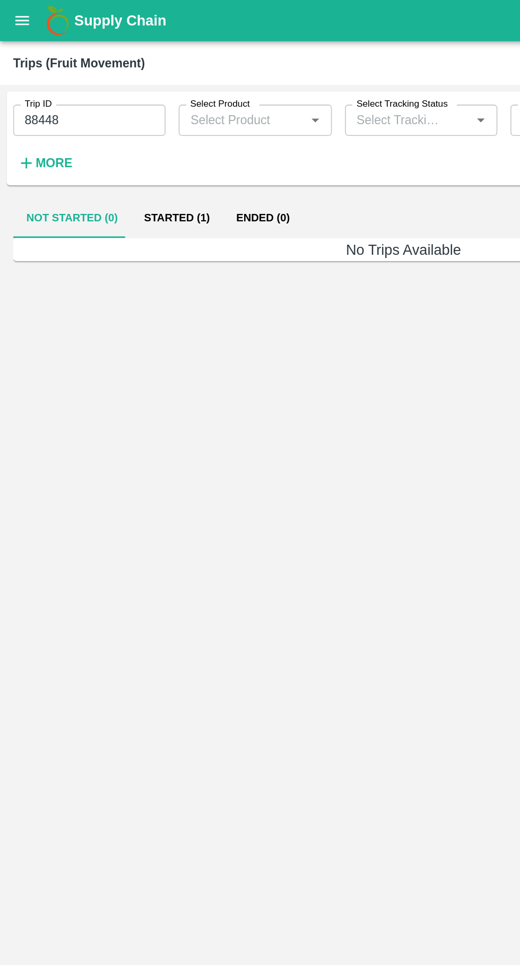
click at [18, 11] on icon "open drawer" at bounding box center [14, 13] width 9 height 6
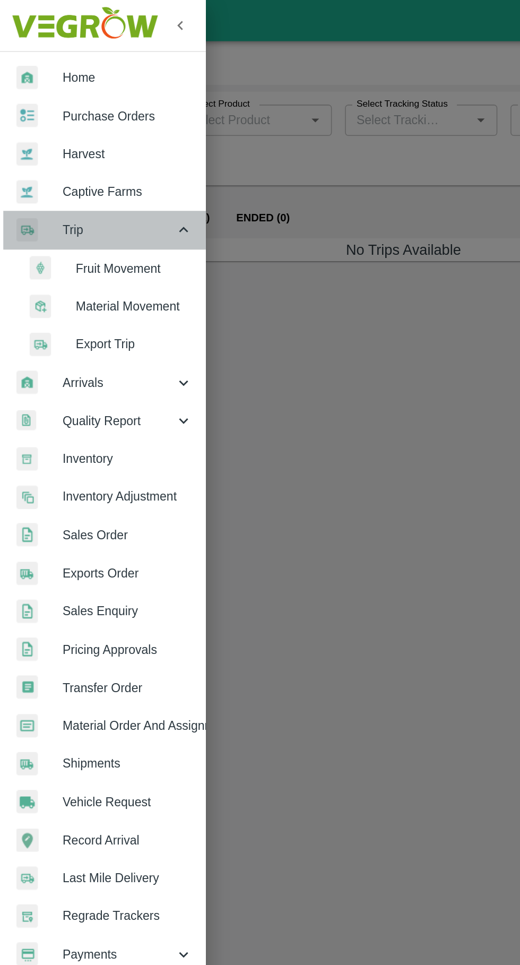
click at [46, 145] on span "Trip" at bounding box center [76, 148] width 72 height 12
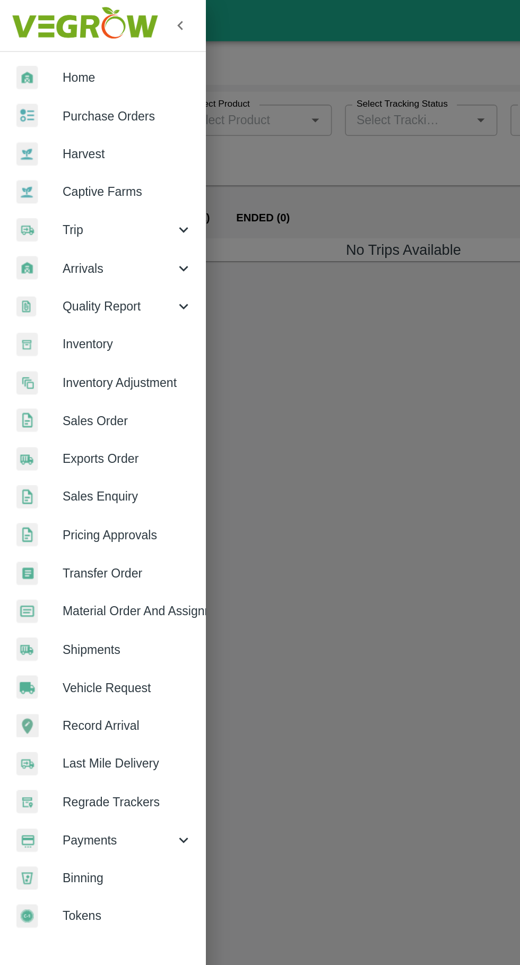
click at [45, 152] on span "Trip" at bounding box center [76, 148] width 72 height 12
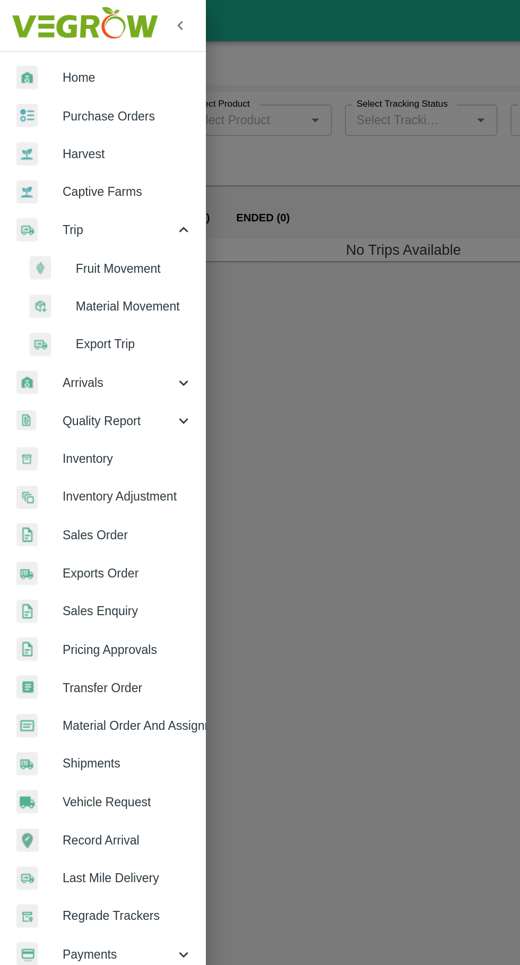
click at [62, 170] on span "Fruit Movement" at bounding box center [86, 173] width 75 height 12
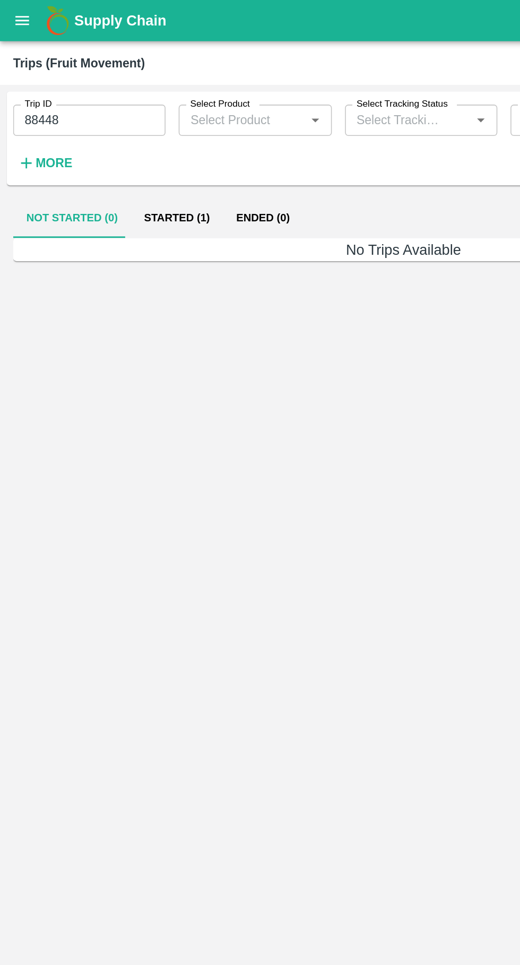
click at [47, 77] on input "88448" at bounding box center [57, 77] width 98 height 20
type input "8"
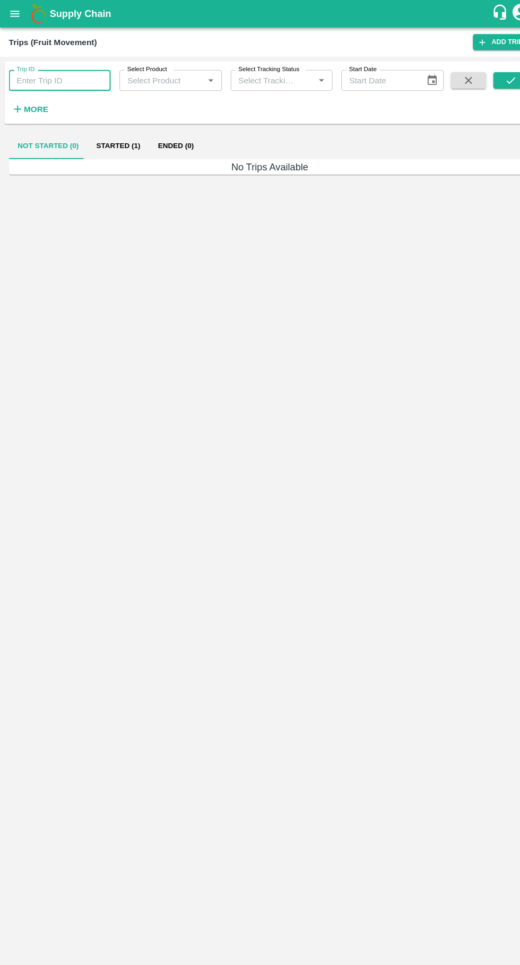
click at [14, 19] on icon "open drawer" at bounding box center [14, 13] width 12 height 12
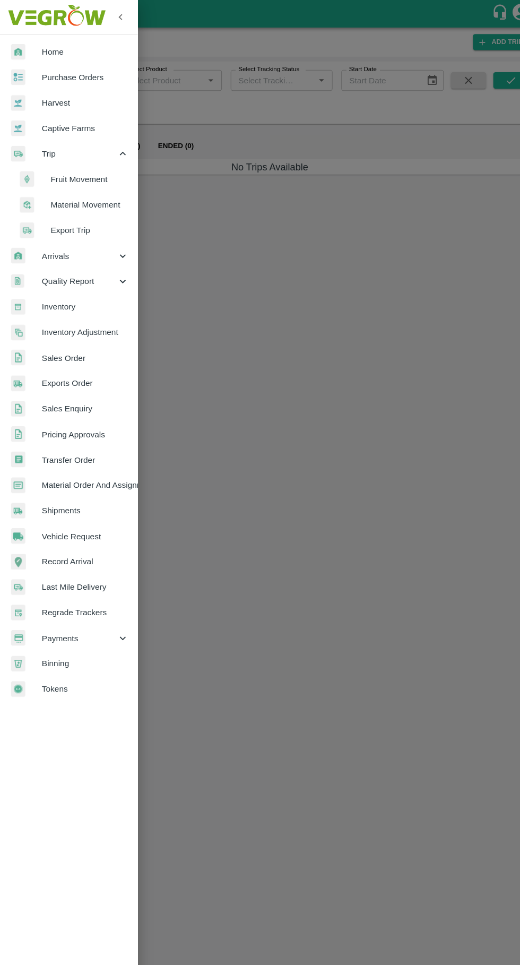
click at [63, 171] on span "Fruit Movement" at bounding box center [86, 173] width 75 height 12
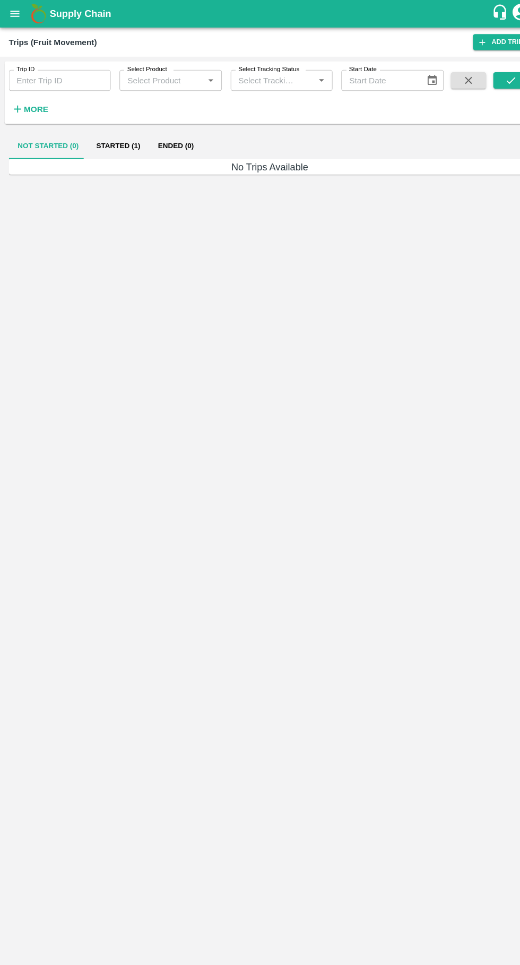
click at [16, 19] on icon "open drawer" at bounding box center [14, 13] width 12 height 12
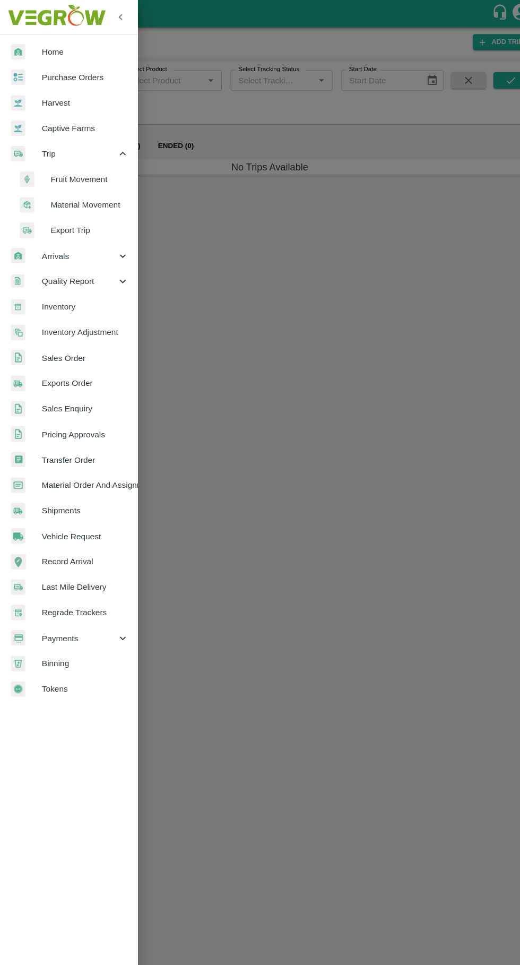
click at [66, 248] on span "Arrivals" at bounding box center [76, 247] width 72 height 12
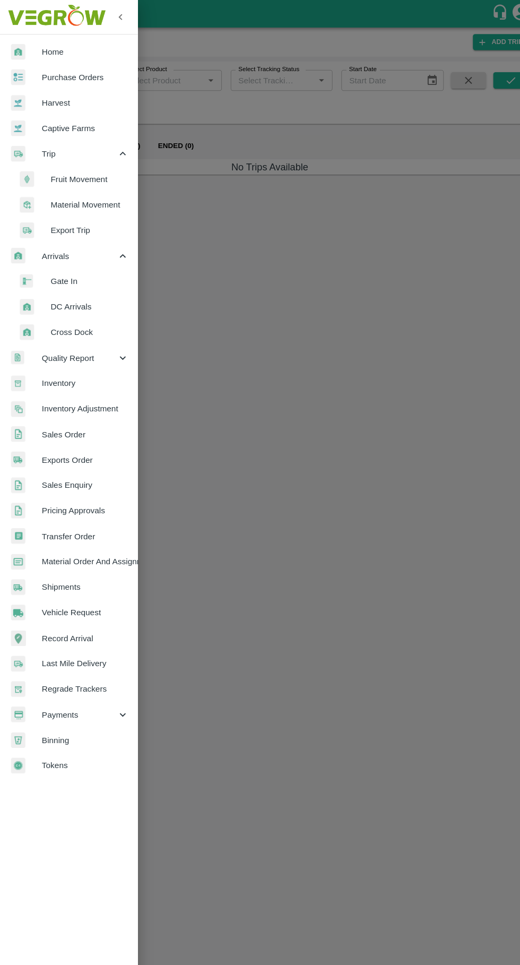
click at [81, 275] on span "Gate In" at bounding box center [86, 271] width 75 height 12
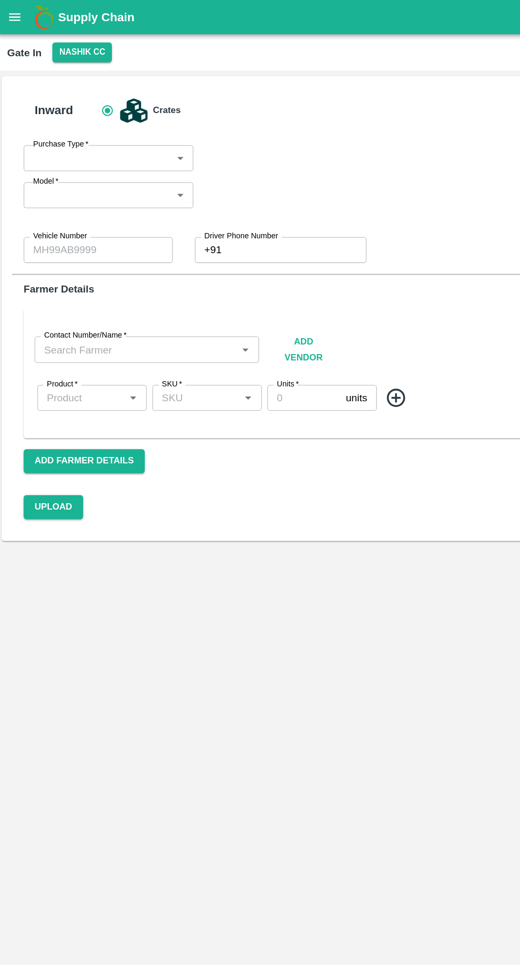
click at [13, 11] on icon "open drawer" at bounding box center [14, 13] width 9 height 6
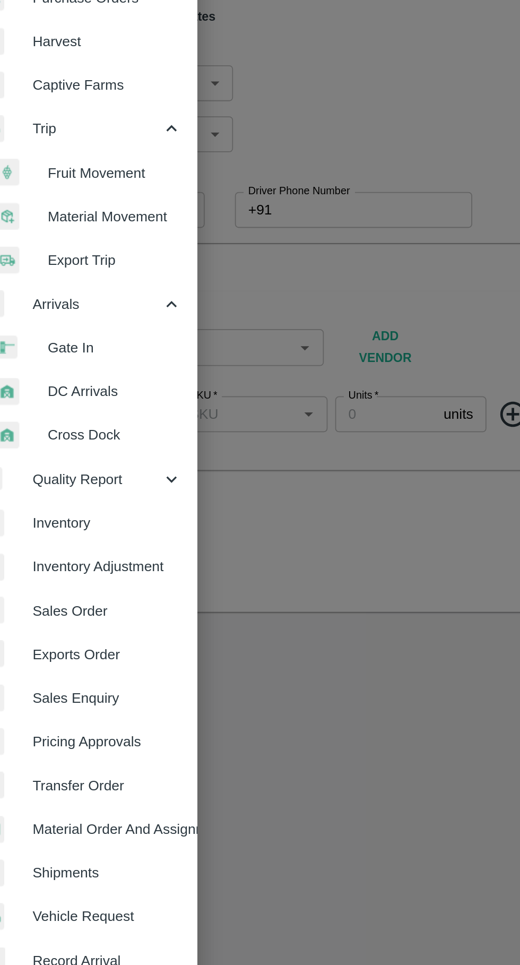
click at [58, 165] on li "Fruit Movement" at bounding box center [70, 173] width 124 height 24
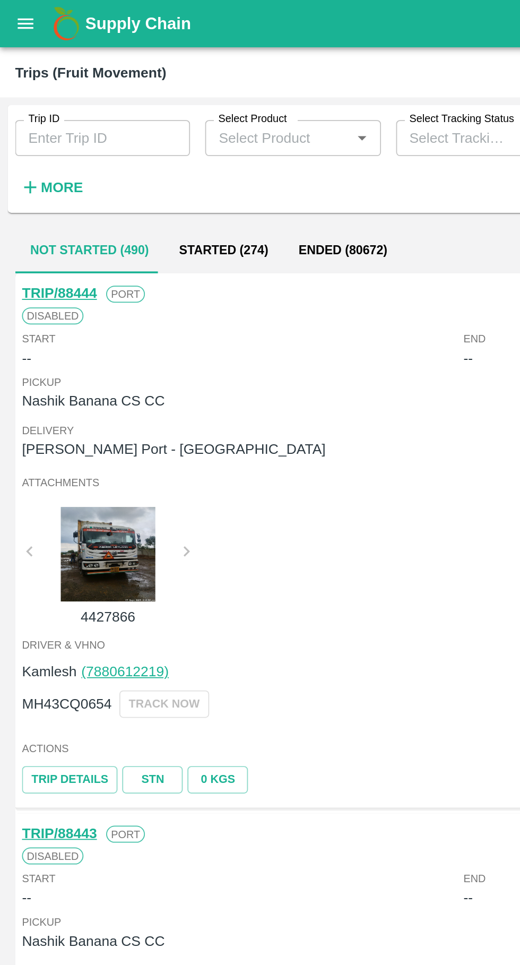
click at [115, 134] on button "Started (274)" at bounding box center [125, 140] width 67 height 25
